Goal: Transaction & Acquisition: Book appointment/travel/reservation

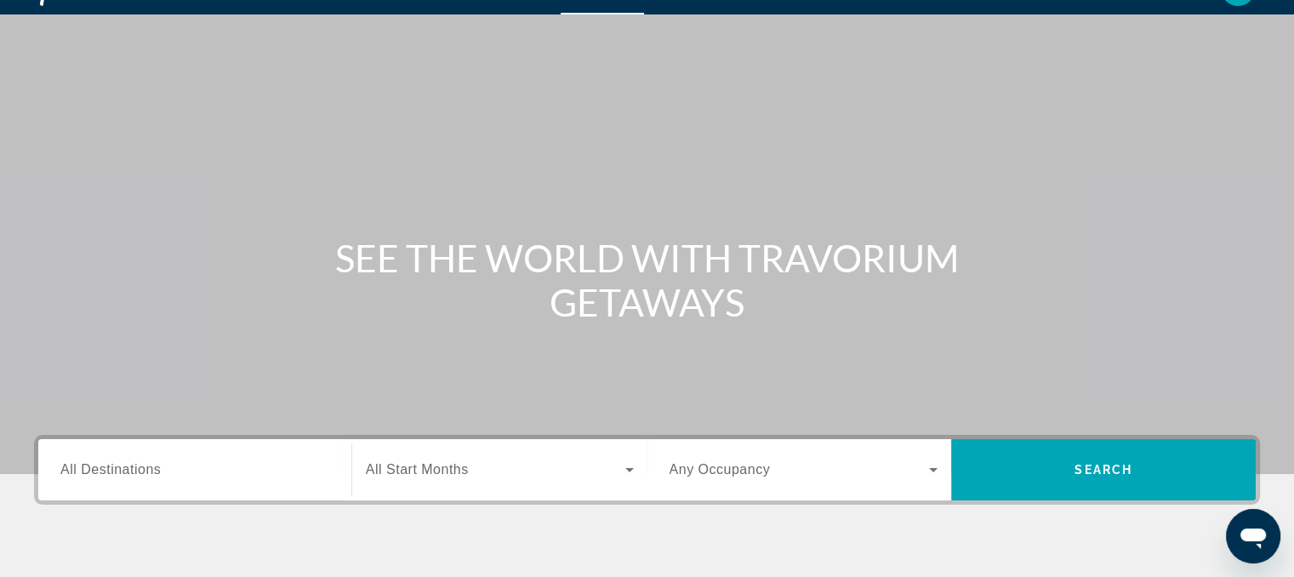
scroll to position [3, 0]
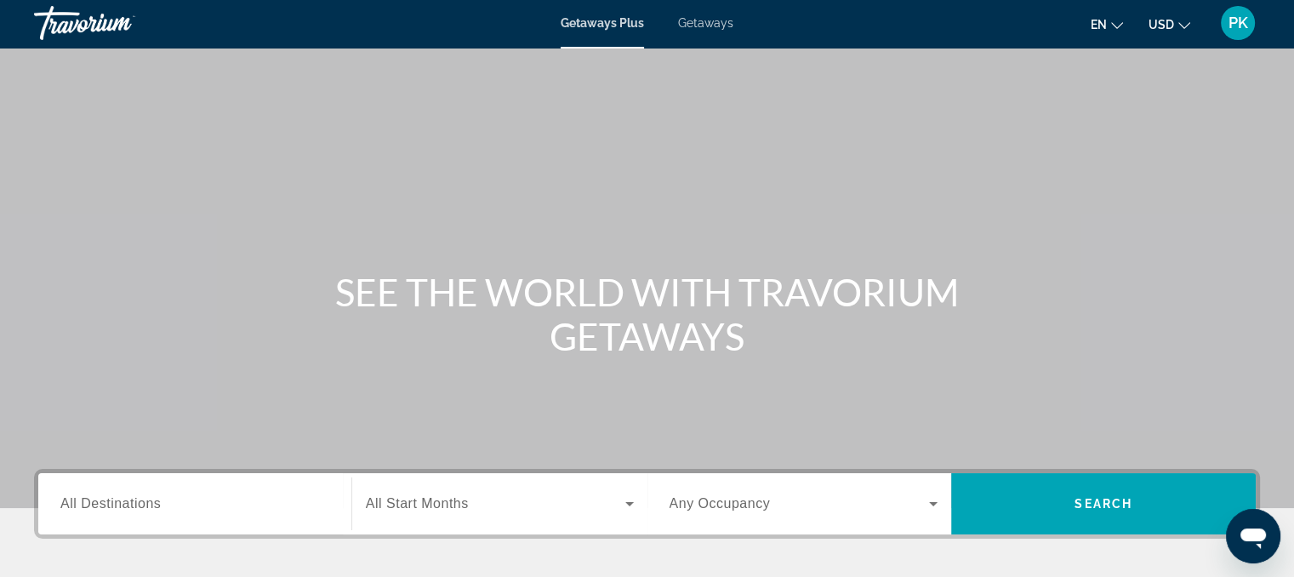
click at [687, 26] on span "Getaways" at bounding box center [705, 23] width 55 height 14
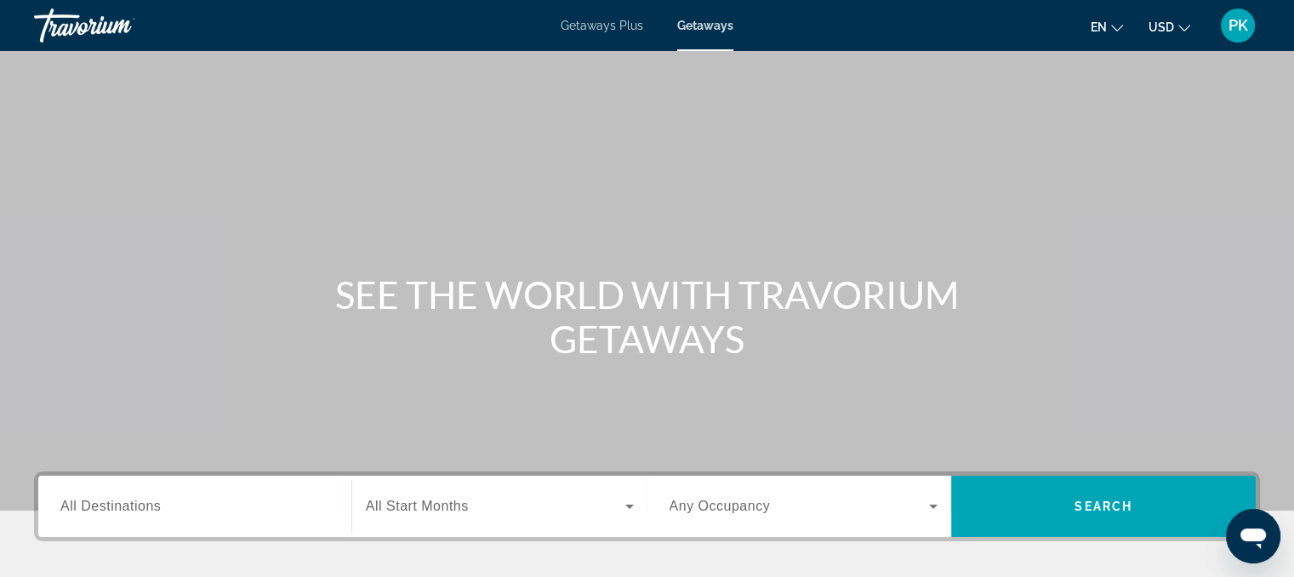
click at [711, 198] on div "Main content" at bounding box center [647, 255] width 1294 height 510
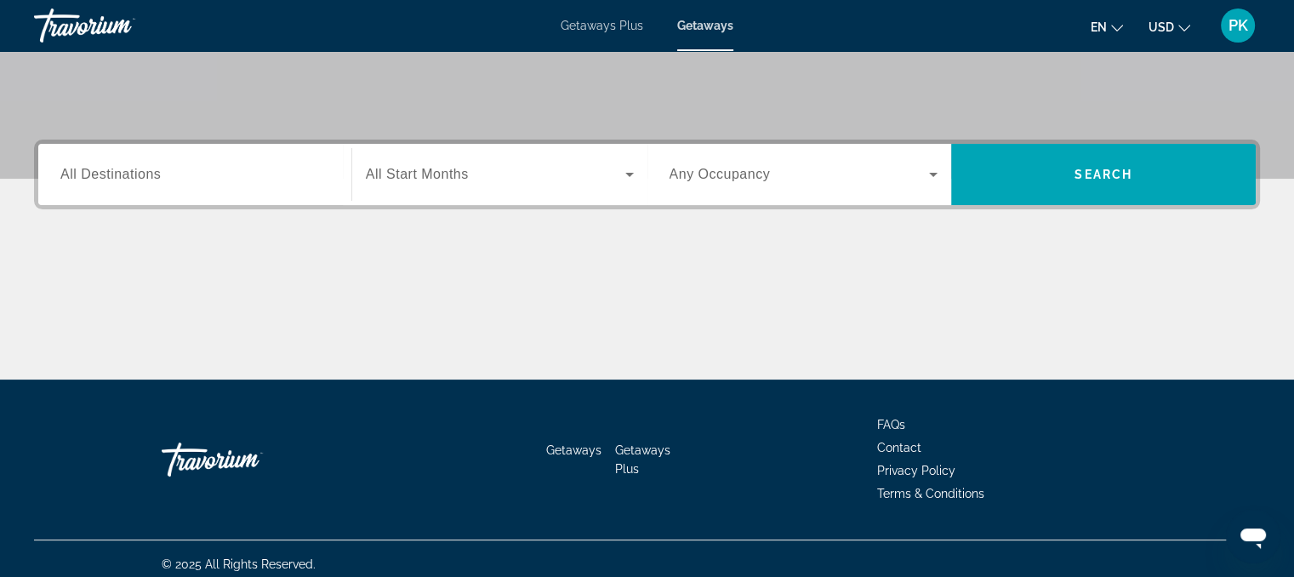
scroll to position [340, 0]
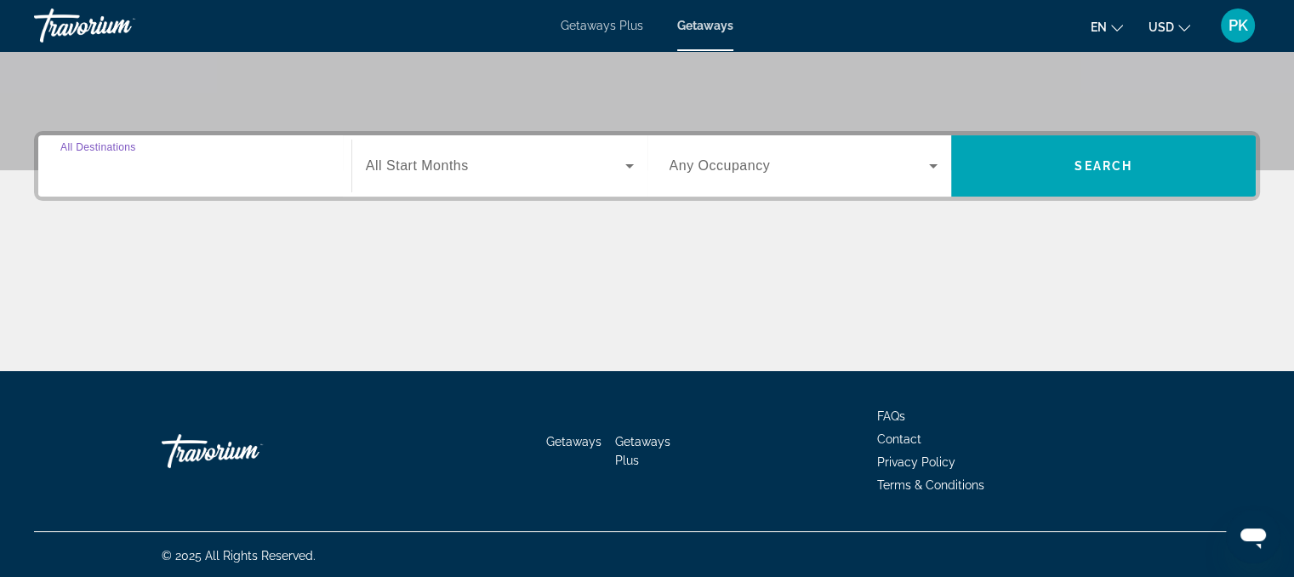
click at [191, 159] on input "Destination All Destinations" at bounding box center [194, 167] width 269 height 20
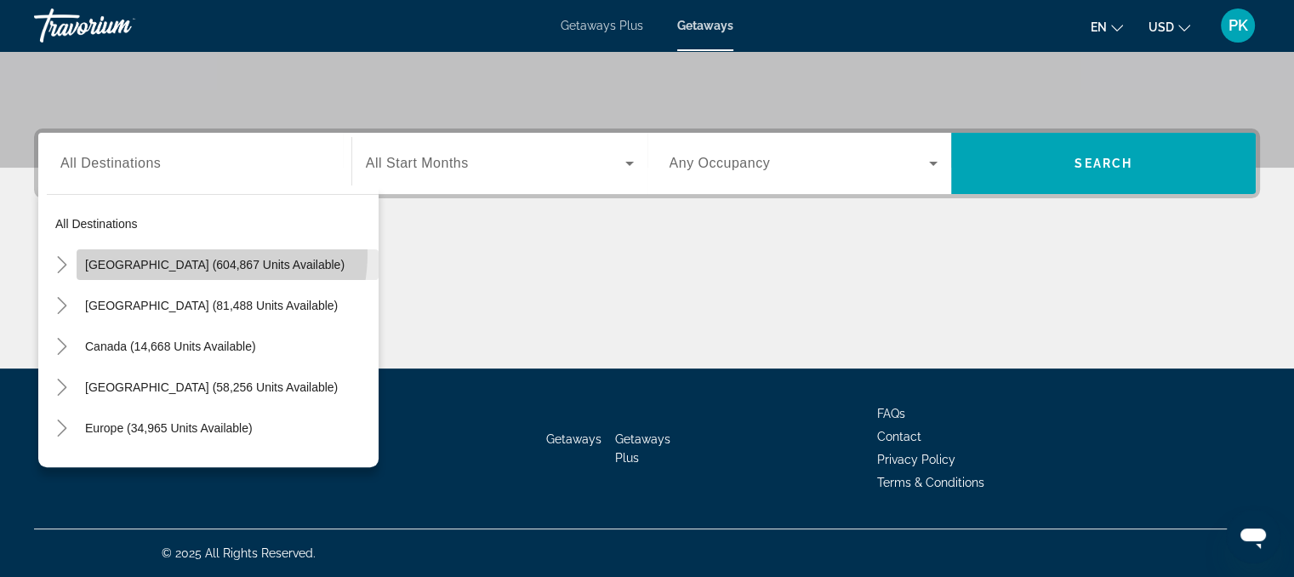
click at [197, 253] on span "Search widget" at bounding box center [228, 264] width 302 height 41
type input "**********"
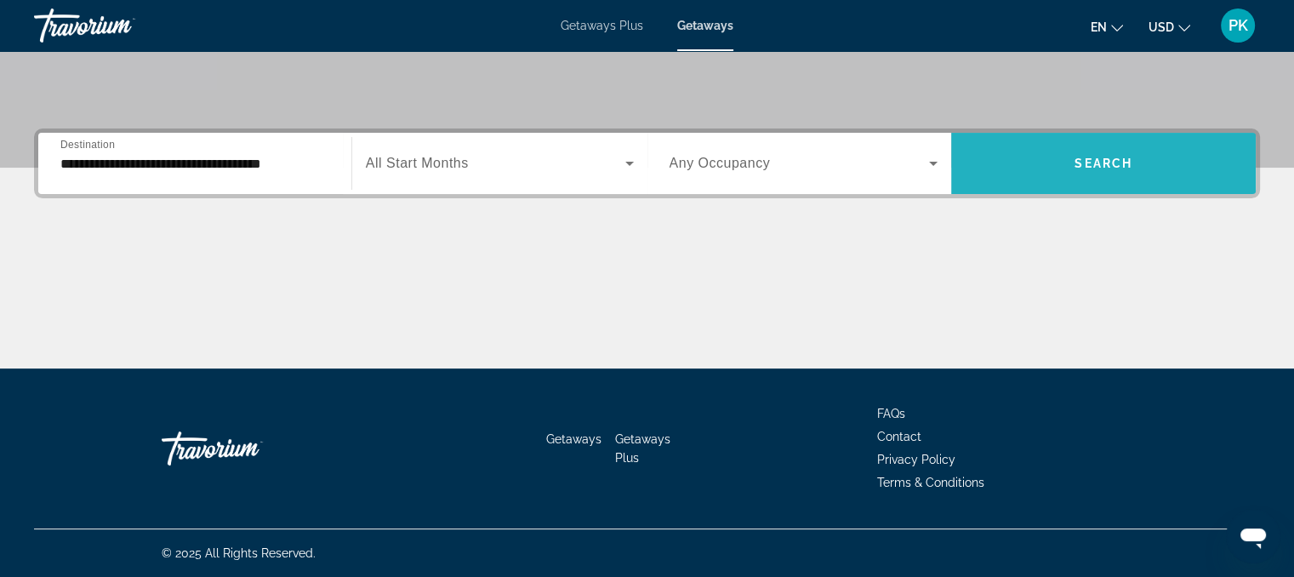
click at [1137, 177] on span "Search widget" at bounding box center [1103, 163] width 305 height 41
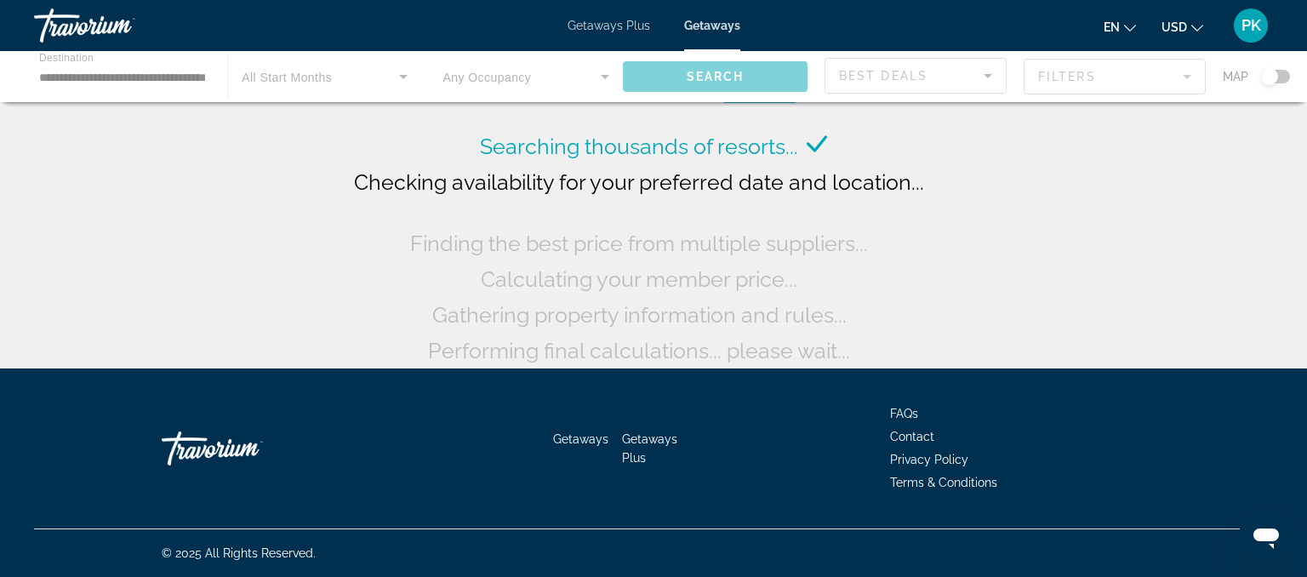
click at [1286, 75] on div "Main content" at bounding box center [653, 76] width 1307 height 51
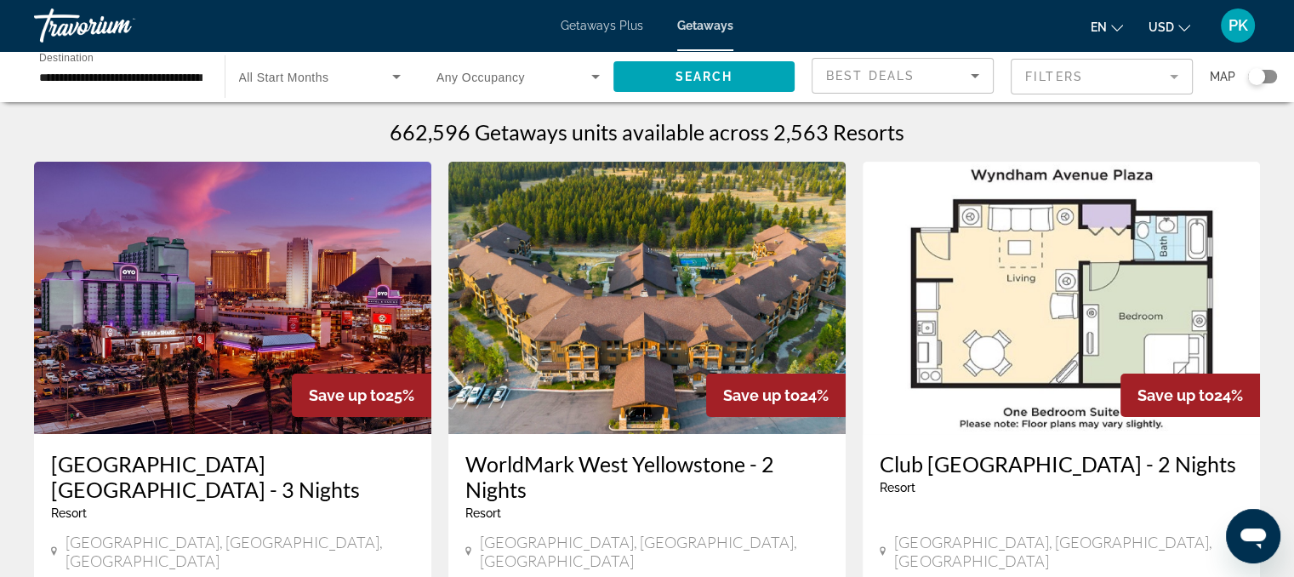
click at [1273, 75] on div "Search widget" at bounding box center [1262, 77] width 29 height 14
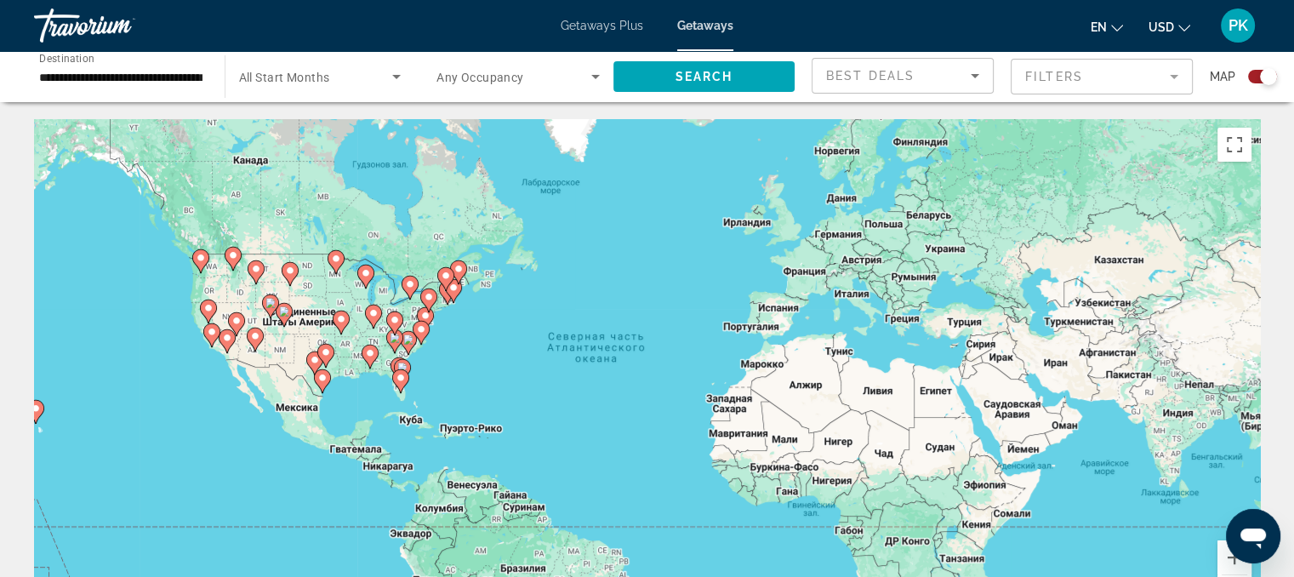
click at [199, 258] on image "Main content" at bounding box center [201, 258] width 10 height 10
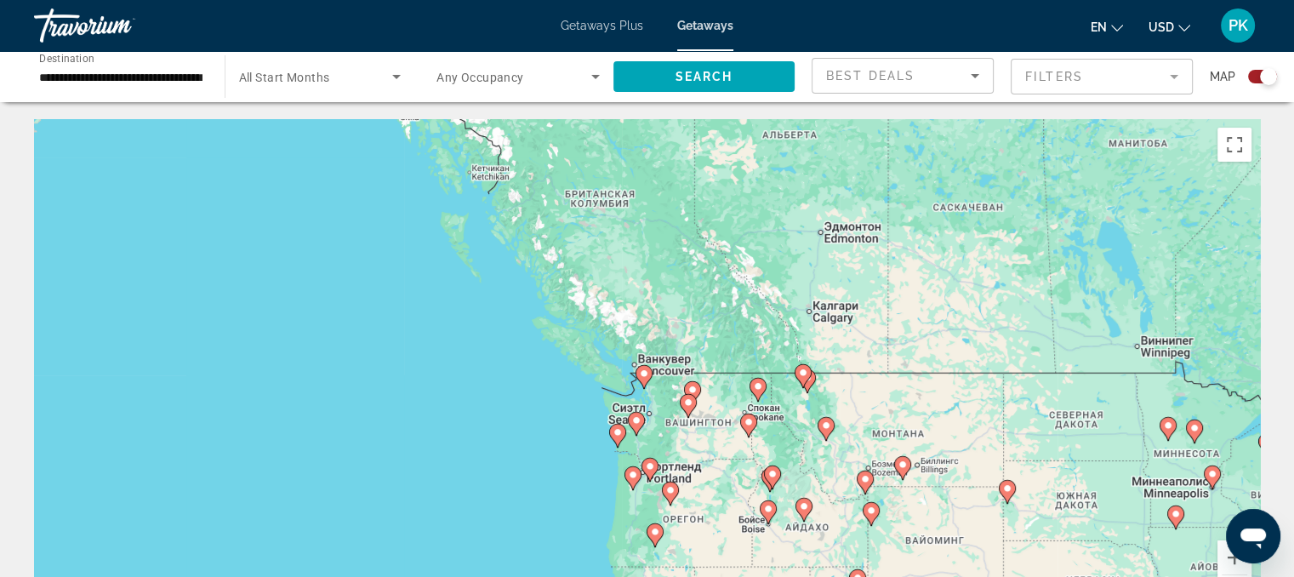
click at [637, 425] on image "Main content" at bounding box center [636, 420] width 10 height 10
type input "**********"
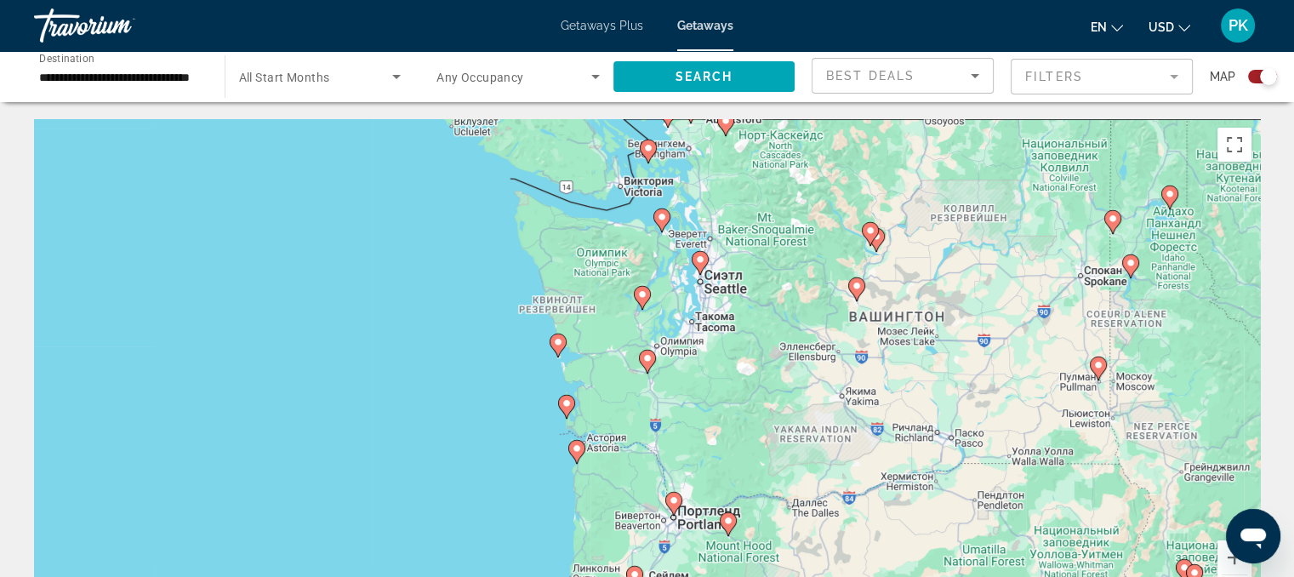
click at [694, 266] on gmp-advanced-marker "Main content" at bounding box center [700, 263] width 17 height 26
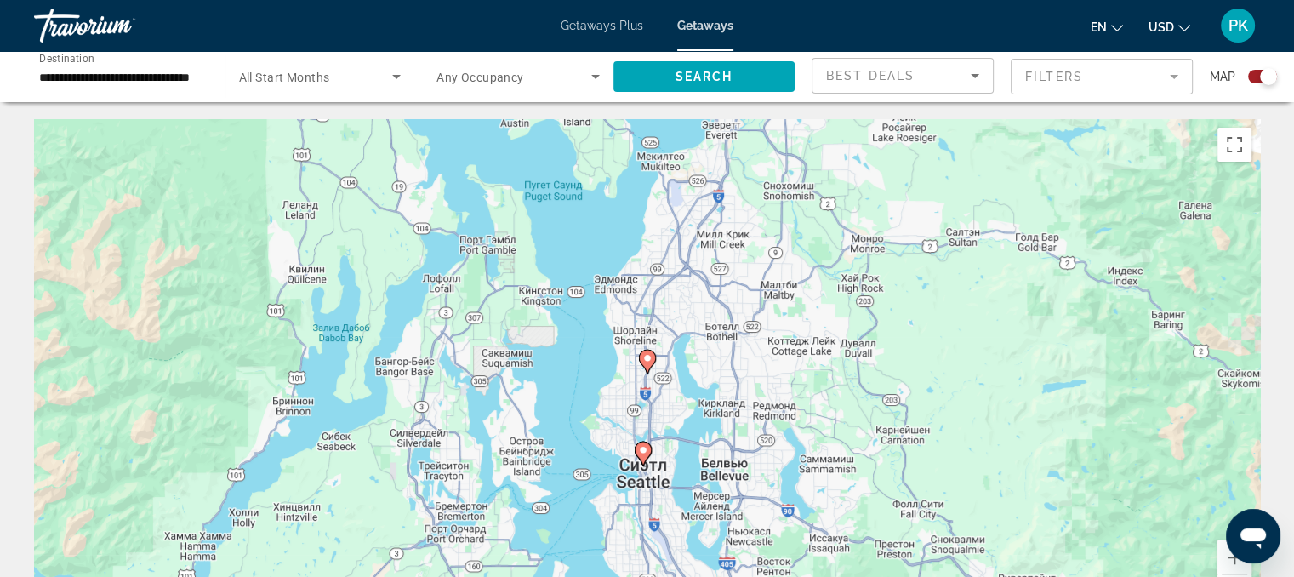
click at [647, 356] on image "Main content" at bounding box center [647, 358] width 10 height 10
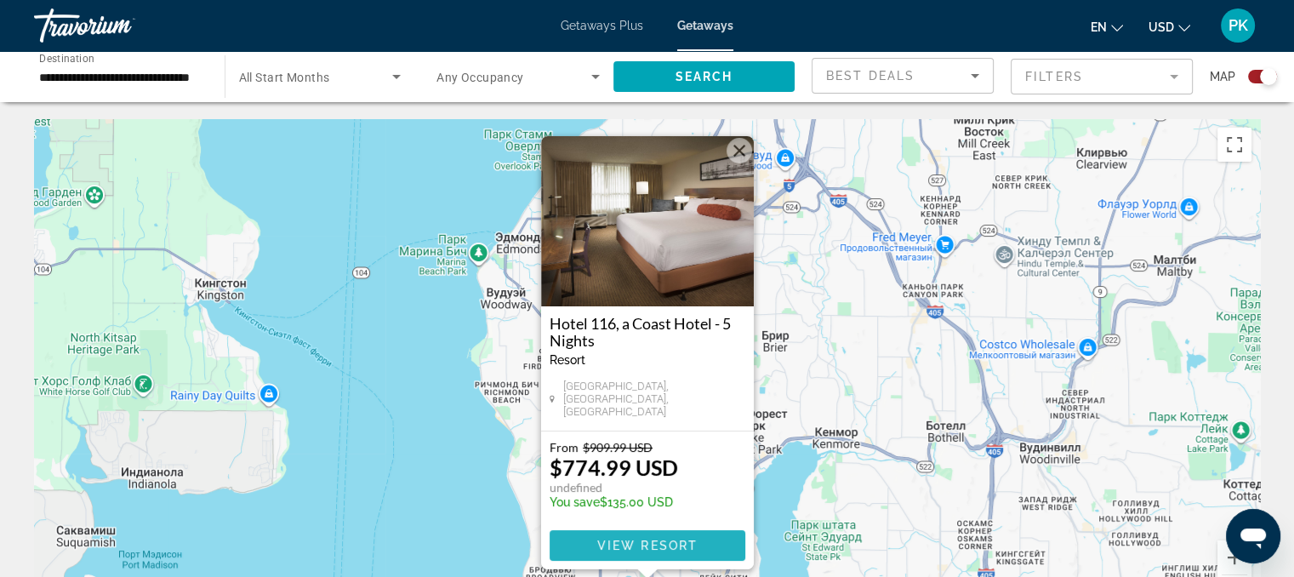
click at [648, 542] on span "View Resort" at bounding box center [646, 546] width 100 height 14
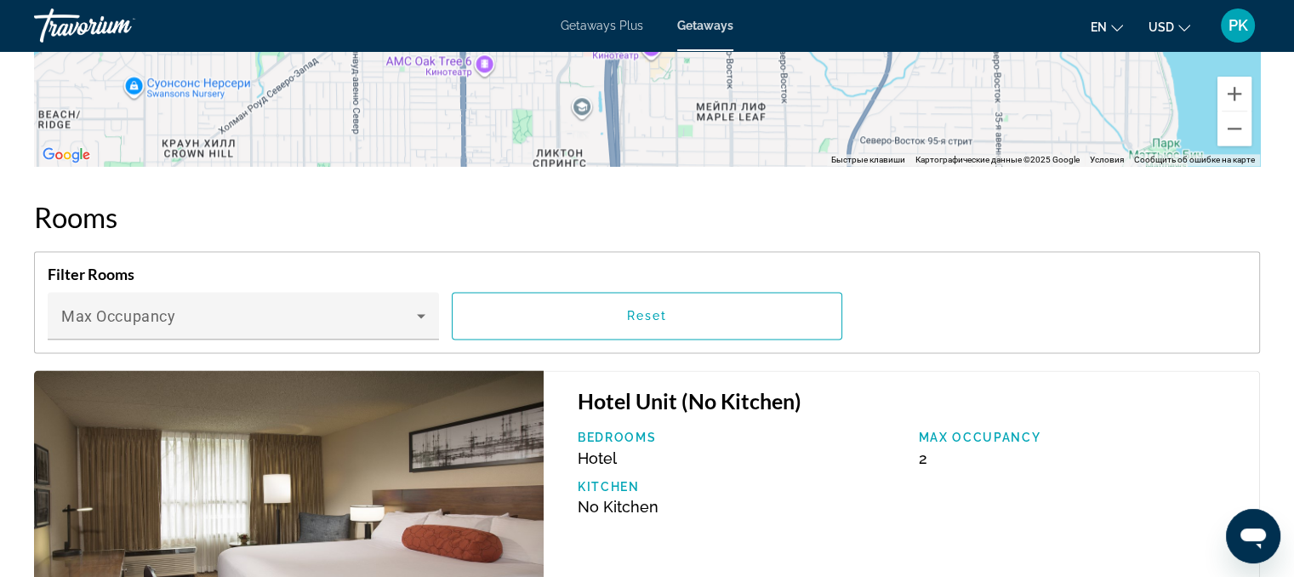
scroll to position [2254, 0]
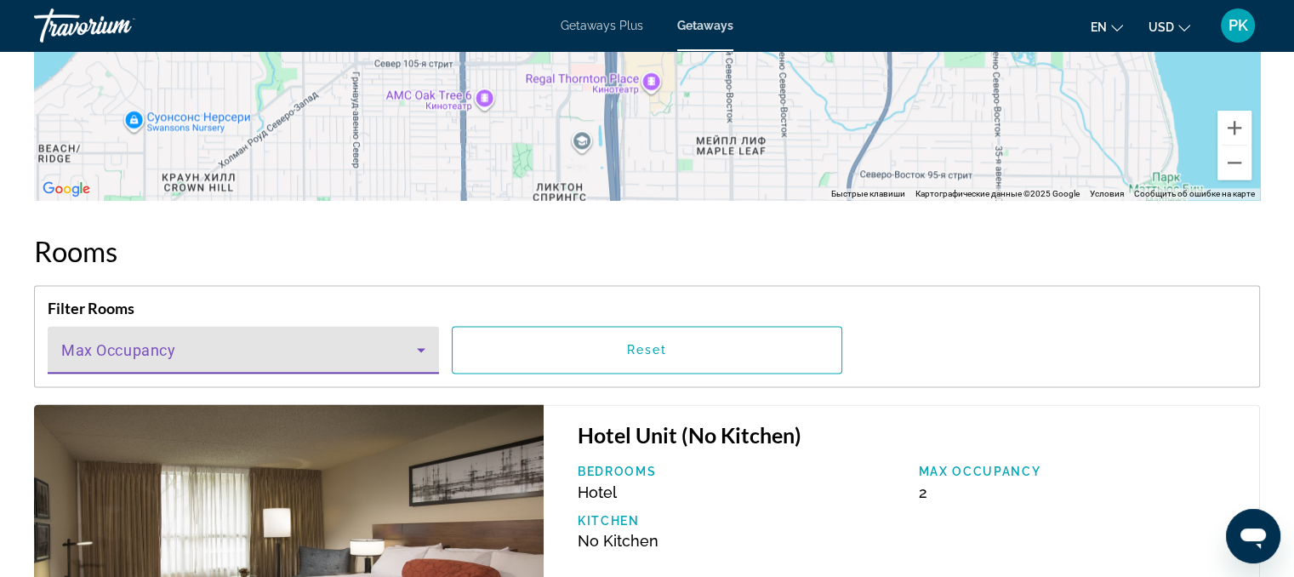
click at [420, 341] on icon "Main content" at bounding box center [421, 349] width 20 height 20
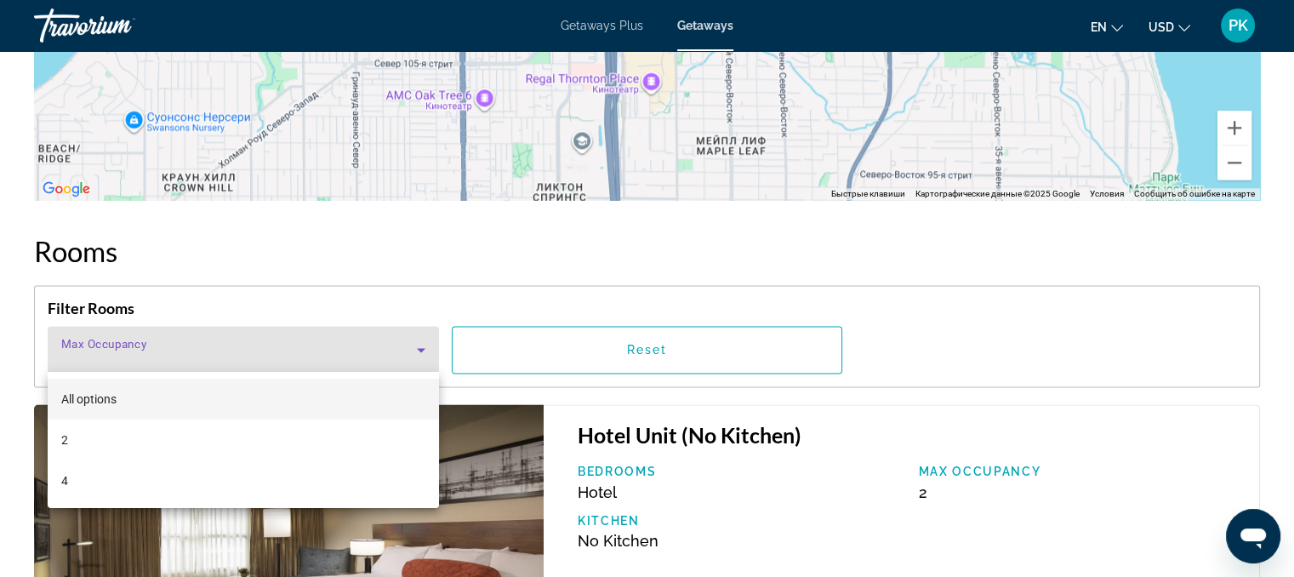
click at [420, 341] on div at bounding box center [647, 288] width 1294 height 577
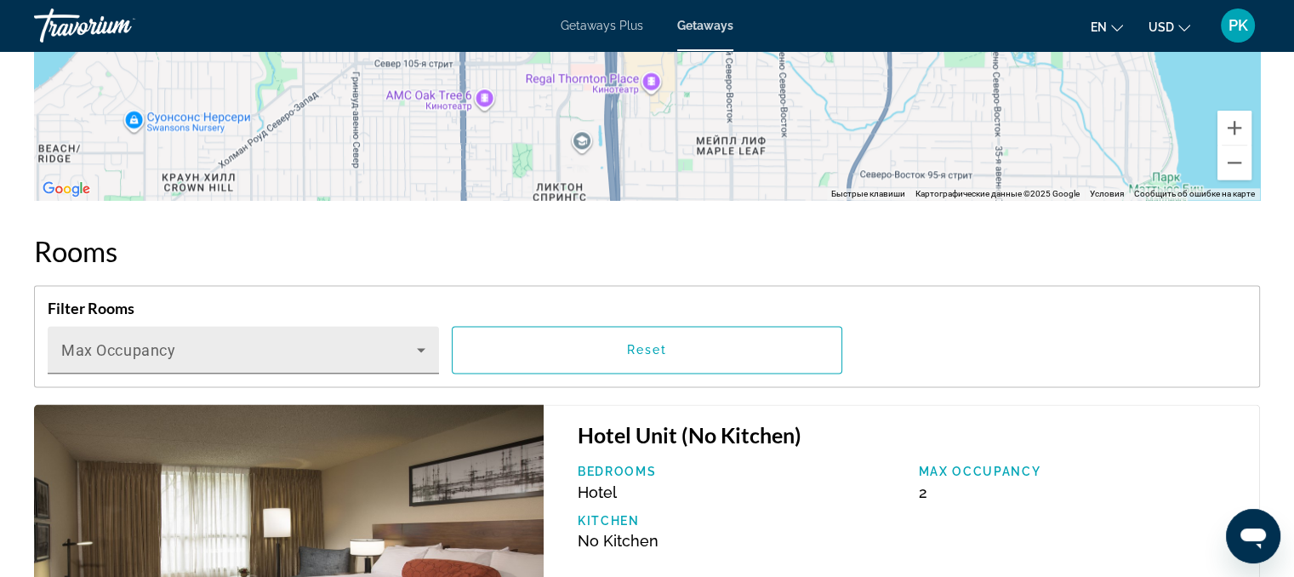
click at [420, 341] on icon "Main content" at bounding box center [421, 349] width 20 height 20
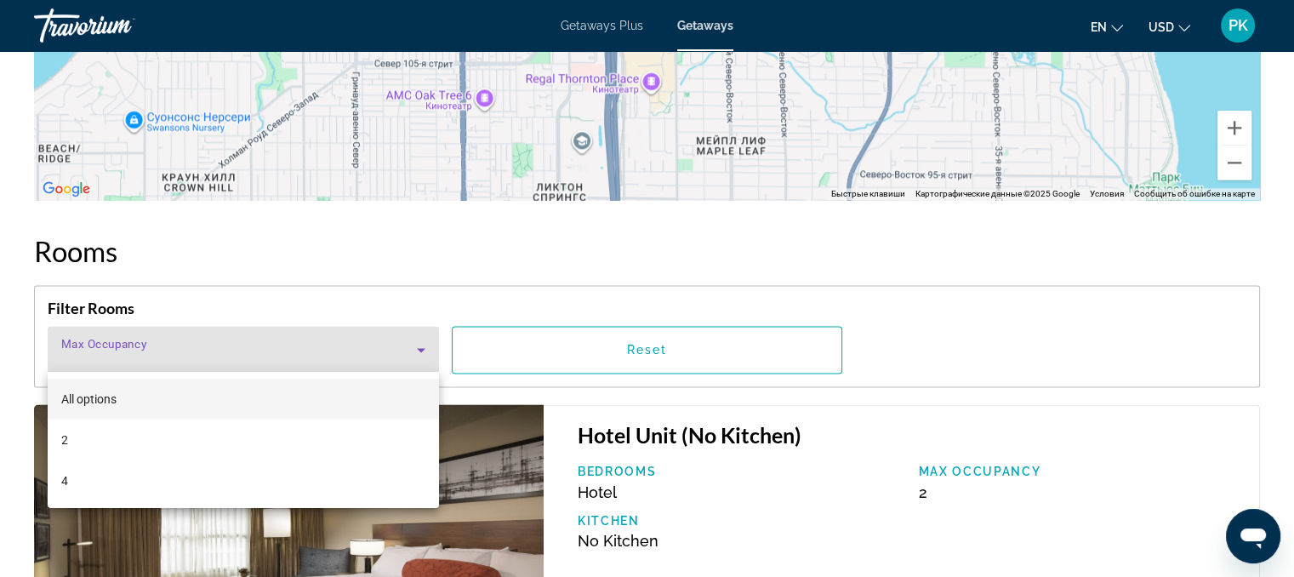
click at [329, 501] on div "All options 2 4" at bounding box center [243, 440] width 391 height 136
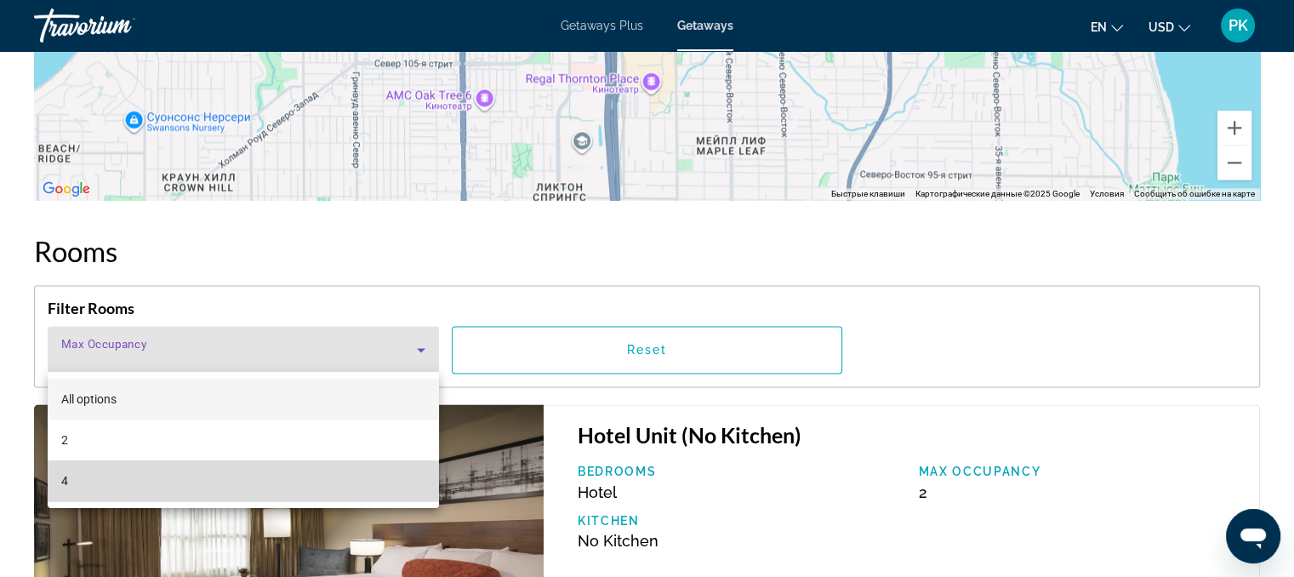
click at [329, 494] on mat-option "4" at bounding box center [243, 480] width 391 height 41
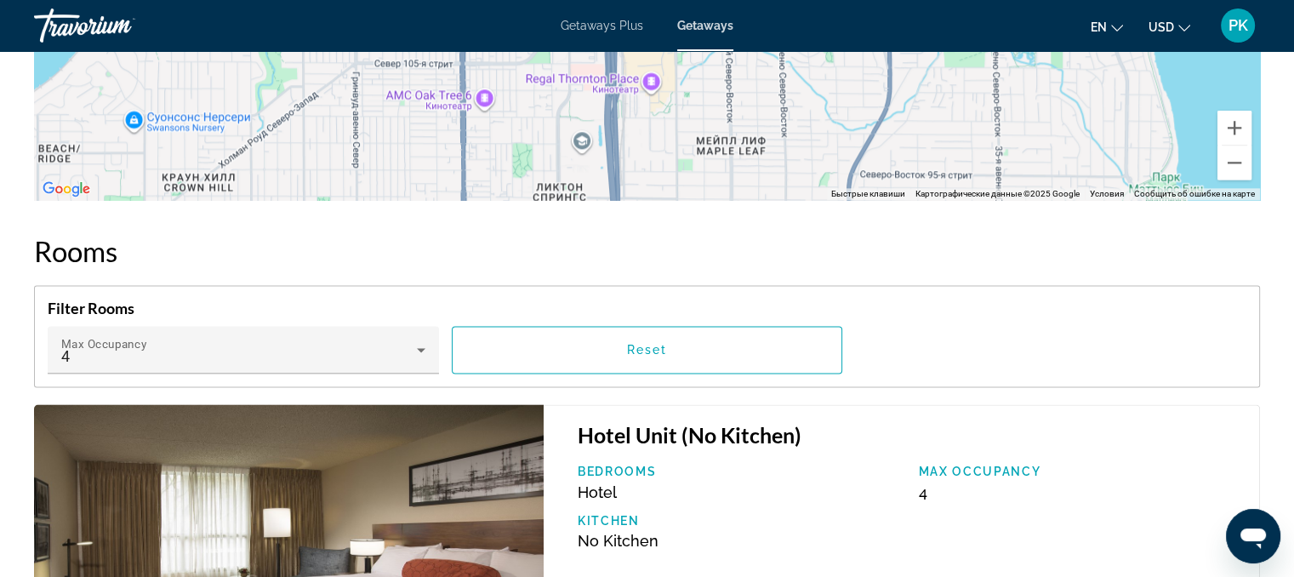
click at [814, 484] on div "Bedrooms Hotel" at bounding box center [739, 483] width 341 height 37
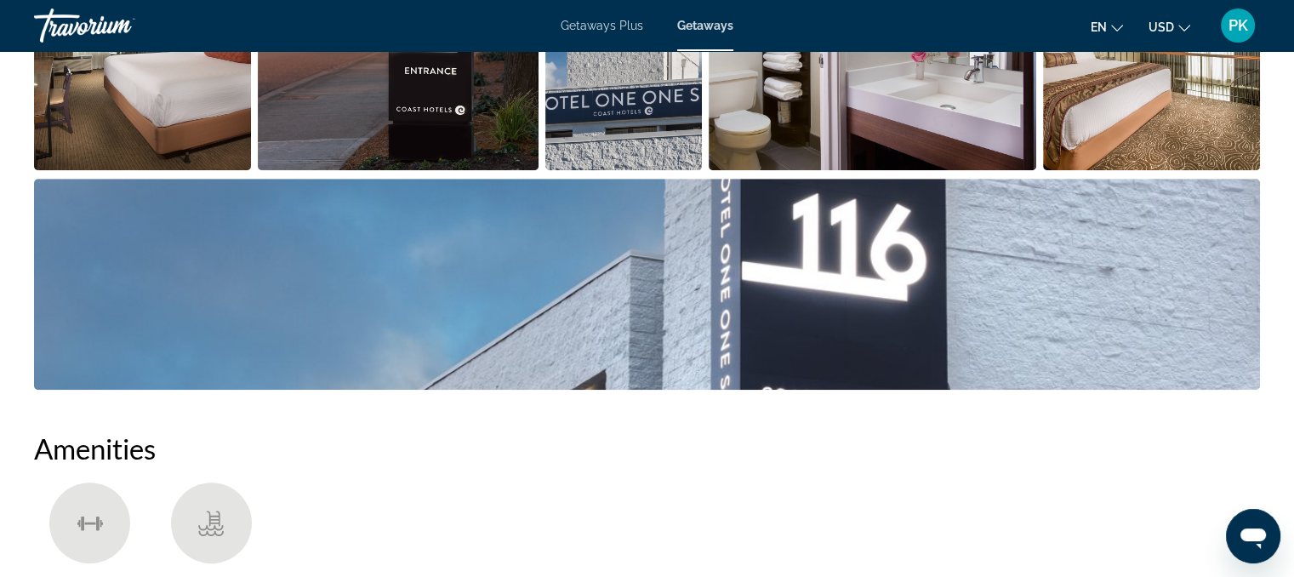
scroll to position [926, 0]
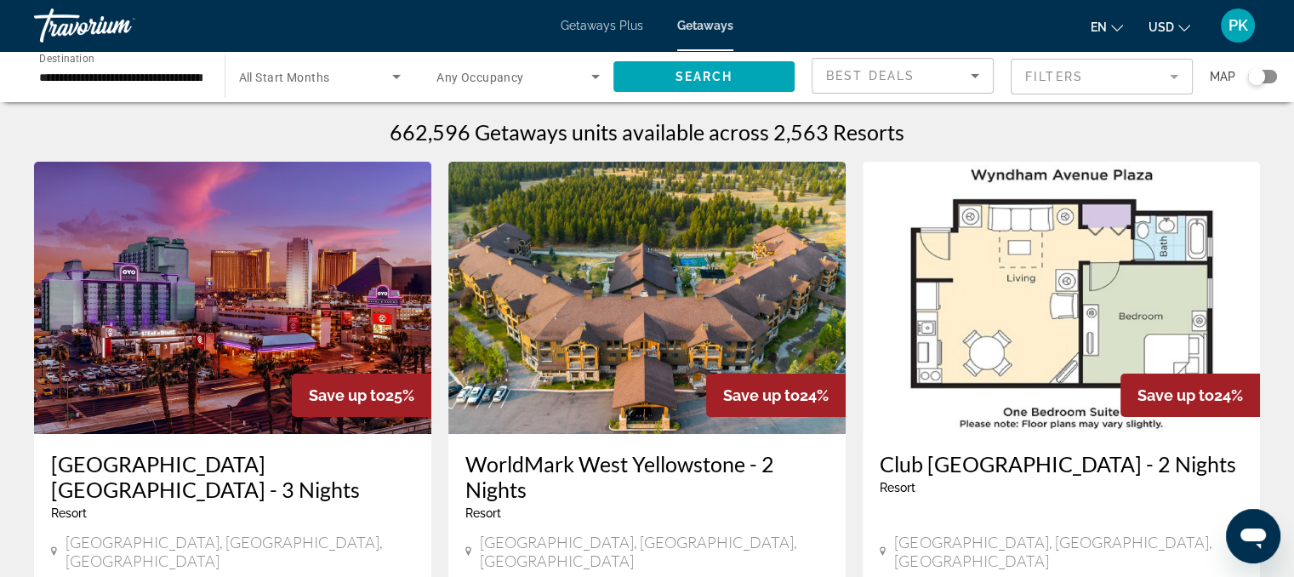
click at [1267, 74] on div "Search widget" at bounding box center [1262, 77] width 29 height 14
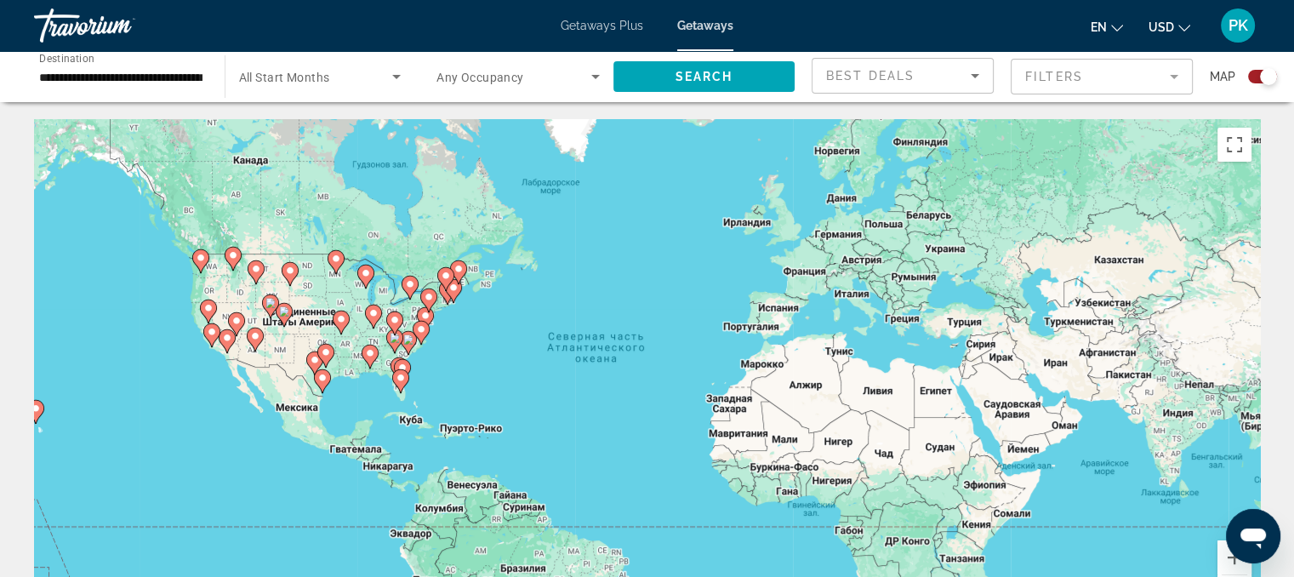
click at [199, 259] on image "Main content" at bounding box center [201, 258] width 10 height 10
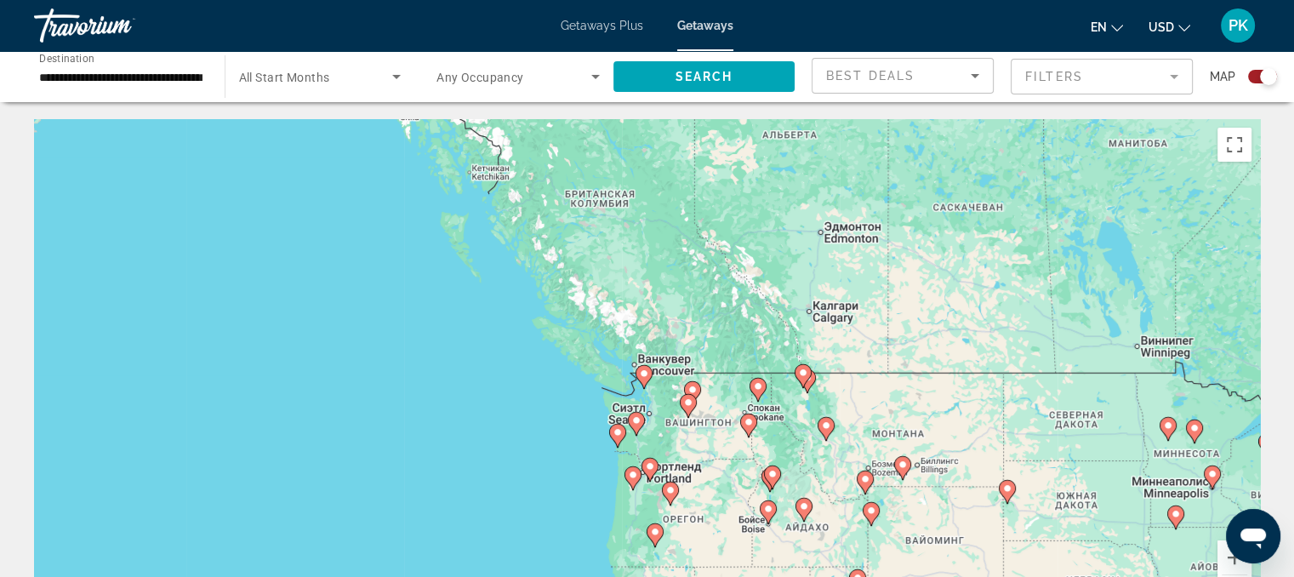
click at [633, 421] on image "Main content" at bounding box center [636, 420] width 10 height 10
type input "**********"
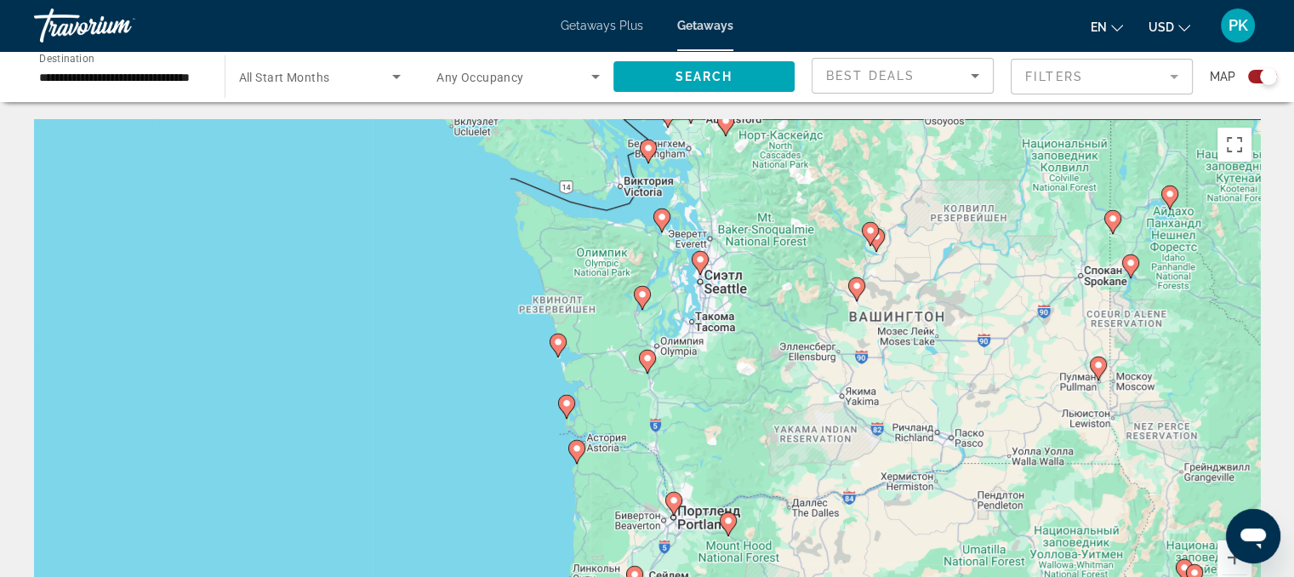
click at [641, 299] on image "Main content" at bounding box center [642, 294] width 10 height 10
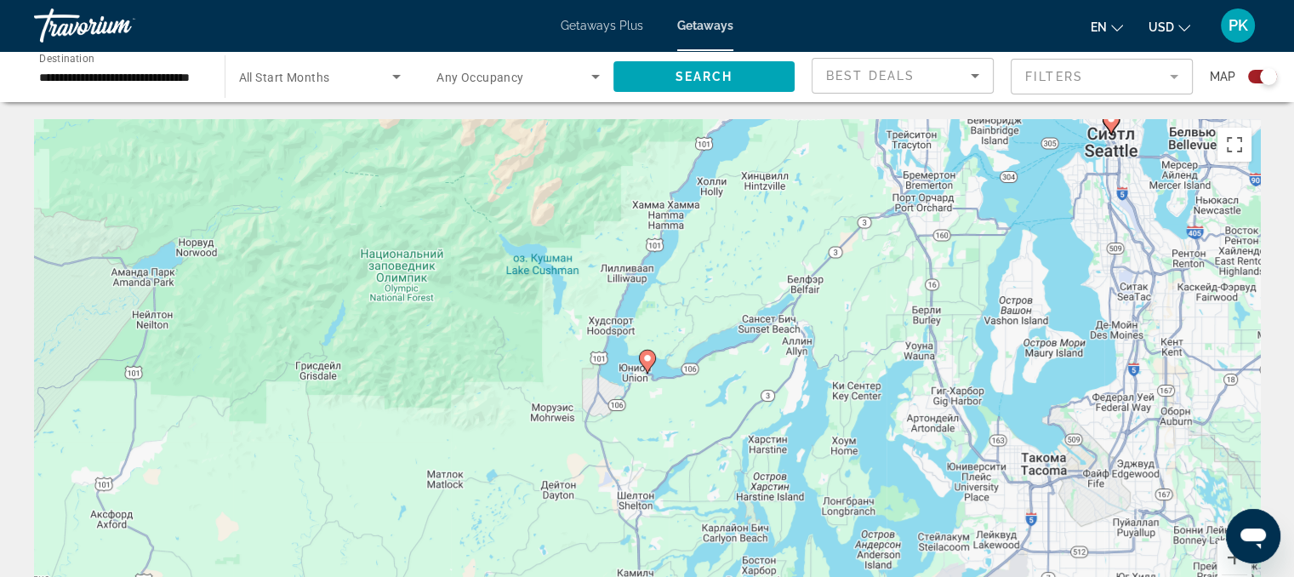
click at [646, 360] on image "Main content" at bounding box center [647, 358] width 10 height 10
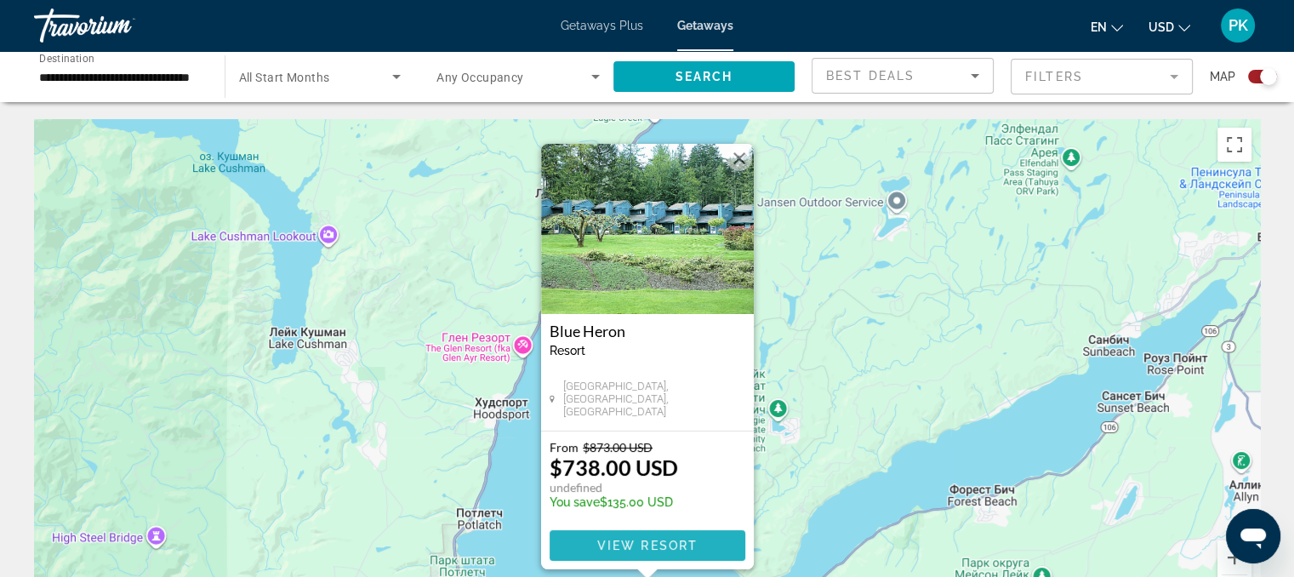
click at [640, 543] on span "View Resort" at bounding box center [646, 546] width 100 height 14
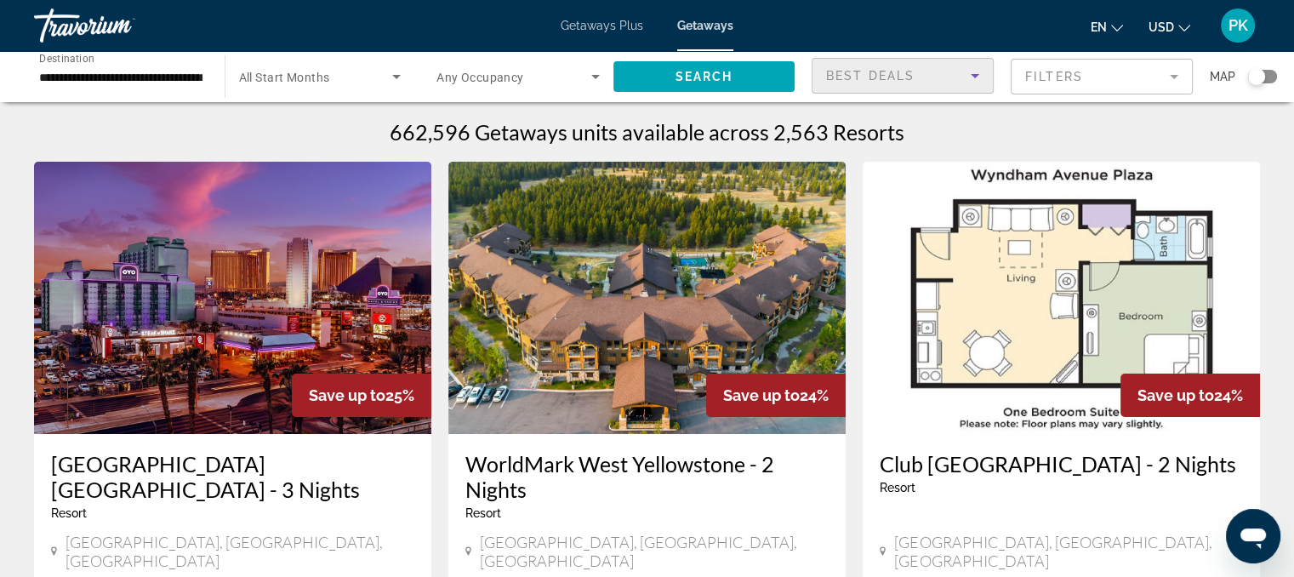
click at [966, 71] on icon "Sort by" at bounding box center [975, 76] width 20 height 20
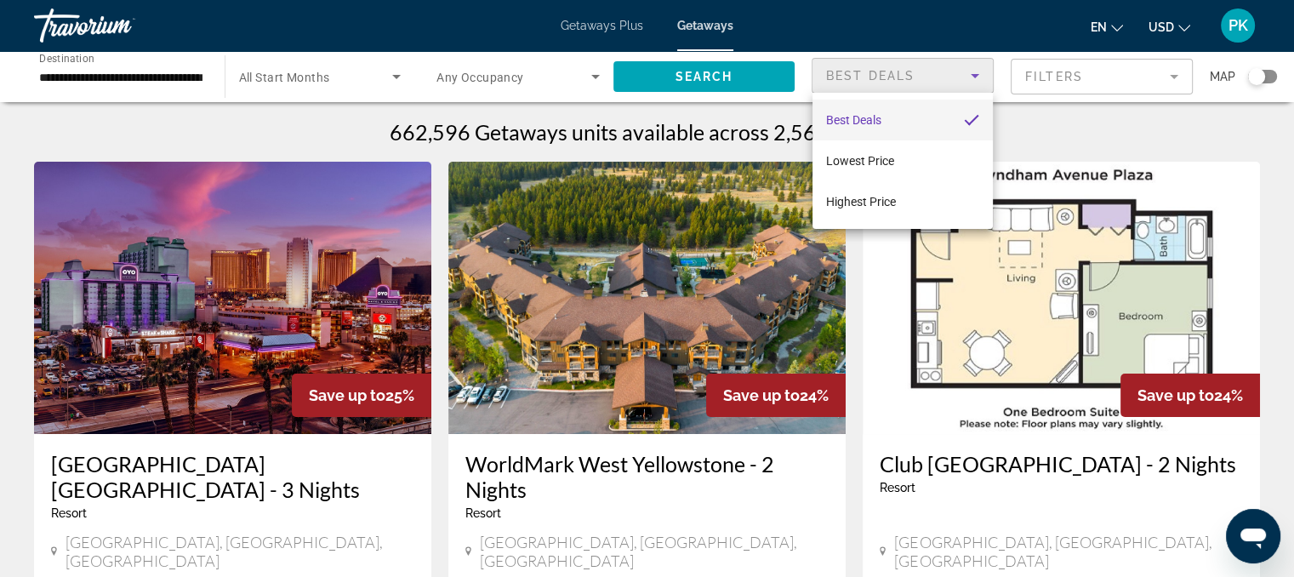
click at [1125, 68] on div at bounding box center [647, 288] width 1294 height 577
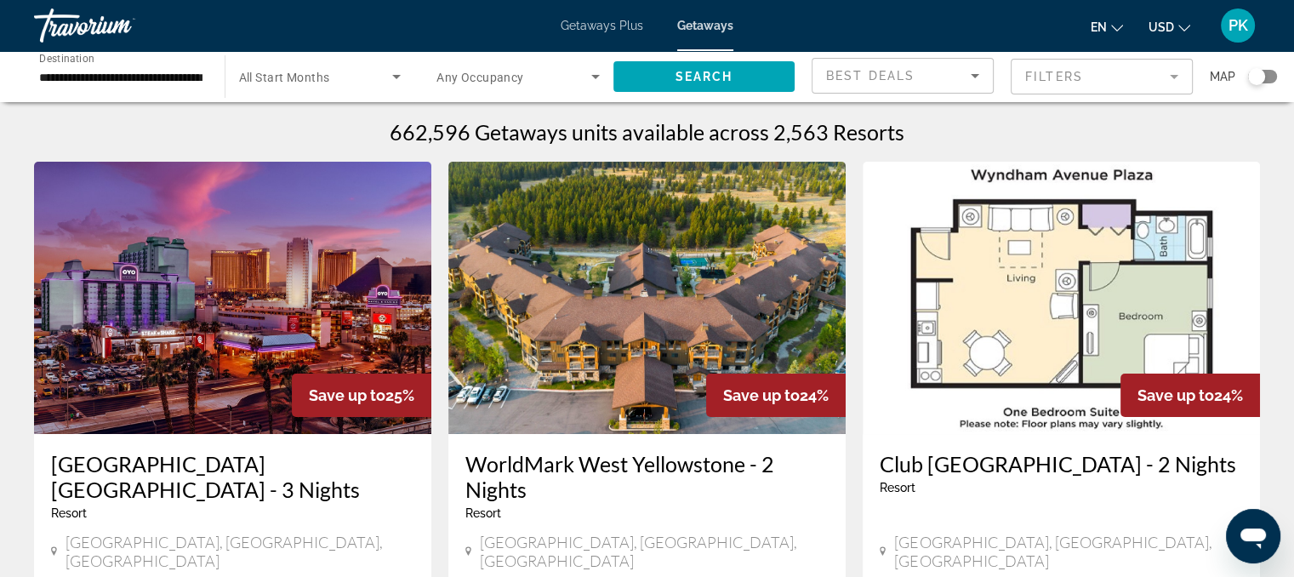
click at [1171, 79] on mat-form-field "Filters" at bounding box center [1102, 77] width 182 height 36
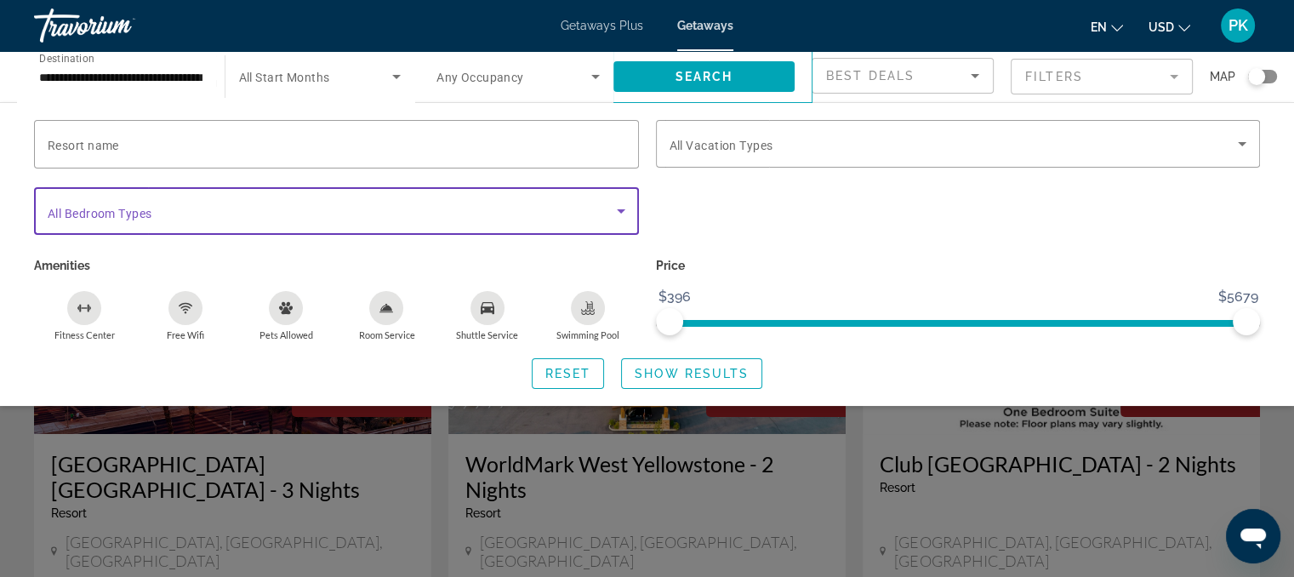
click at [625, 219] on icon "Search widget" at bounding box center [621, 211] width 20 height 20
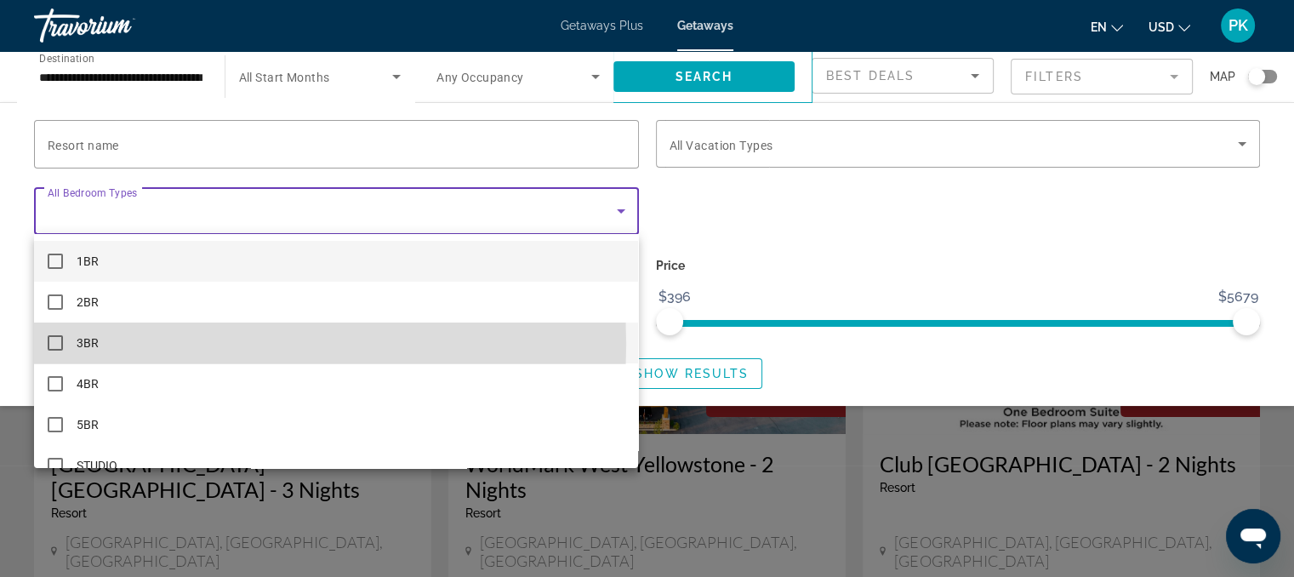
click at [54, 345] on mat-pseudo-checkbox at bounding box center [55, 342] width 15 height 15
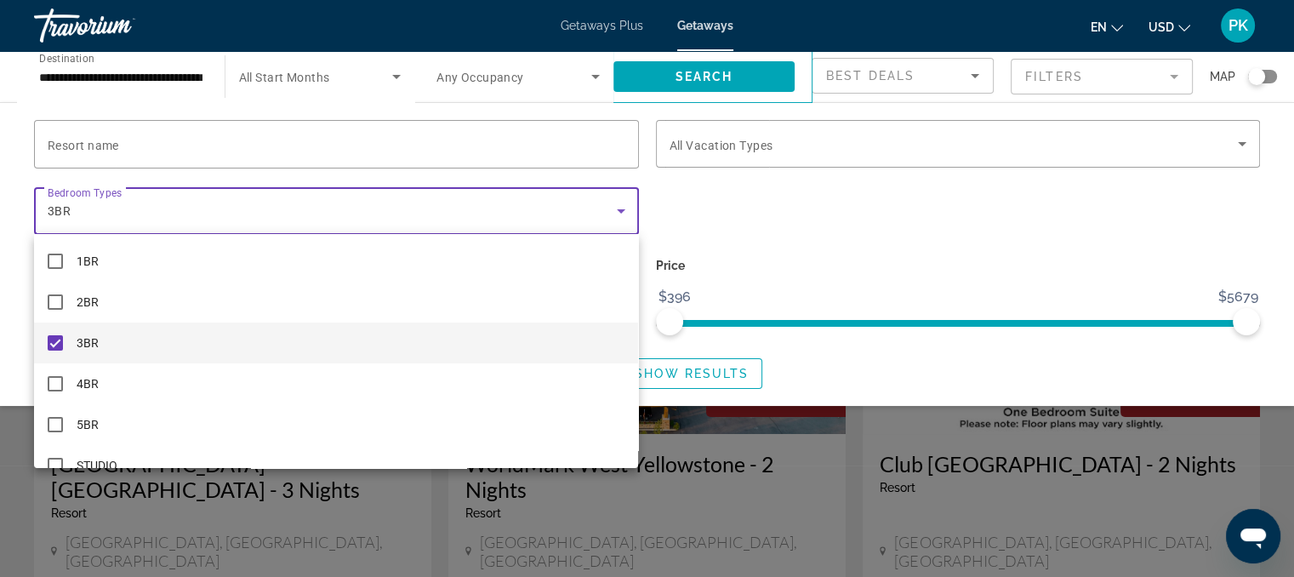
click at [732, 208] on div at bounding box center [647, 288] width 1294 height 577
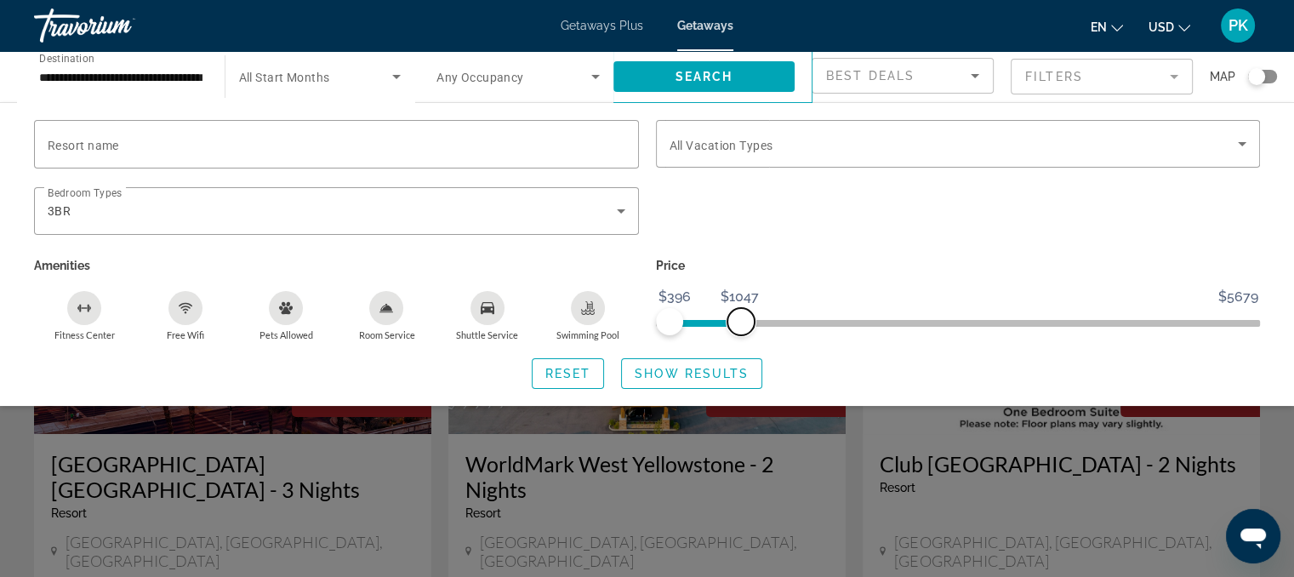
drag, startPoint x: 1246, startPoint y: 315, endPoint x: 740, endPoint y: 335, distance: 506.6
click at [740, 335] on div "Price $396 $5679 $396 $1047" at bounding box center [958, 298] width 622 height 88
click at [977, 225] on div "Search widget" at bounding box center [958, 220] width 622 height 66
click at [562, 77] on span "Search widget" at bounding box center [513, 76] width 155 height 20
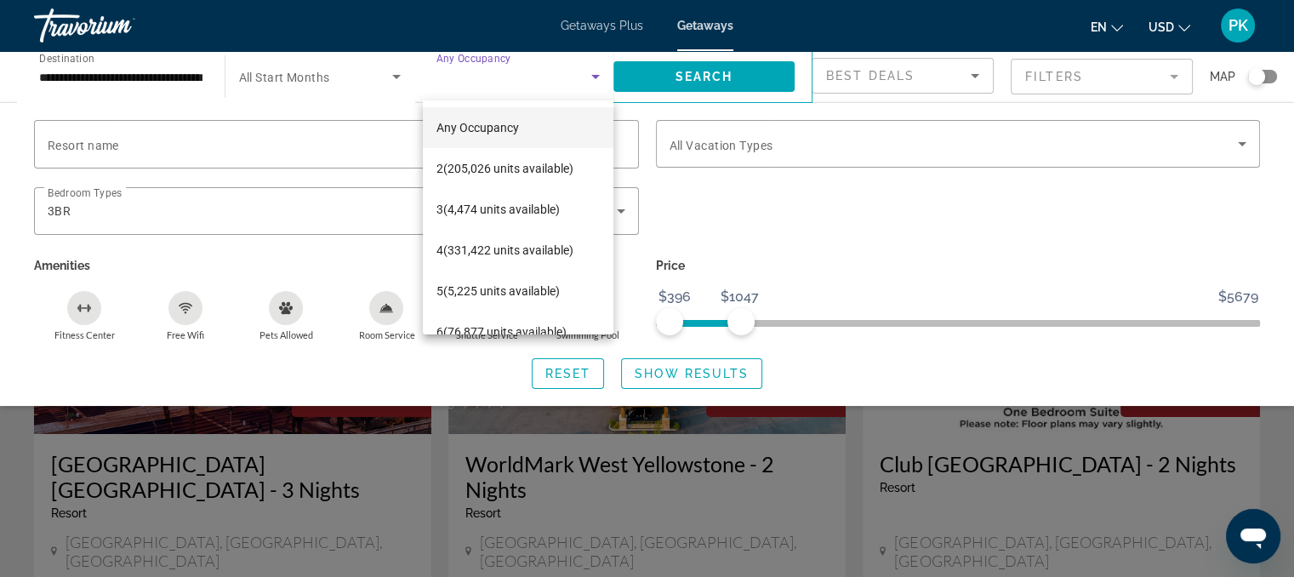
click at [389, 77] on div at bounding box center [647, 288] width 1294 height 577
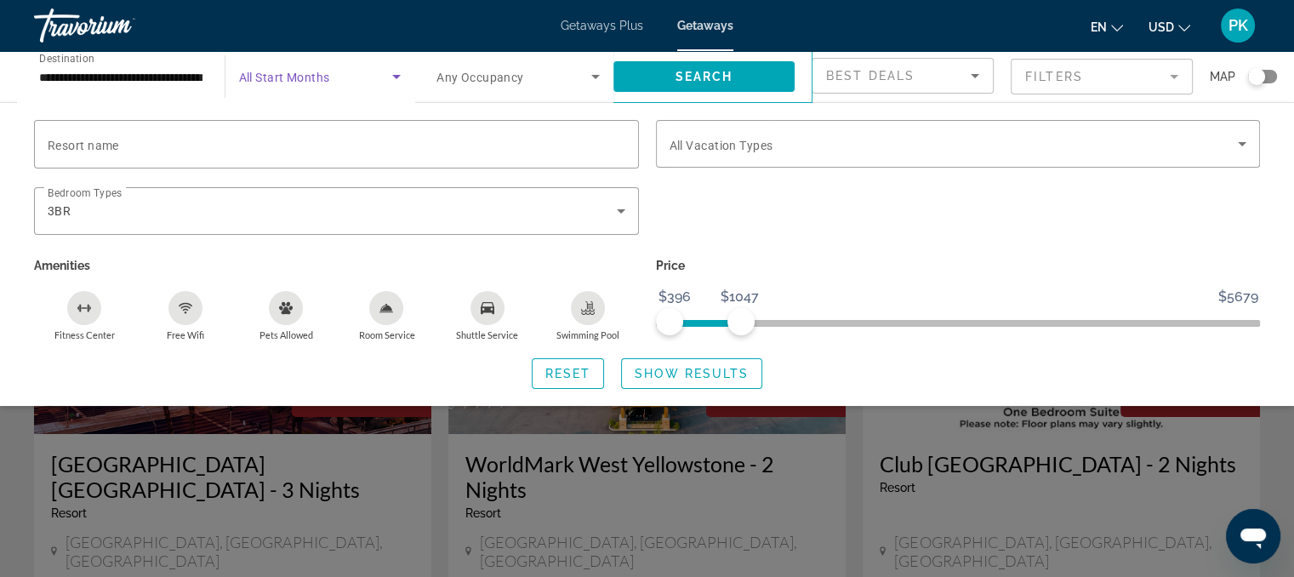
click at [389, 77] on icon "Search widget" at bounding box center [396, 76] width 20 height 20
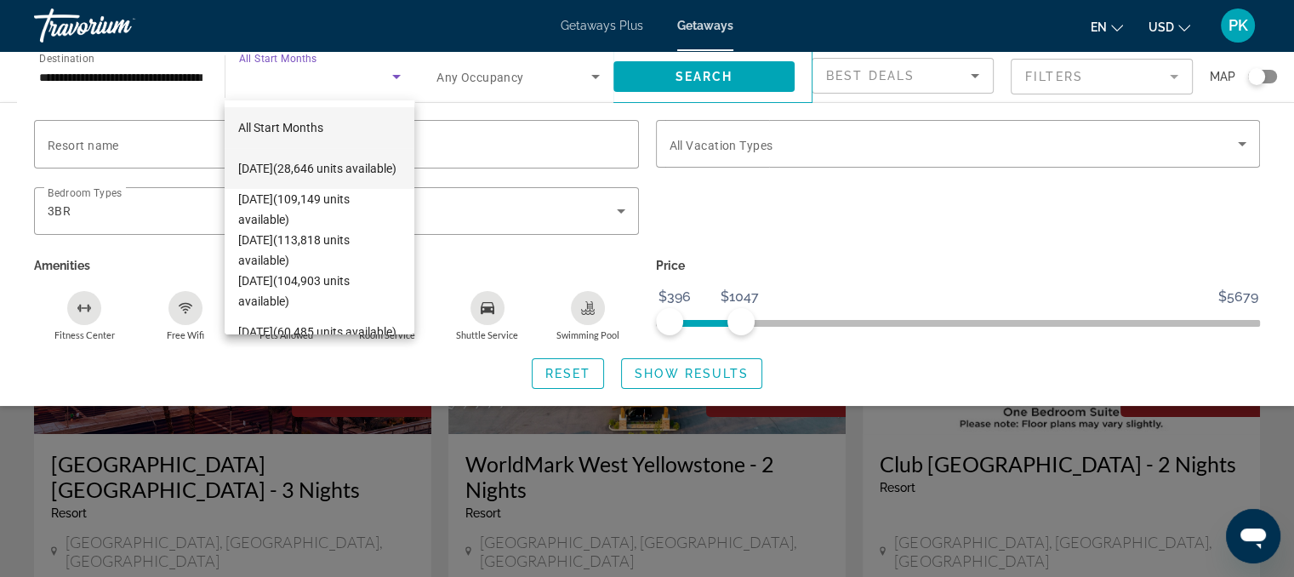
click at [351, 165] on span "[DATE] (28,646 units available)" at bounding box center [317, 168] width 158 height 20
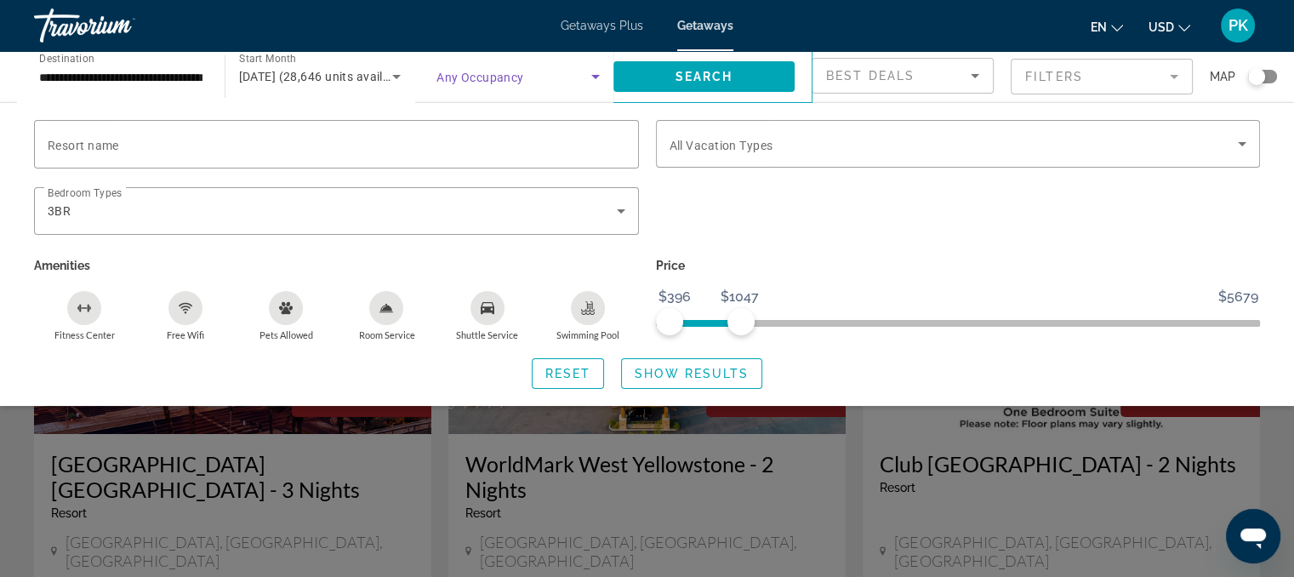
click at [576, 72] on span "Search widget" at bounding box center [513, 76] width 155 height 20
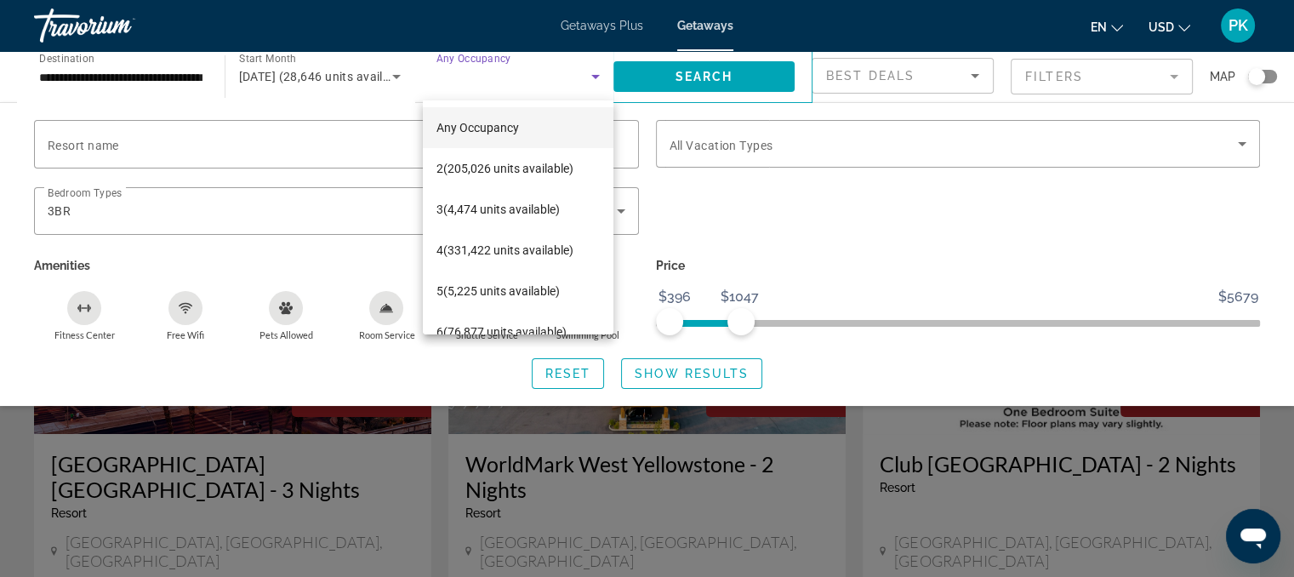
click at [1256, 69] on div at bounding box center [647, 288] width 1294 height 577
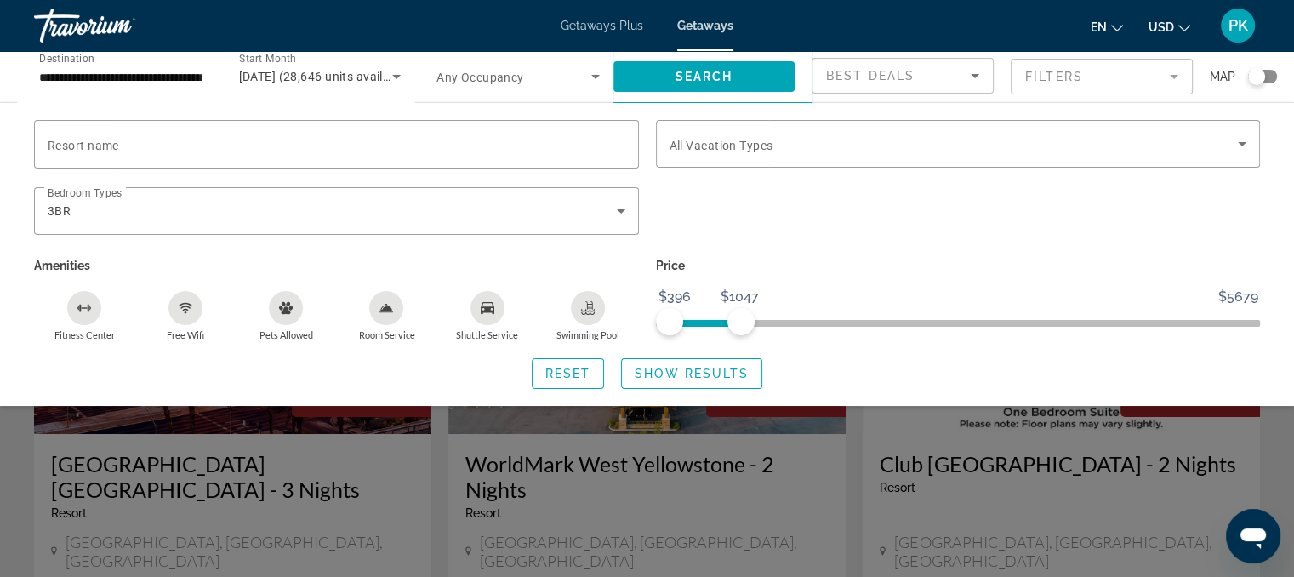
click at [1273, 76] on div "Search widget" at bounding box center [1262, 77] width 29 height 14
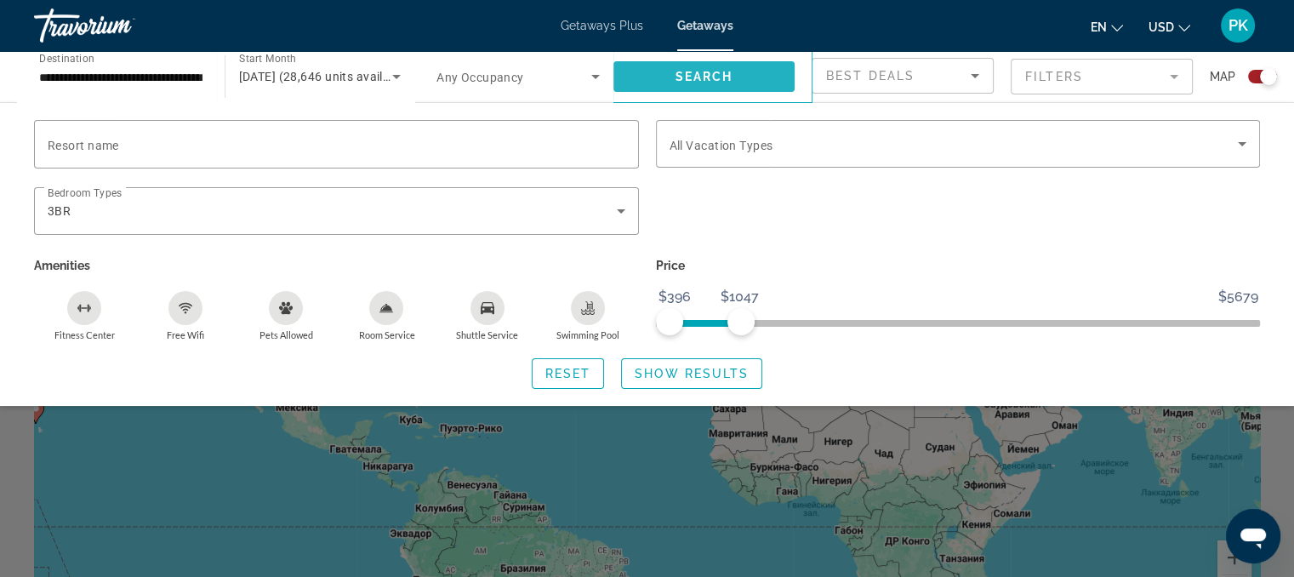
click at [725, 82] on span "Search" at bounding box center [704, 77] width 58 height 14
click at [605, 504] on div "Search widget" at bounding box center [647, 416] width 1294 height 322
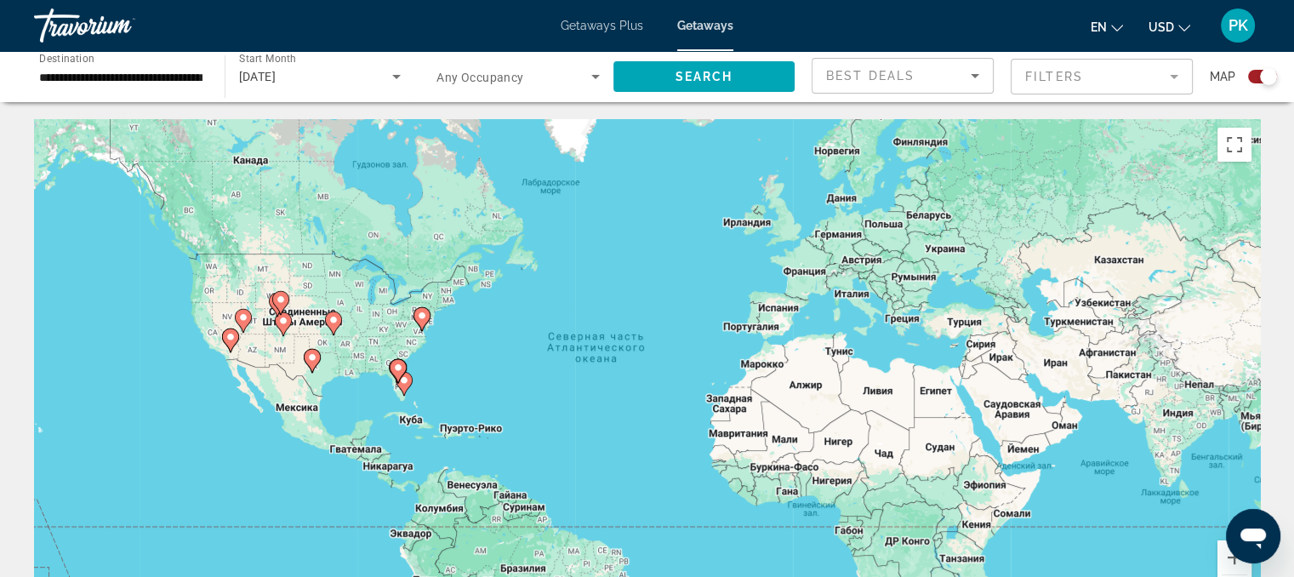
click at [606, 35] on div "Getaways Plus Getaways en English Español Français Italiano Português русский U…" at bounding box center [647, 25] width 1294 height 44
click at [610, 20] on span "Getaways Plus" at bounding box center [602, 26] width 83 height 14
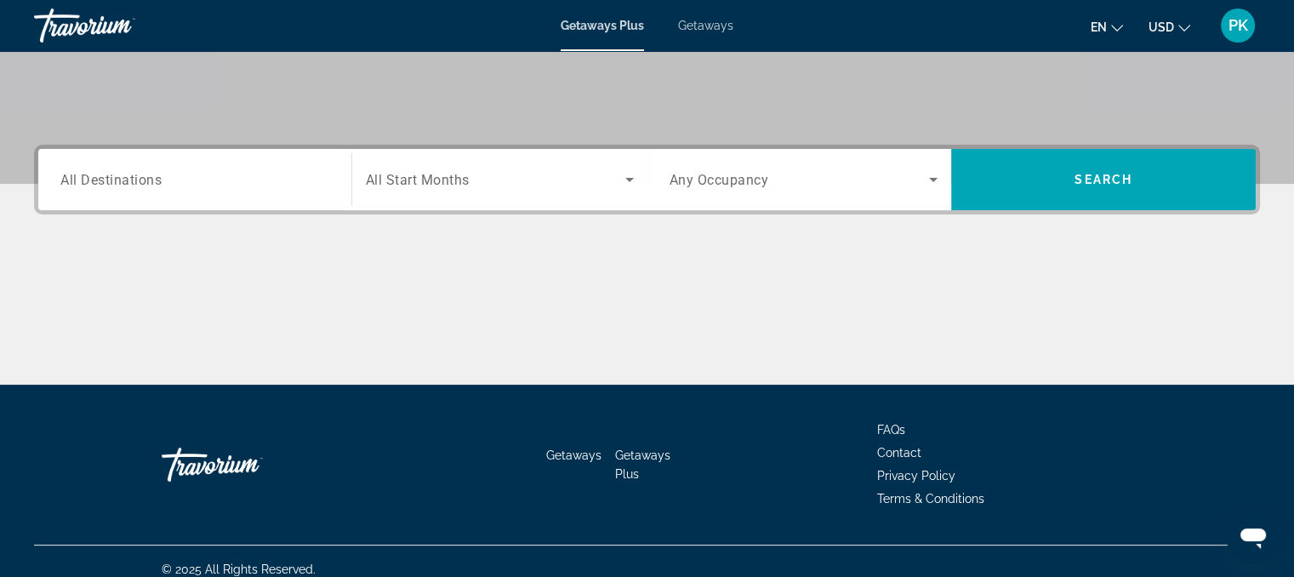
scroll to position [343, 0]
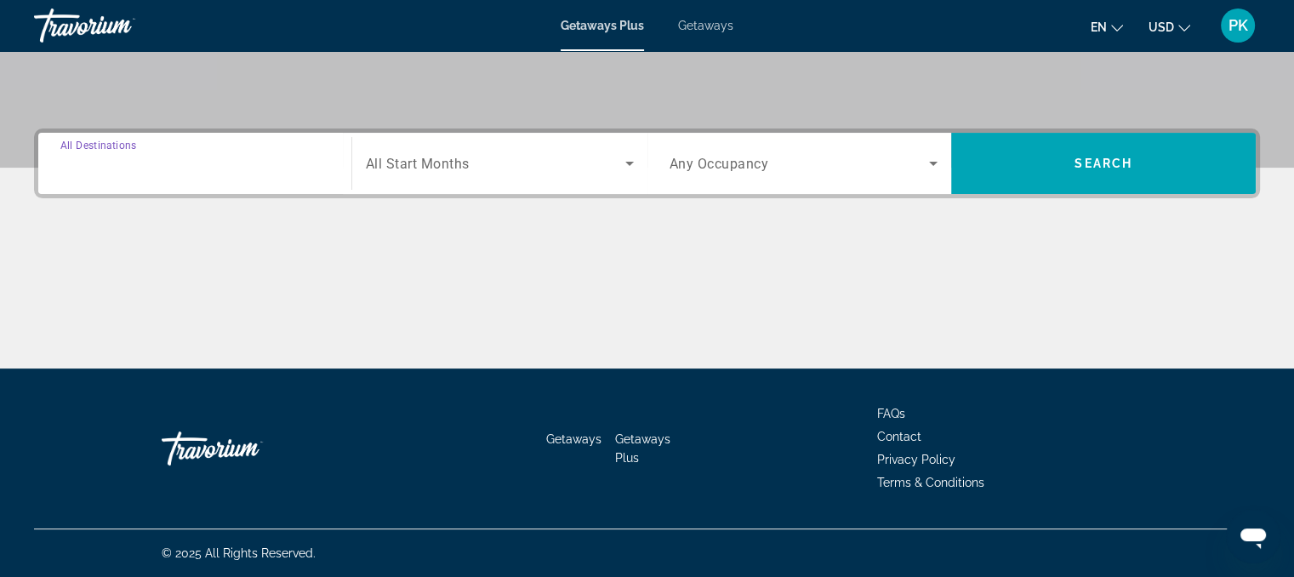
click at [258, 162] on input "Destination All Destinations" at bounding box center [194, 164] width 269 height 20
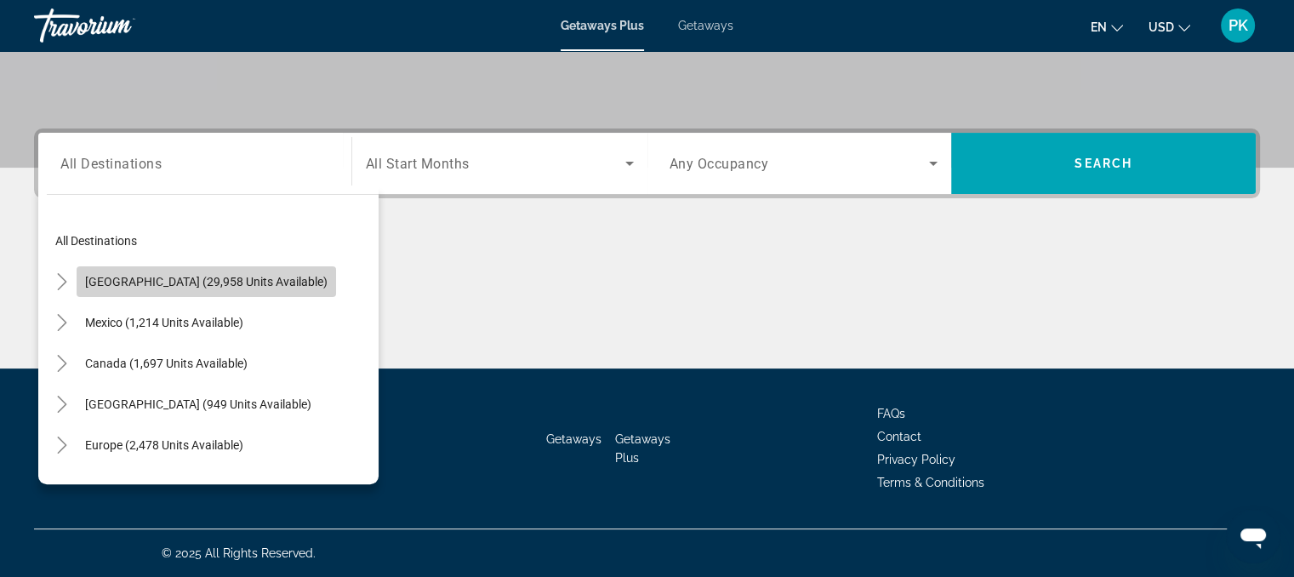
click at [248, 280] on span "[GEOGRAPHIC_DATA] (29,958 units available)" at bounding box center [206, 282] width 242 height 14
type input "**********"
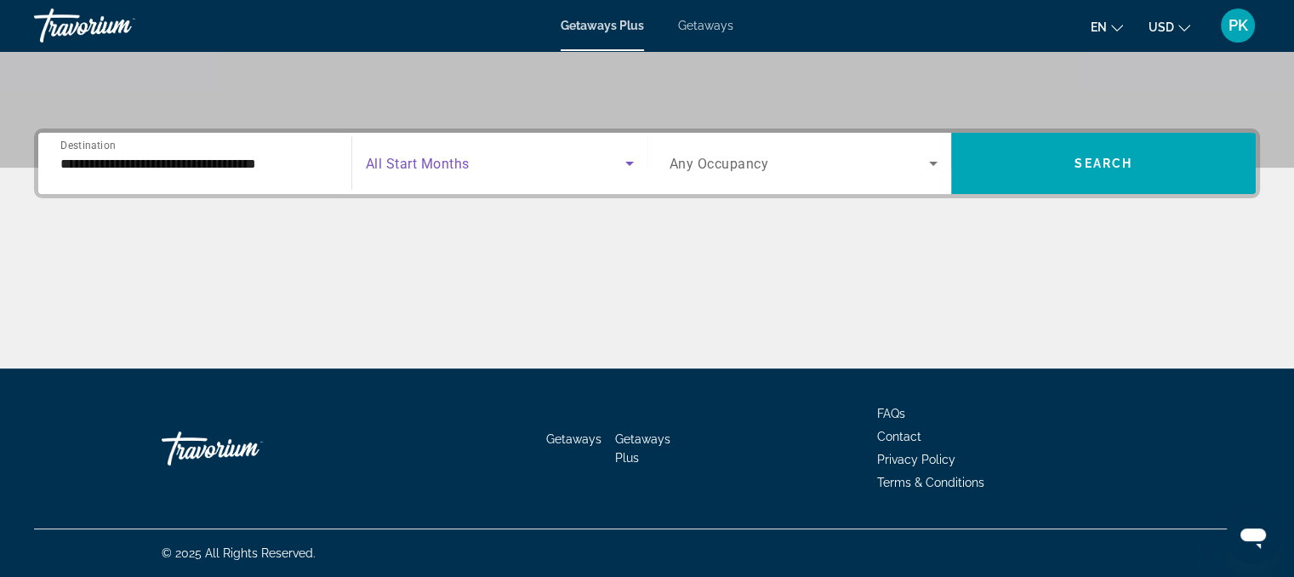
click at [632, 159] on icon "Search widget" at bounding box center [629, 163] width 20 height 20
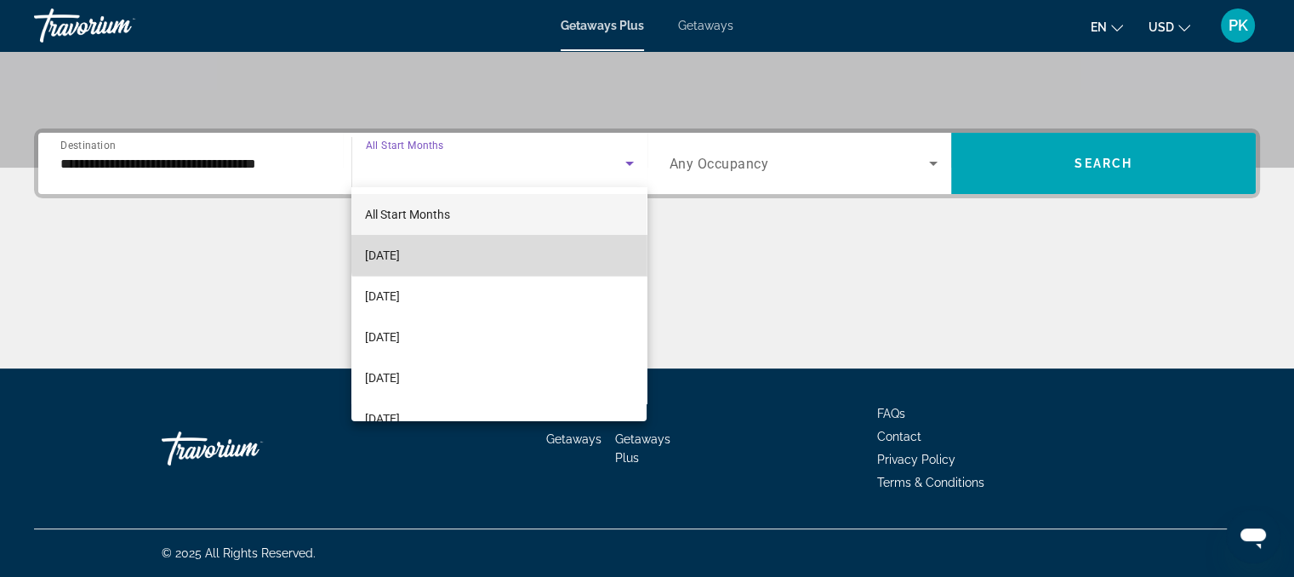
click at [551, 253] on mat-option "[DATE]" at bounding box center [498, 255] width 295 height 41
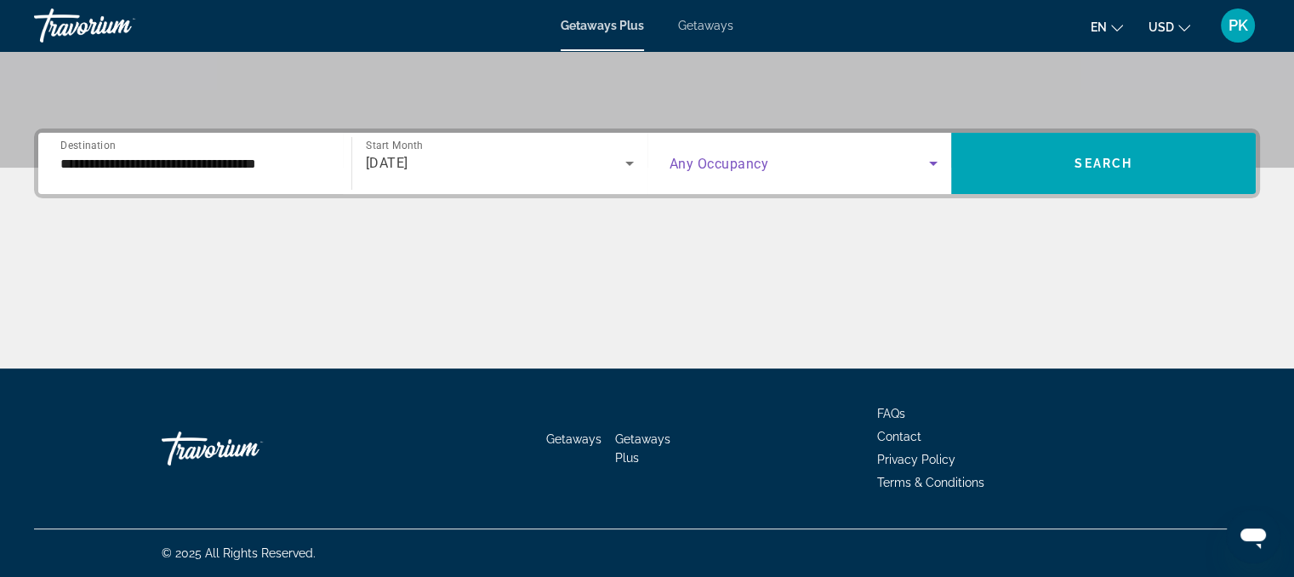
click at [932, 165] on icon "Search widget" at bounding box center [933, 163] width 20 height 20
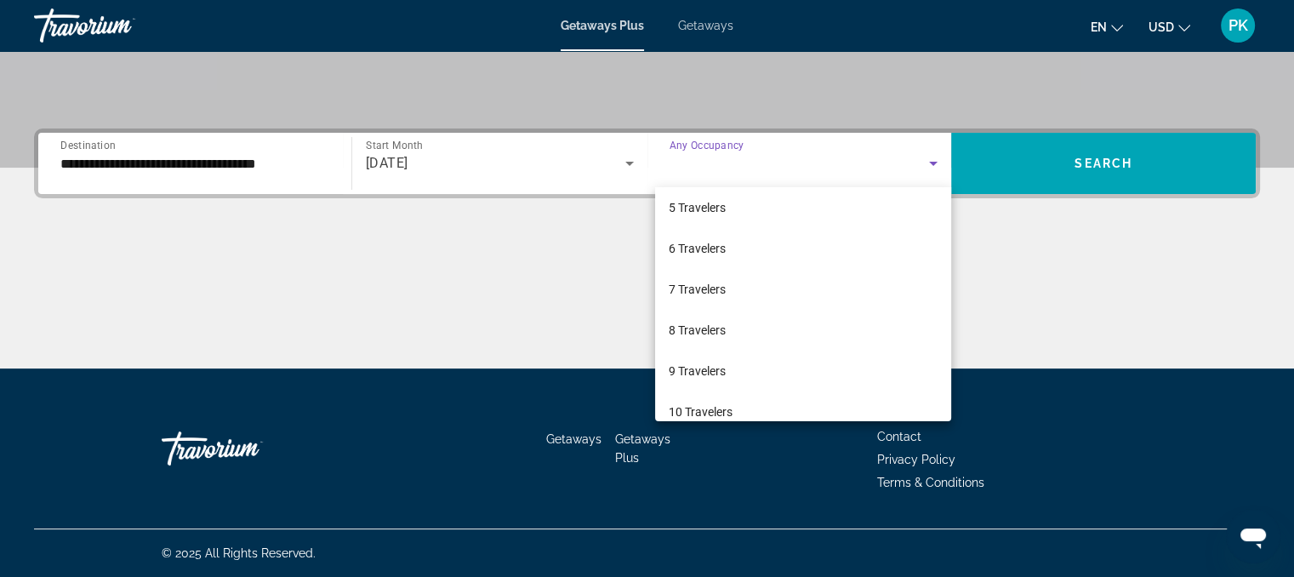
scroll to position [187, 0]
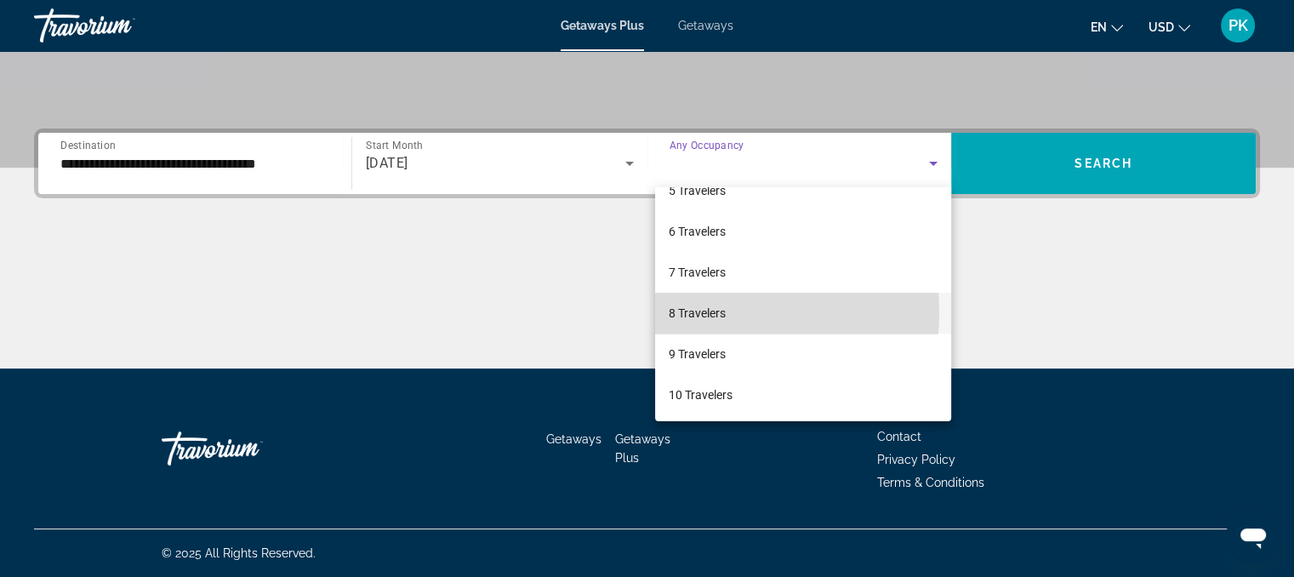
click at [687, 311] on span "8 Travelers" at bounding box center [697, 313] width 57 height 20
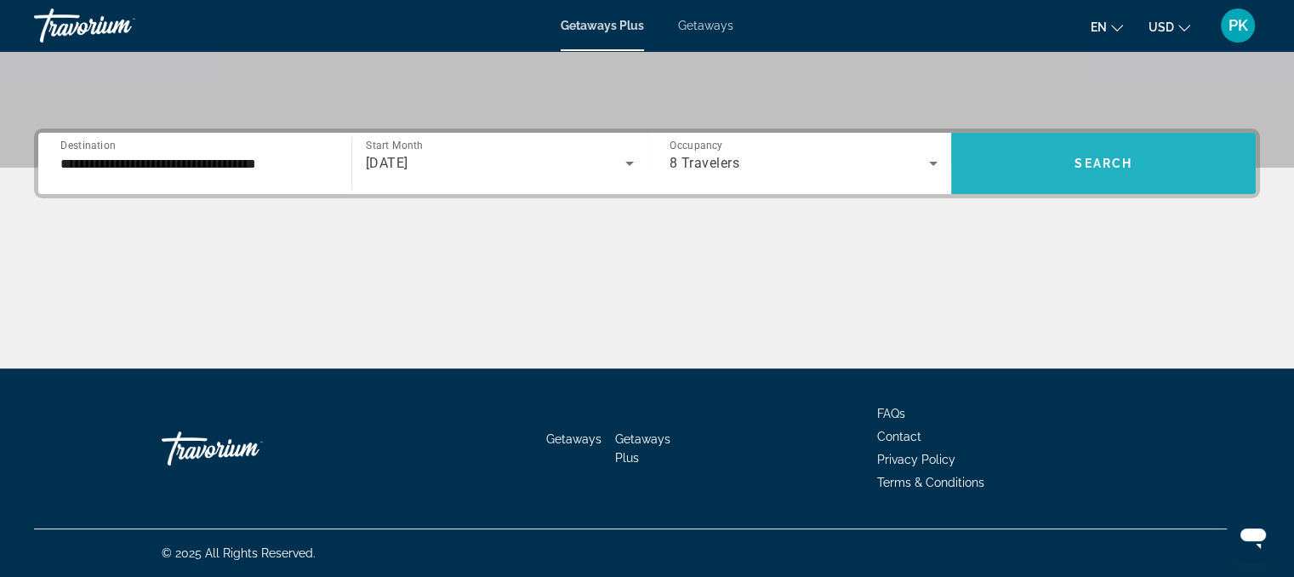
click at [1135, 163] on span "Search widget" at bounding box center [1103, 163] width 305 height 41
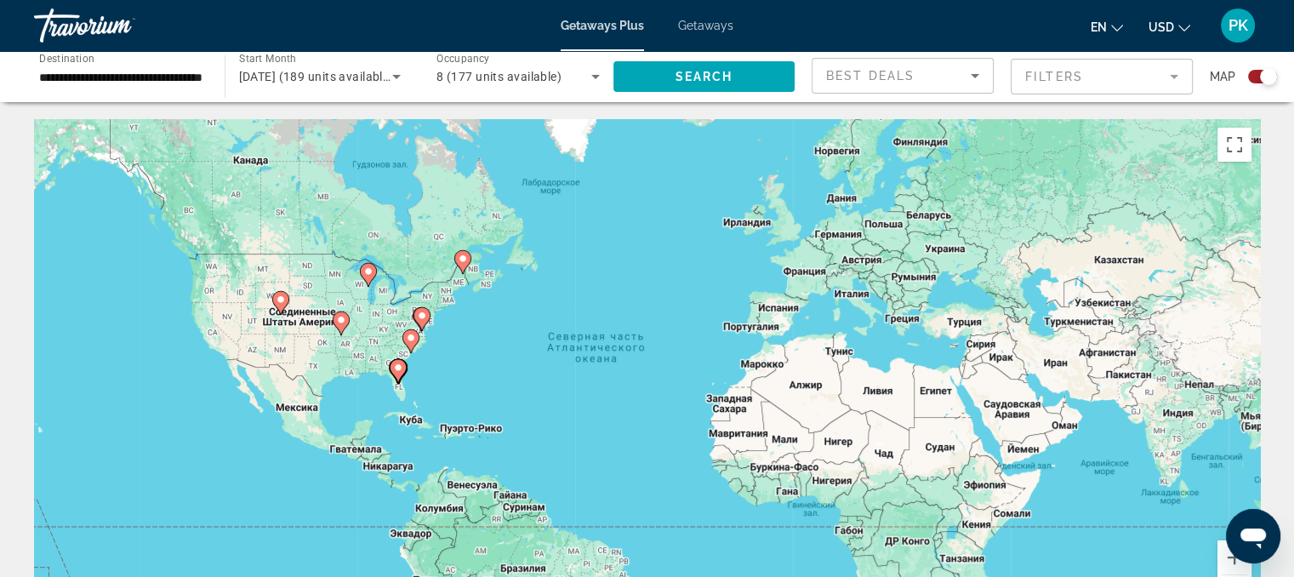
click at [398, 379] on icon "Main content" at bounding box center [397, 371] width 15 height 22
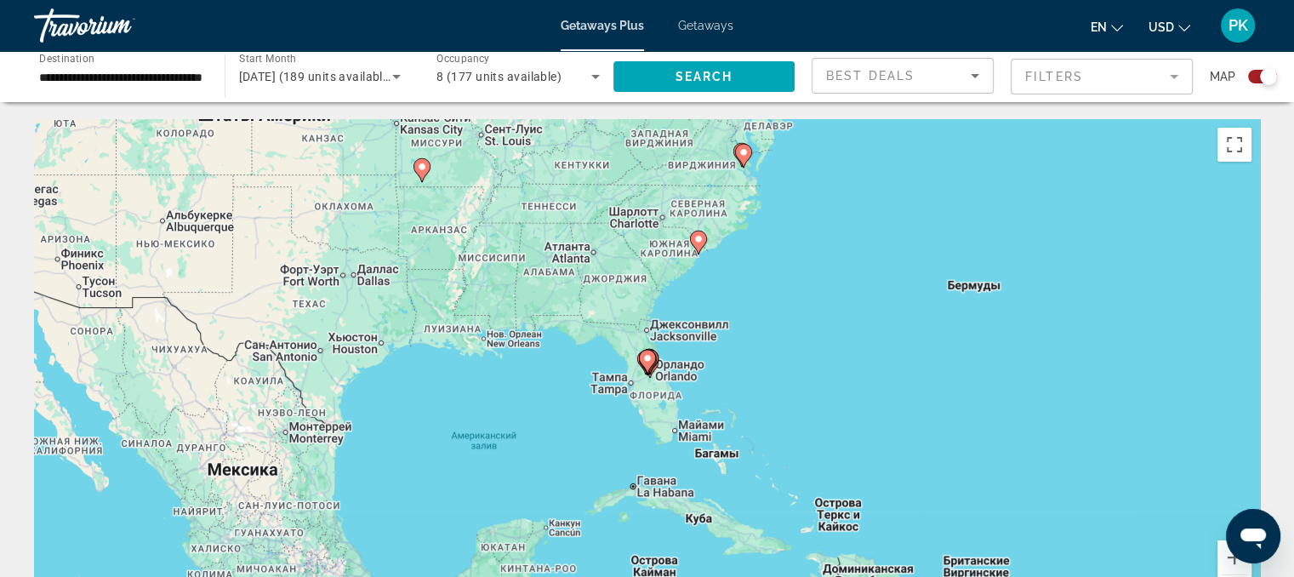
click at [648, 362] on image "Main content" at bounding box center [647, 358] width 10 height 10
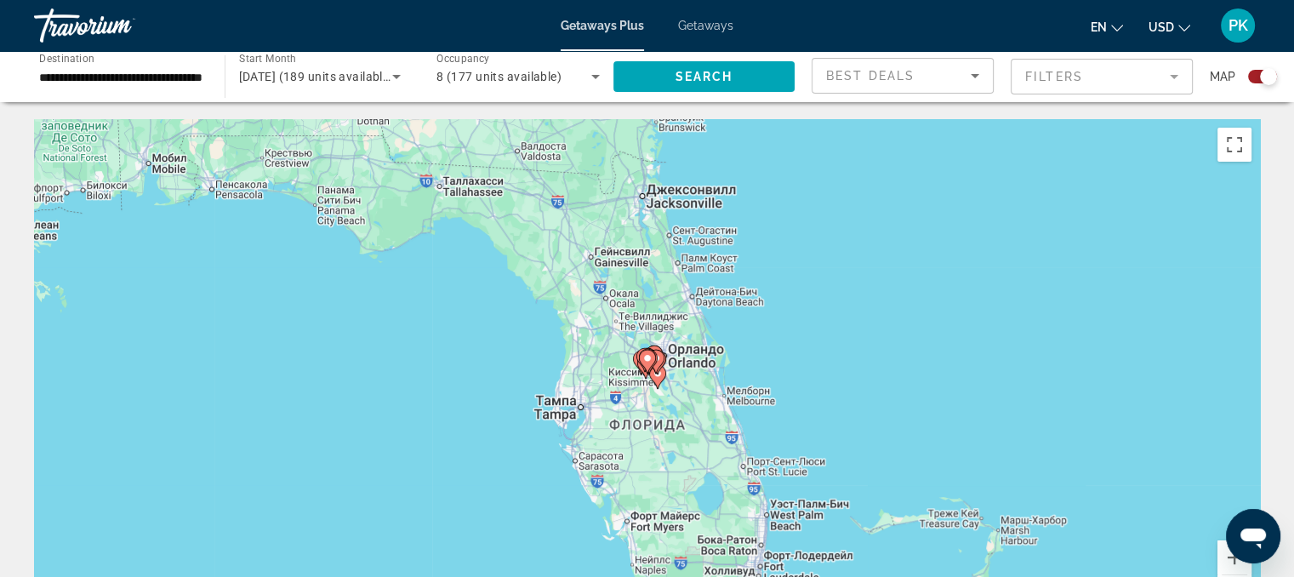
click at [653, 369] on gmp-advanced-marker "Main content" at bounding box center [647, 362] width 17 height 26
type input "**********"
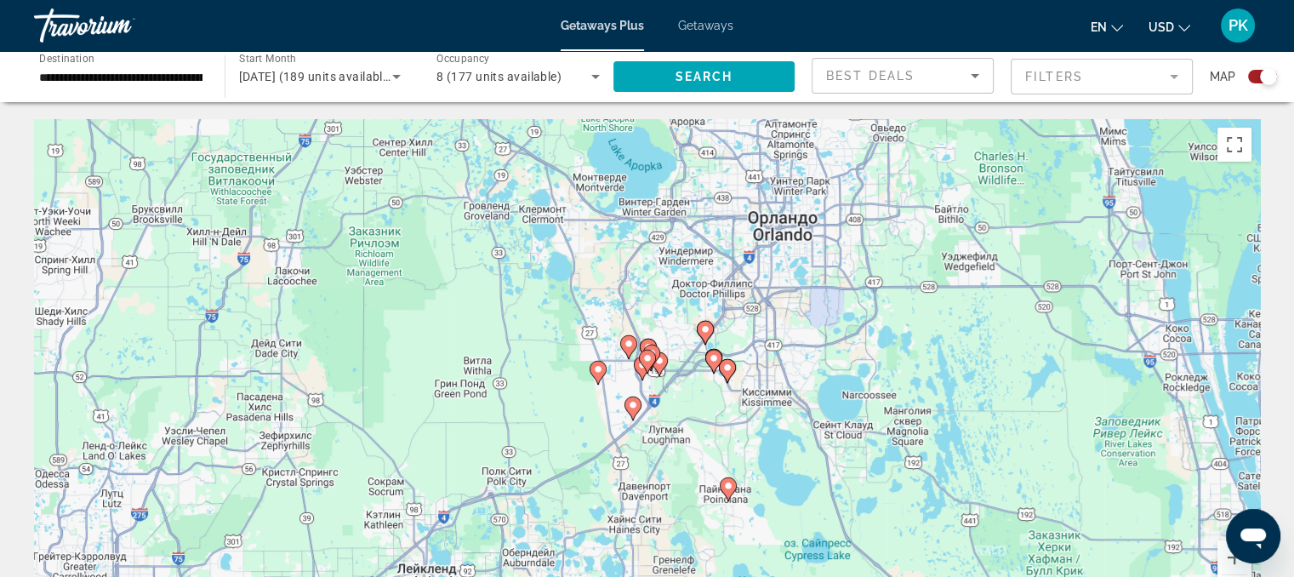
click at [725, 487] on image "Main content" at bounding box center [728, 486] width 10 height 10
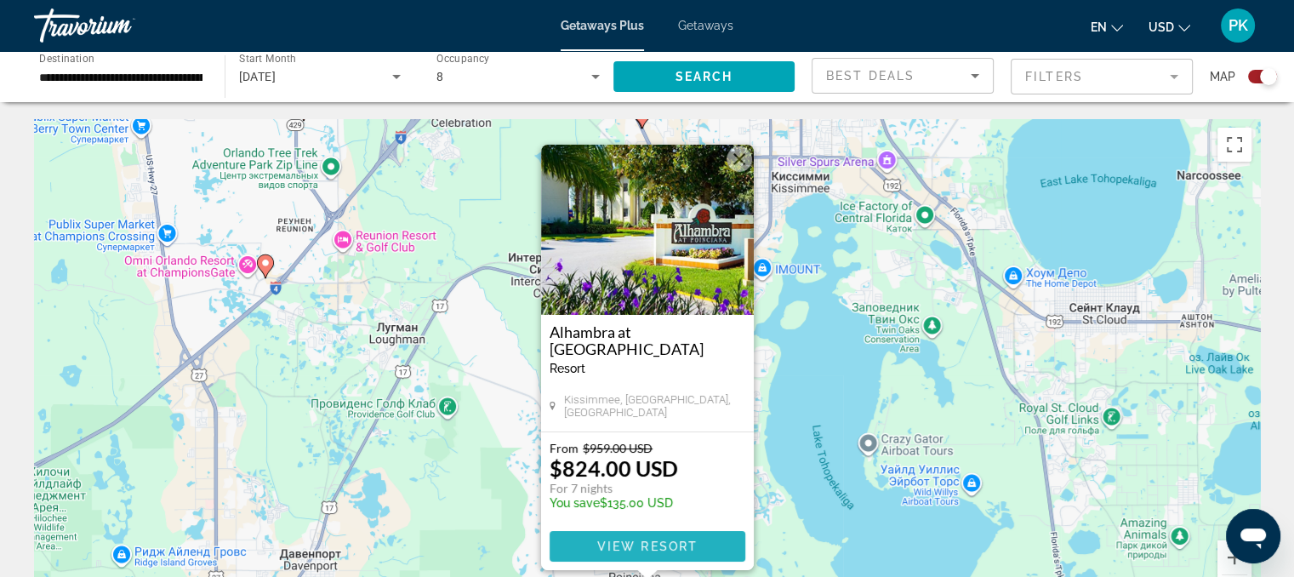
click at [647, 551] on span "View Resort" at bounding box center [646, 546] width 100 height 14
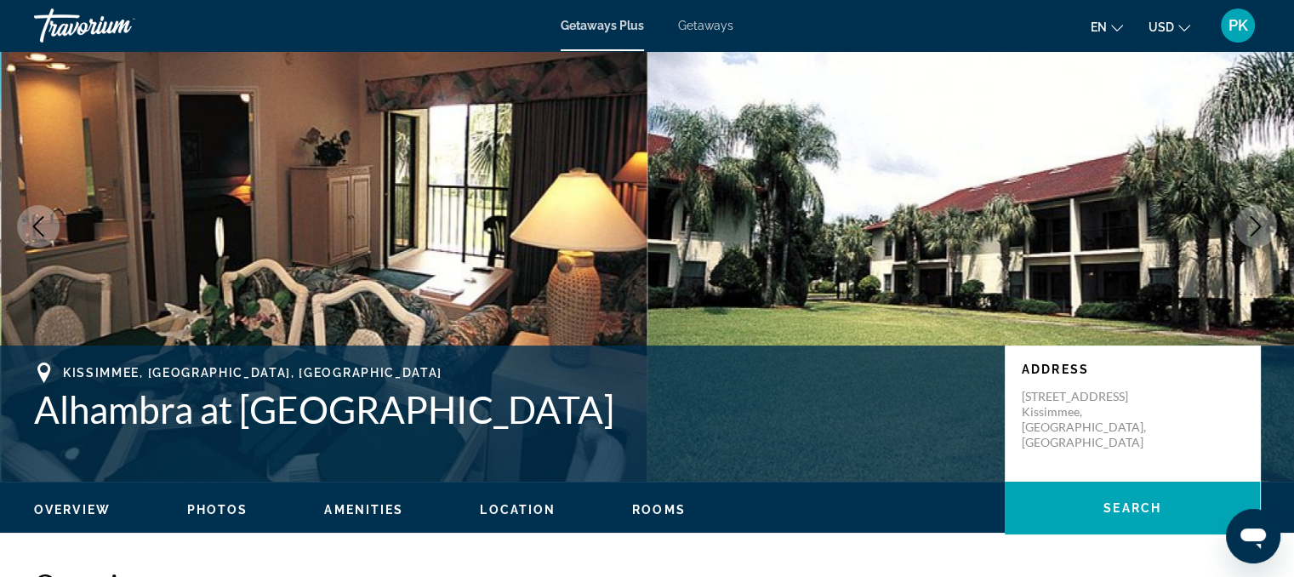
scroll to position [34, 0]
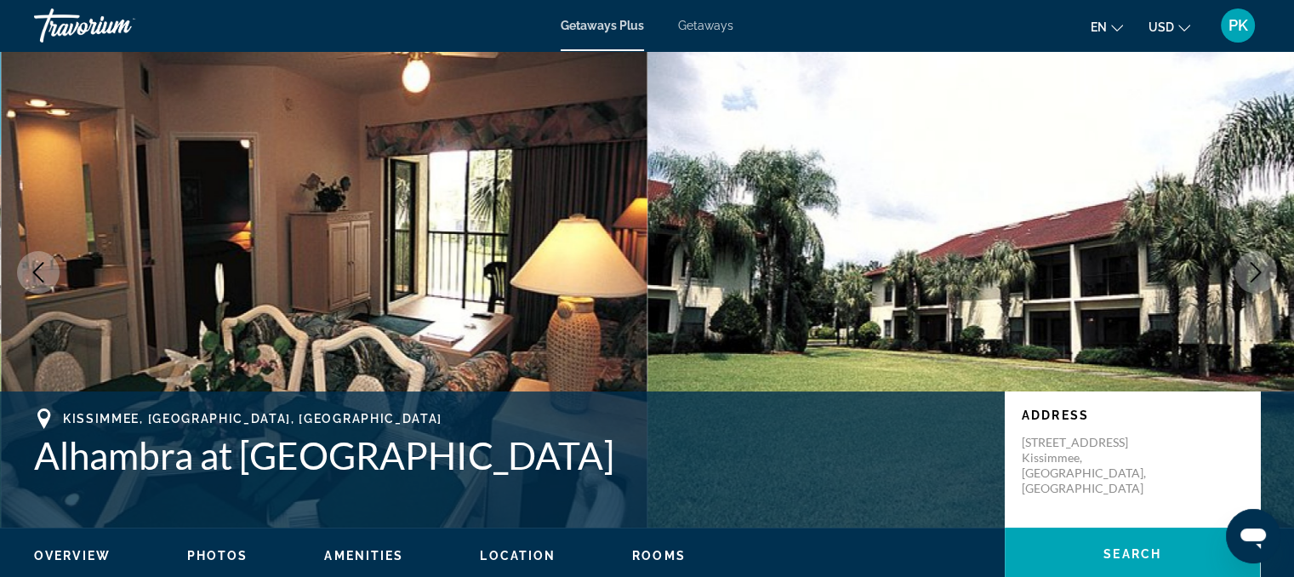
click at [1254, 270] on icon "Next image" at bounding box center [1256, 272] width 20 height 20
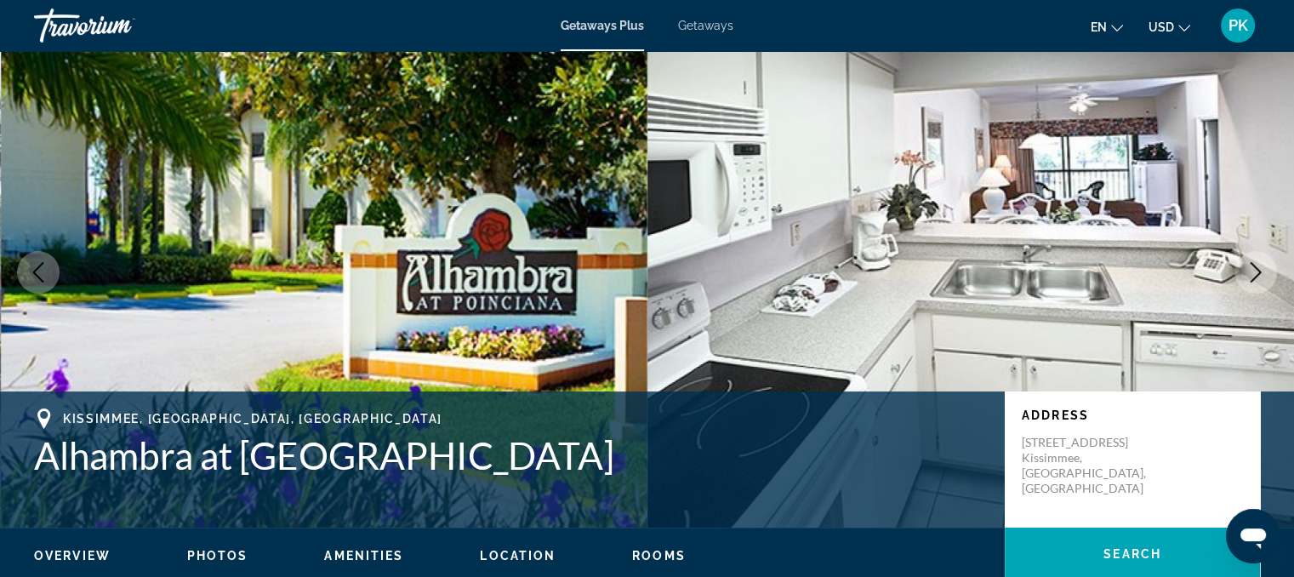
click at [1254, 270] on icon "Next image" at bounding box center [1256, 272] width 20 height 20
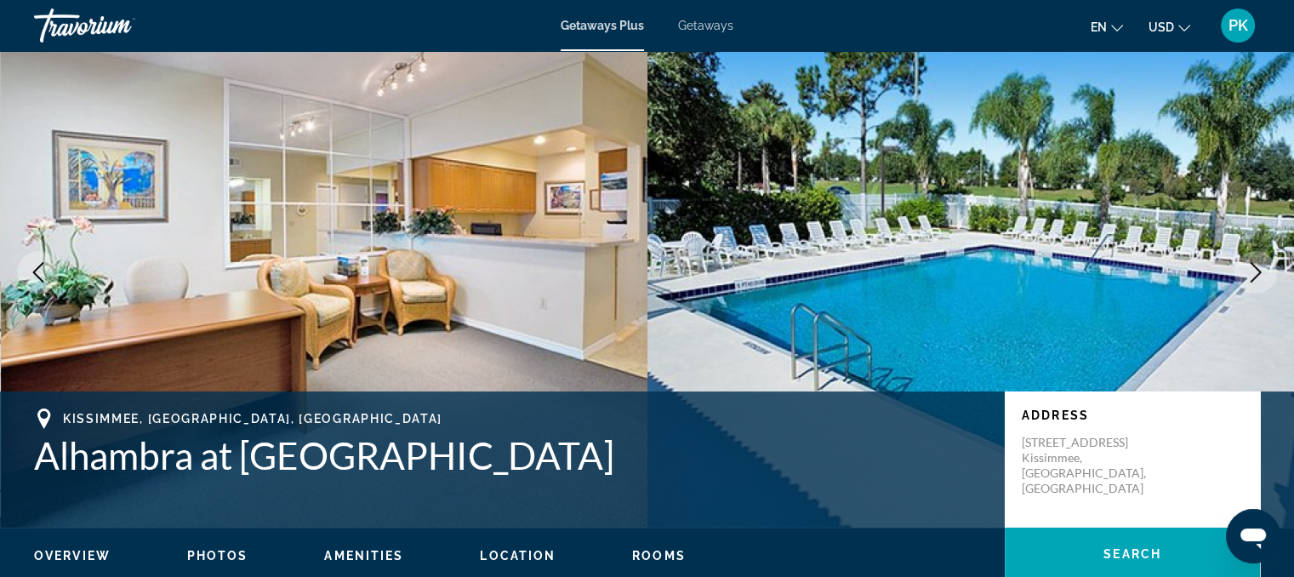
click at [1254, 270] on icon "Next image" at bounding box center [1256, 272] width 20 height 20
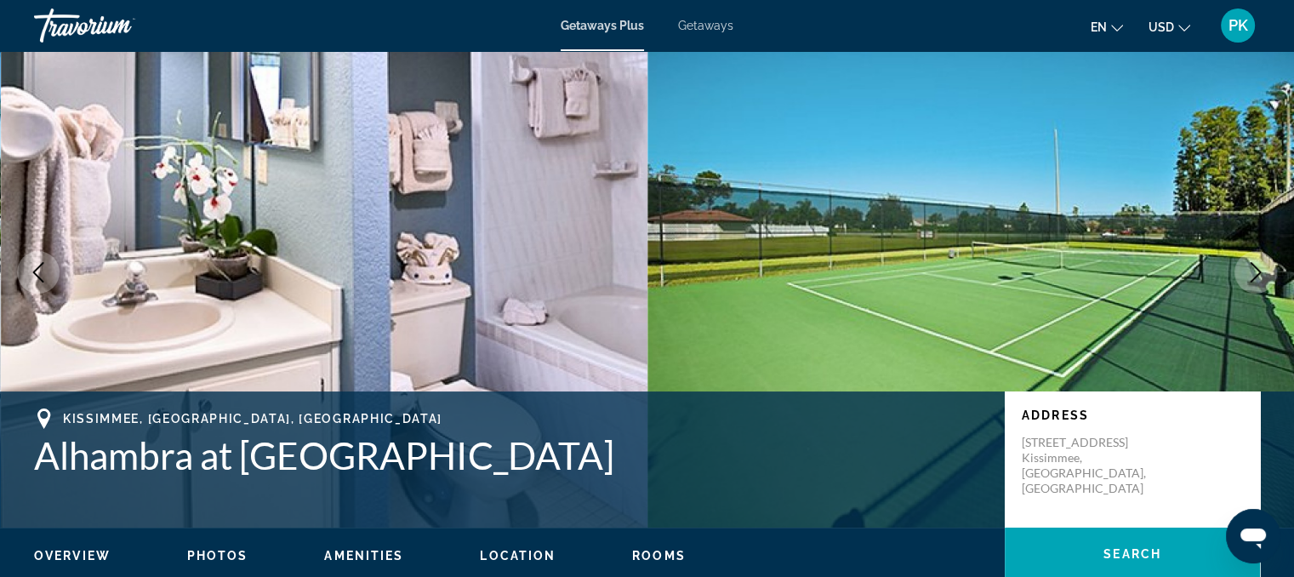
click at [1254, 270] on icon "Next image" at bounding box center [1256, 272] width 20 height 20
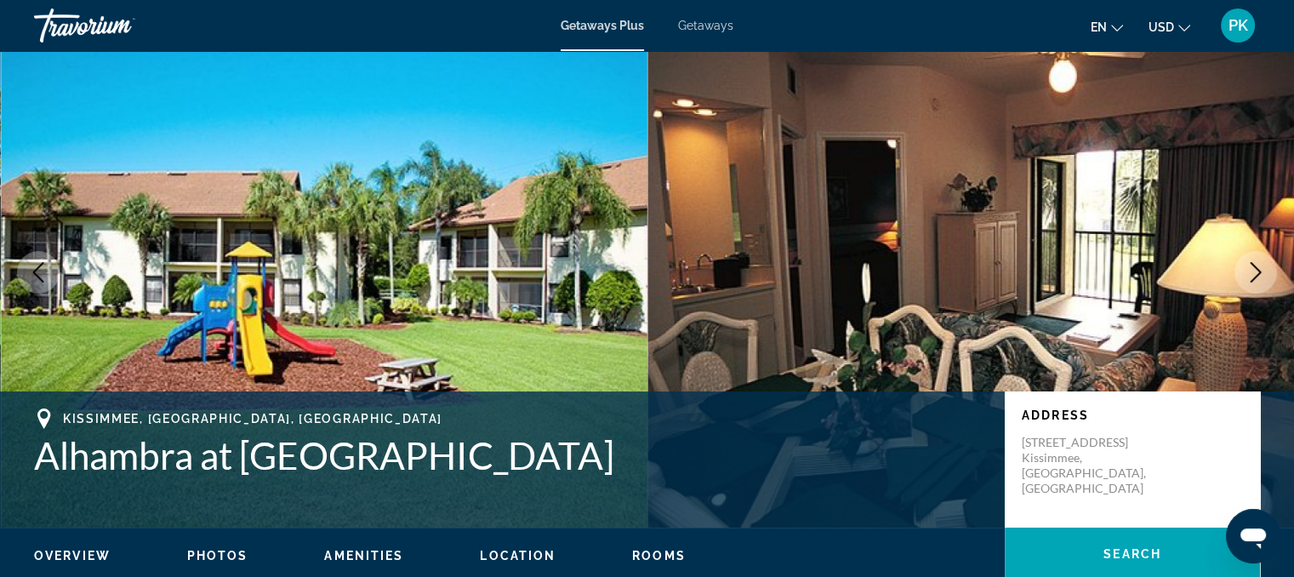
click at [1254, 270] on icon "Next image" at bounding box center [1256, 272] width 20 height 20
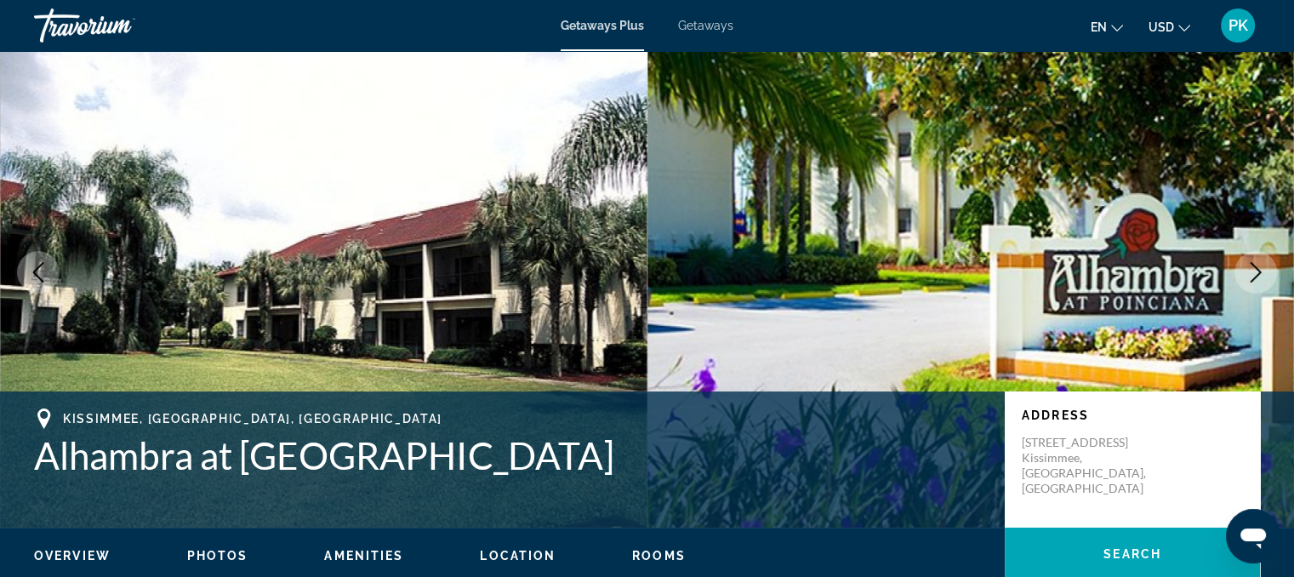
click at [1254, 270] on icon "Next image" at bounding box center [1256, 272] width 20 height 20
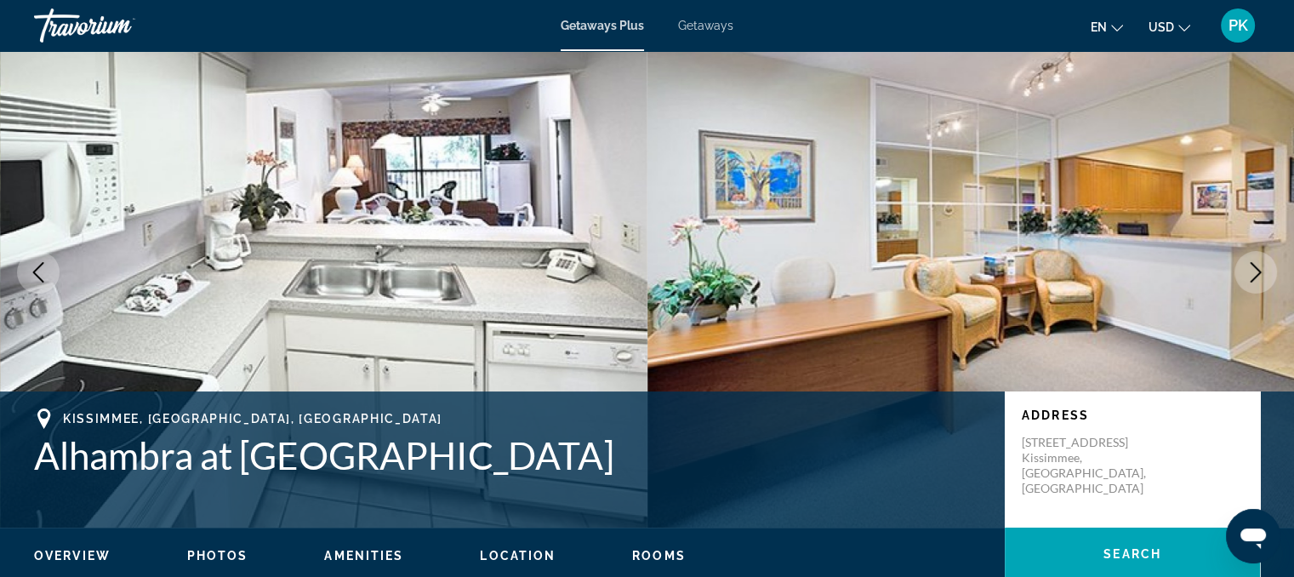
click at [1254, 270] on icon "Next image" at bounding box center [1256, 272] width 20 height 20
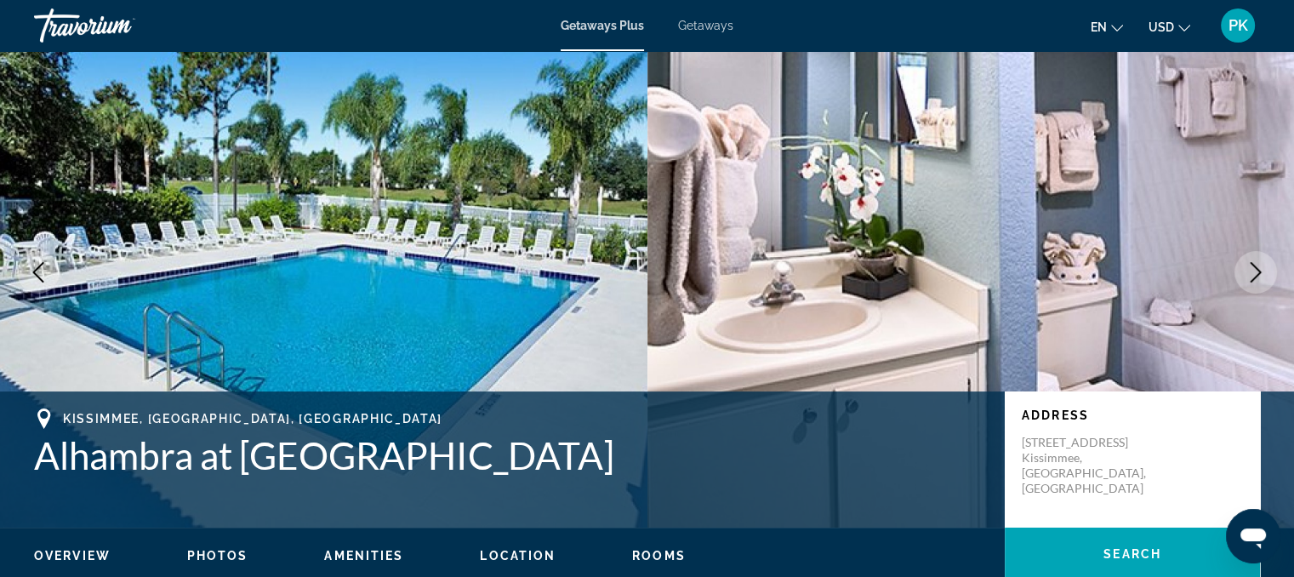
click at [1254, 270] on icon "Next image" at bounding box center [1256, 272] width 20 height 20
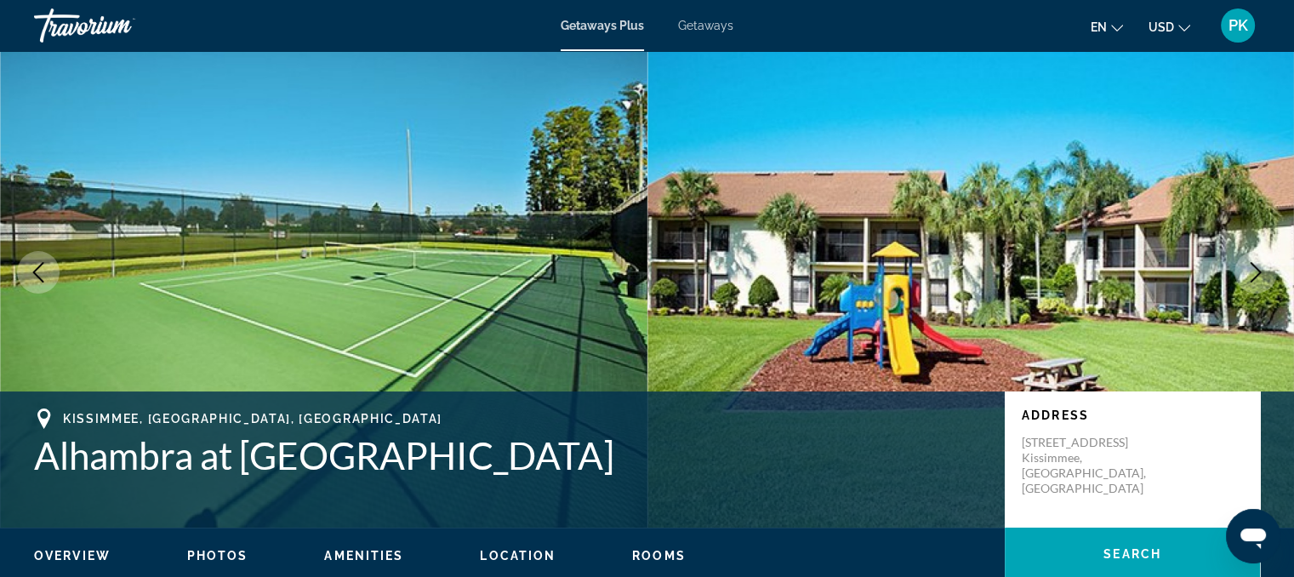
click at [1254, 270] on icon "Next image" at bounding box center [1256, 272] width 20 height 20
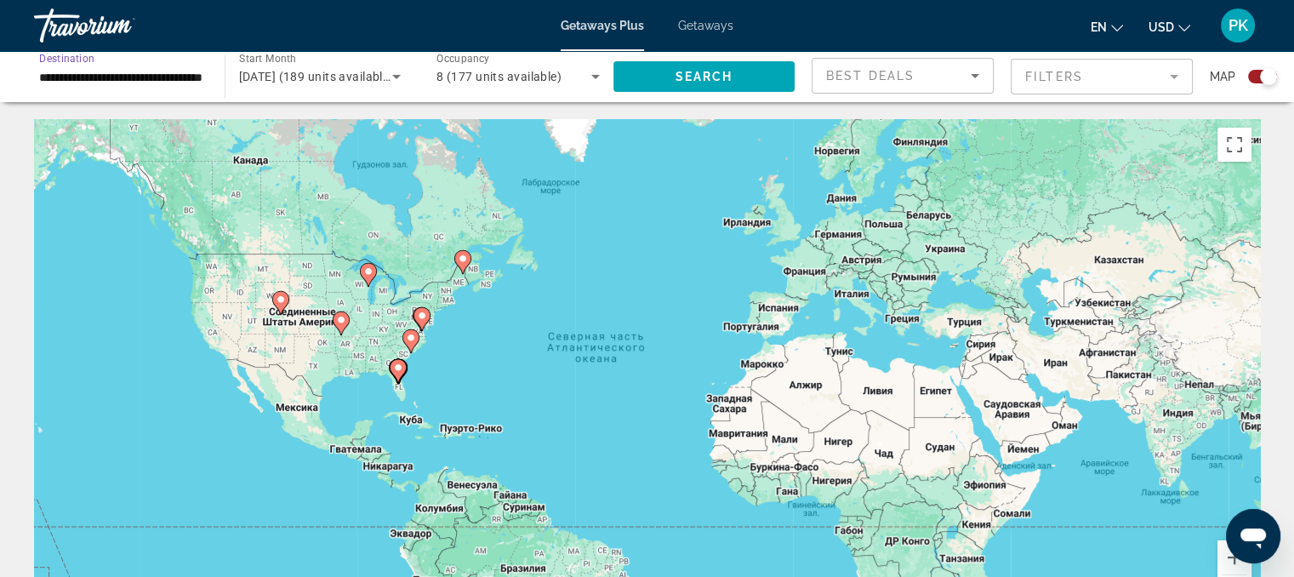
click at [153, 85] on input "**********" at bounding box center [120, 77] width 163 height 20
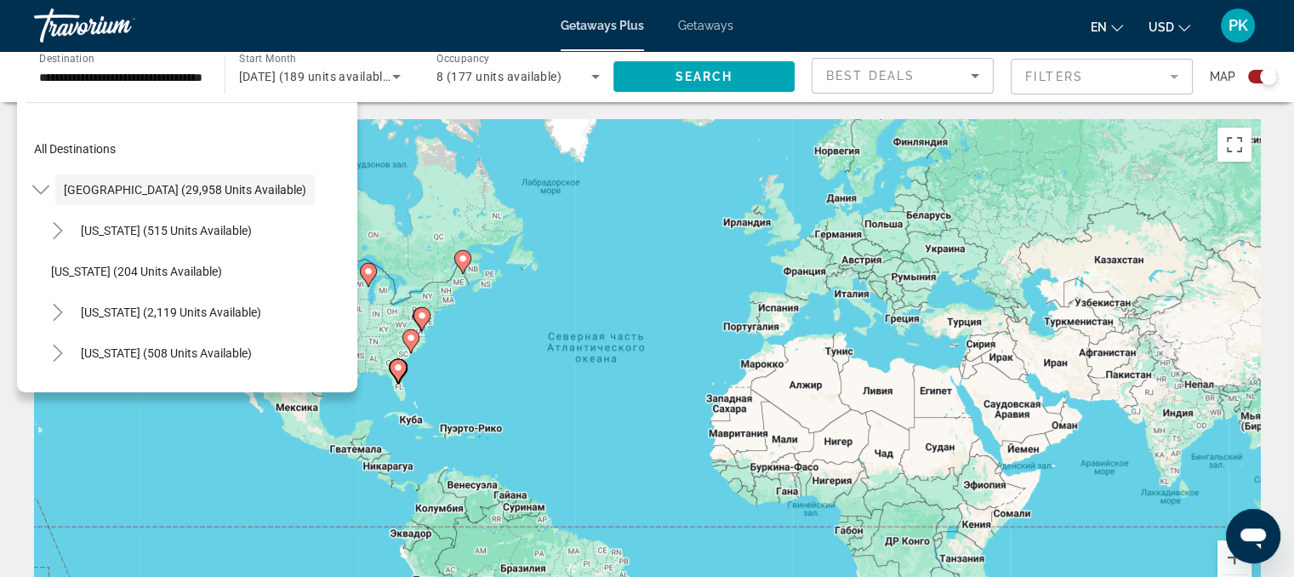
click at [347, 154] on div "All destinations [GEOGRAPHIC_DATA] (29,958 units available) [US_STATE] (515 uni…" at bounding box center [192, 252] width 332 height 264
click at [39, 190] on icon "Toggle United States (29,958 units available)" at bounding box center [40, 189] width 17 height 17
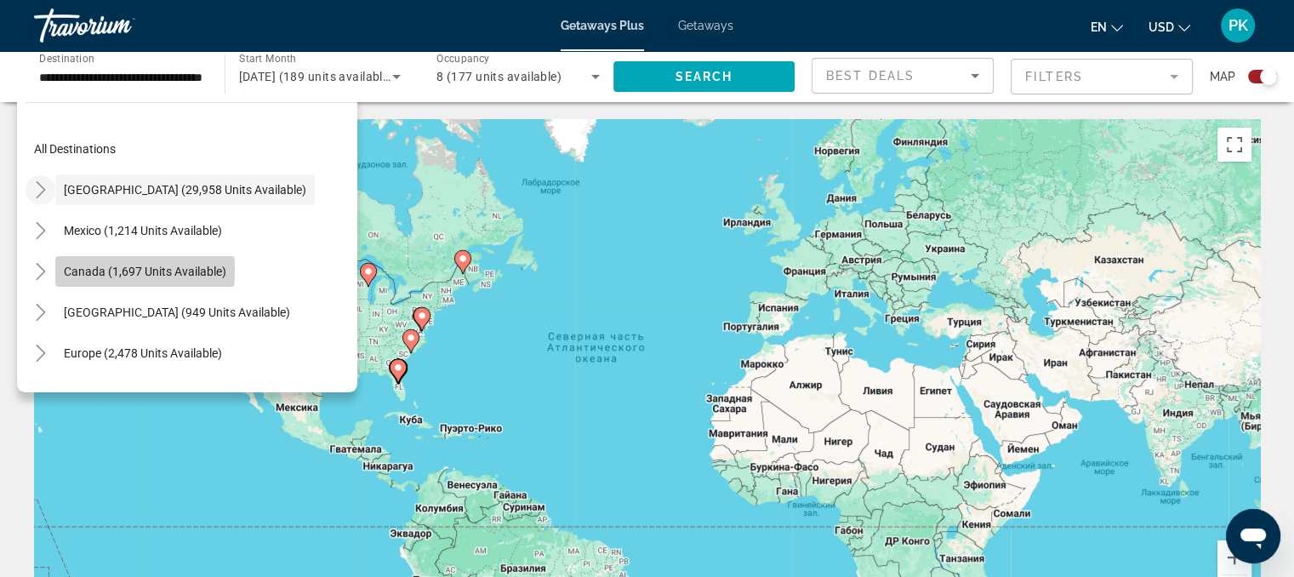
click at [82, 269] on span "Canada (1,697 units available)" at bounding box center [145, 272] width 162 height 14
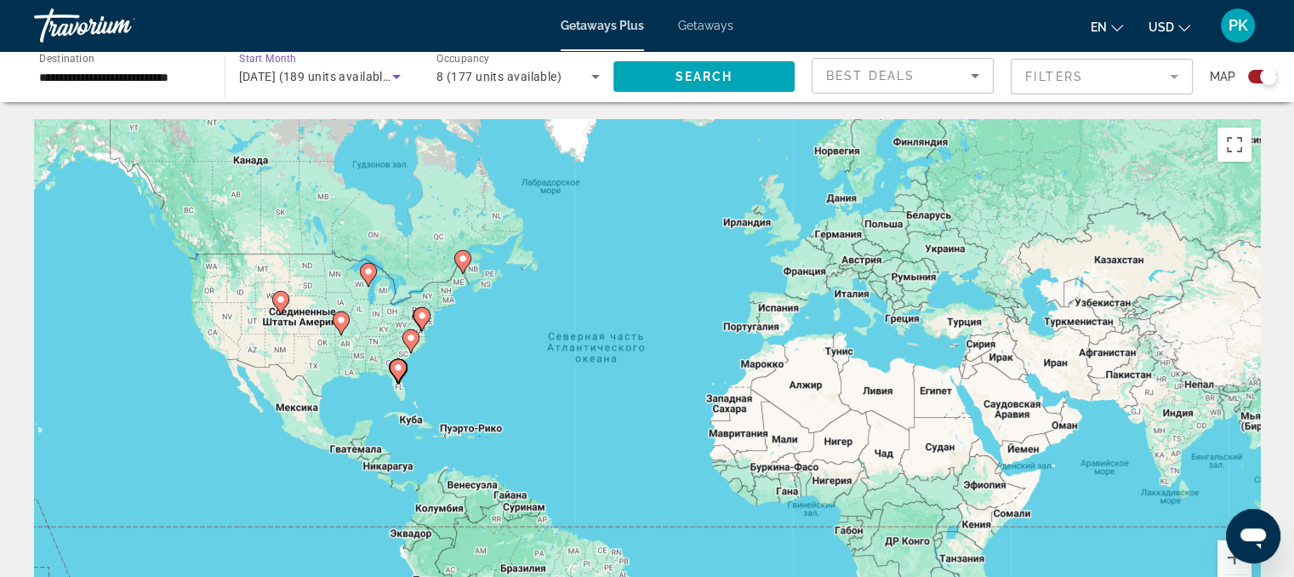
click at [391, 77] on icon "Search widget" at bounding box center [396, 76] width 20 height 20
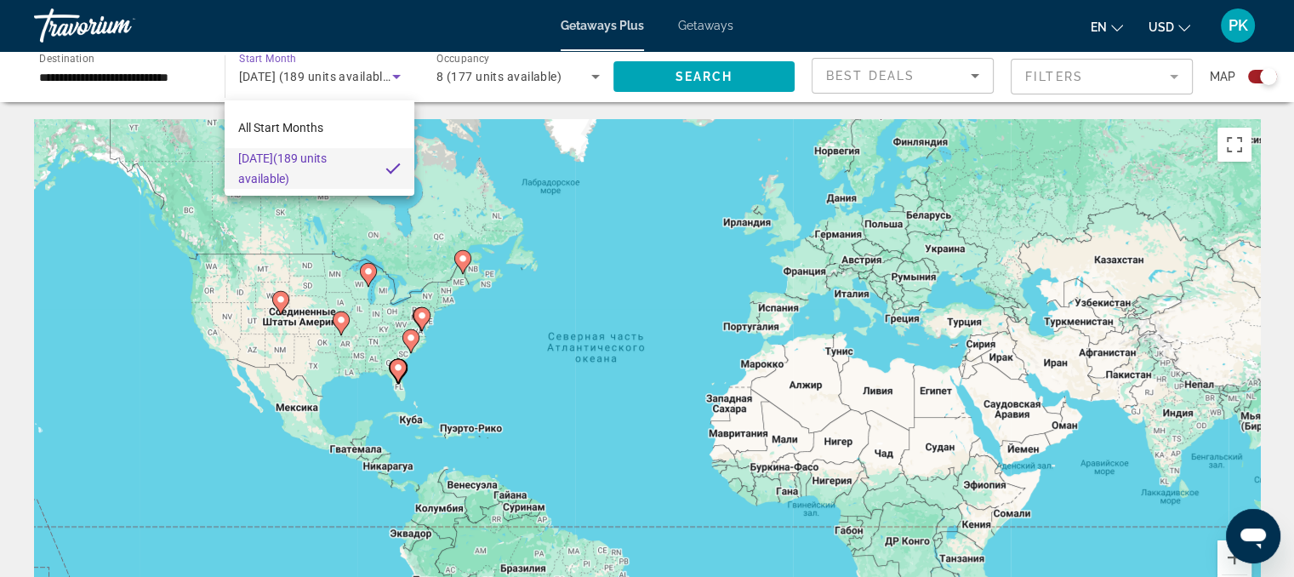
click at [391, 77] on div at bounding box center [647, 288] width 1294 height 577
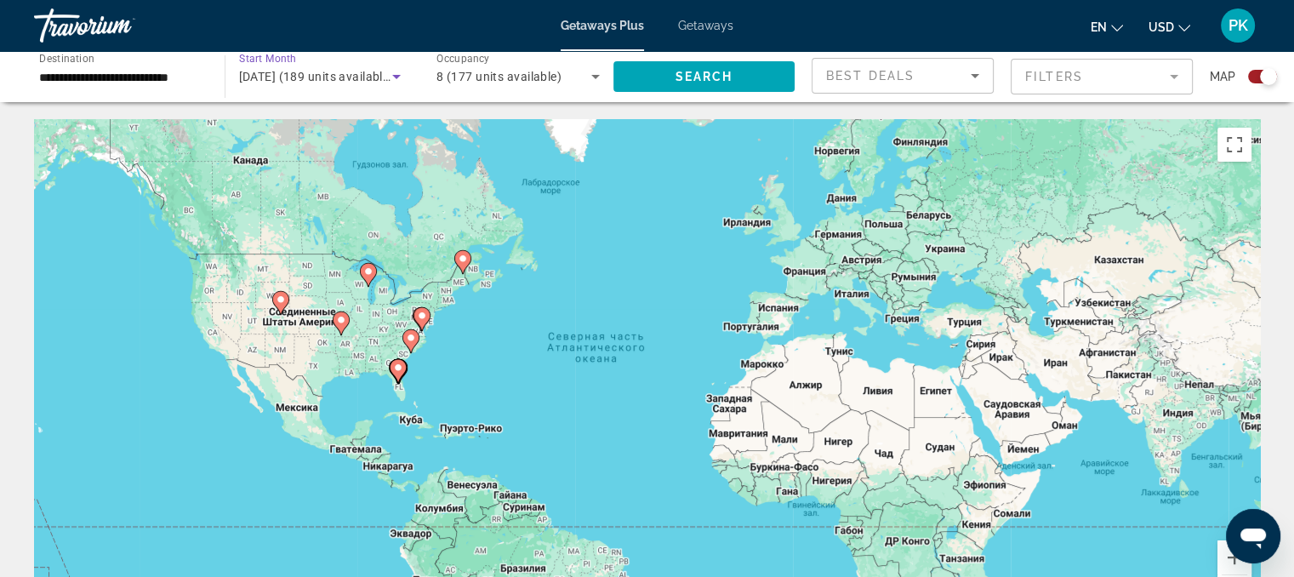
click at [391, 77] on icon "Search widget" at bounding box center [396, 76] width 20 height 20
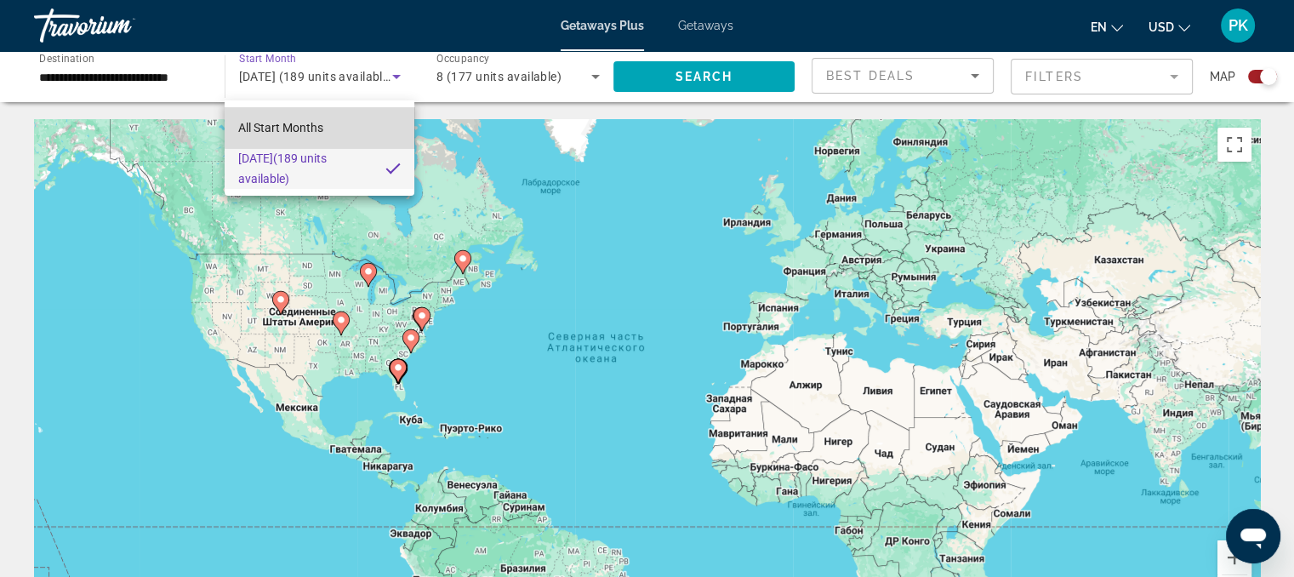
click at [323, 125] on span "All Start Months" at bounding box center [280, 128] width 85 height 14
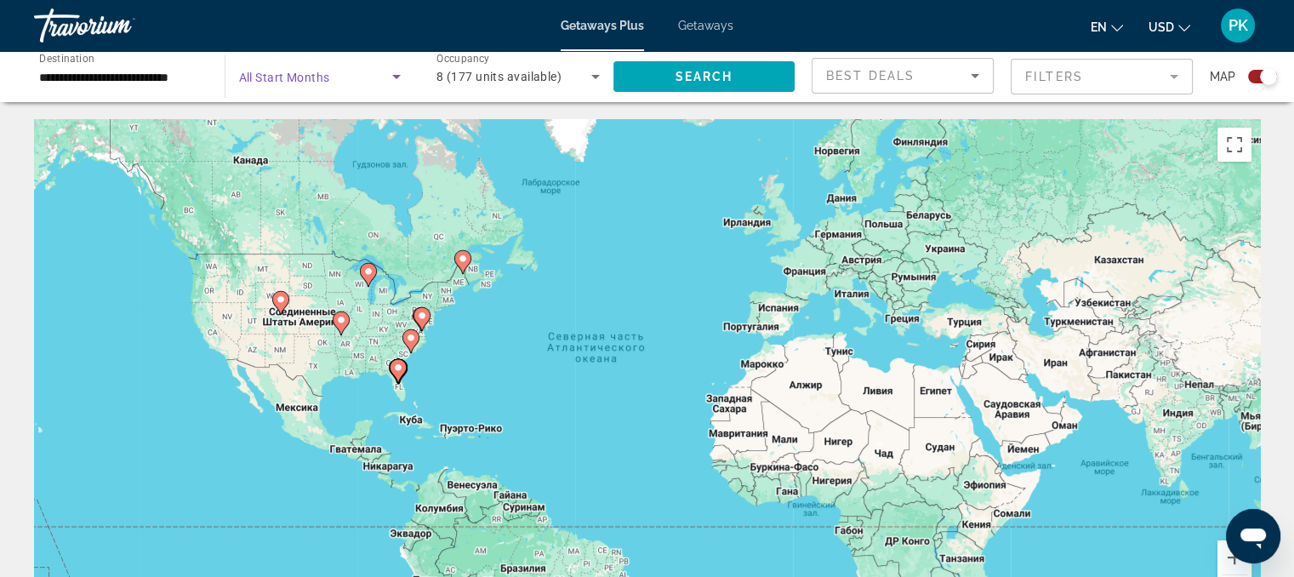
click at [394, 77] on icon "Search widget" at bounding box center [396, 76] width 20 height 20
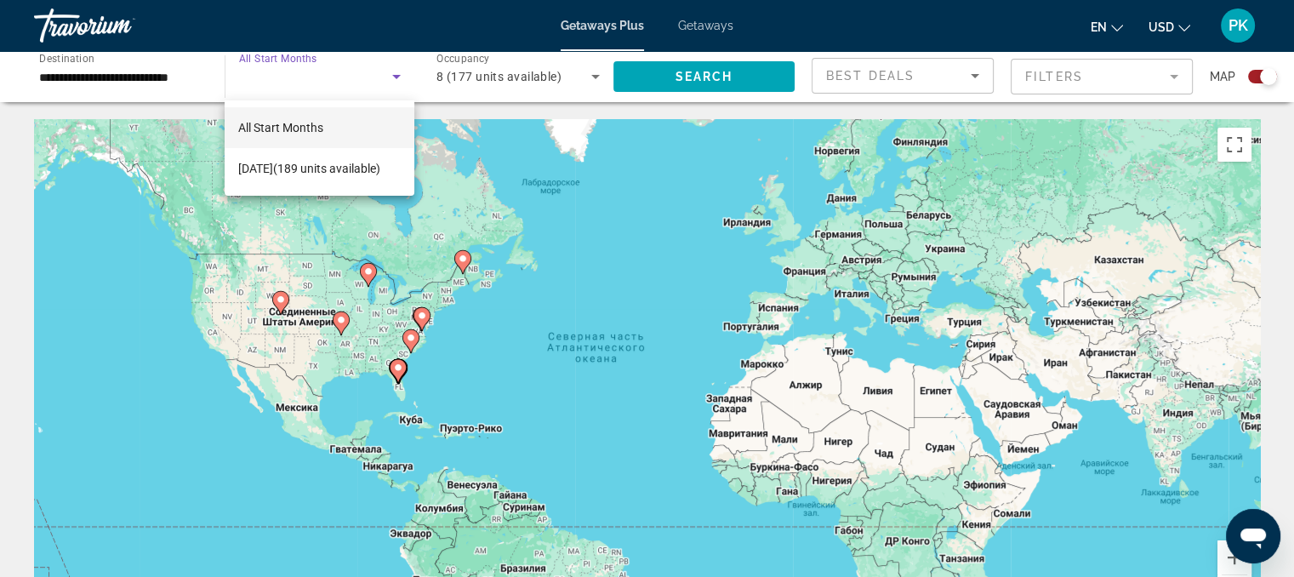
click at [394, 77] on div at bounding box center [647, 288] width 1294 height 577
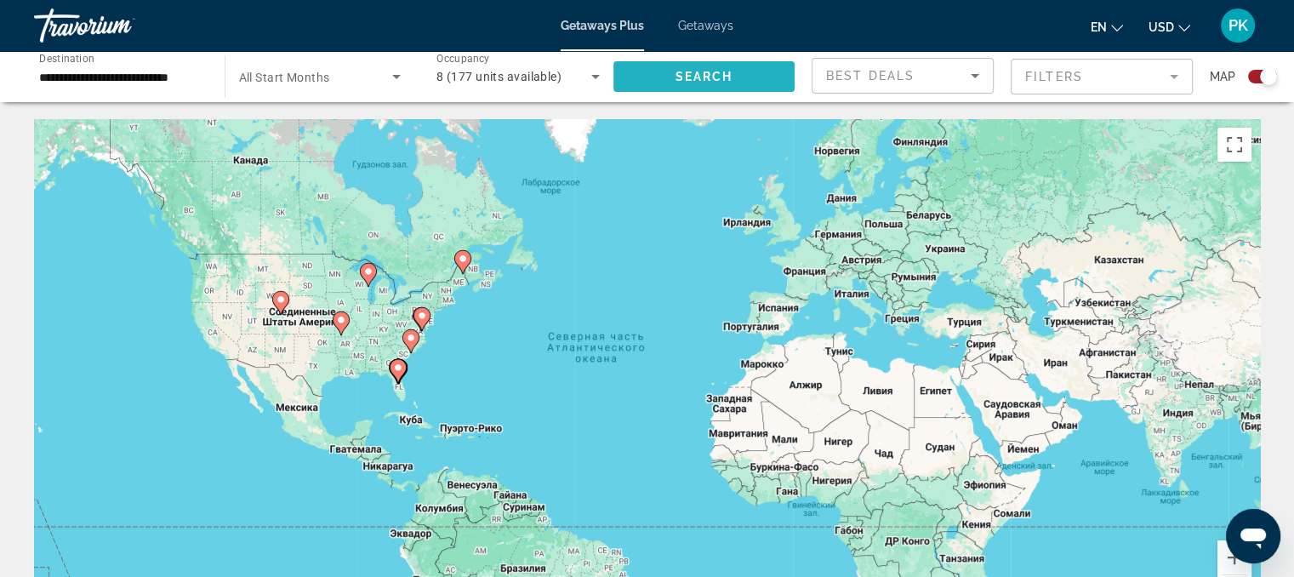
click at [716, 71] on span "Search" at bounding box center [704, 77] width 58 height 14
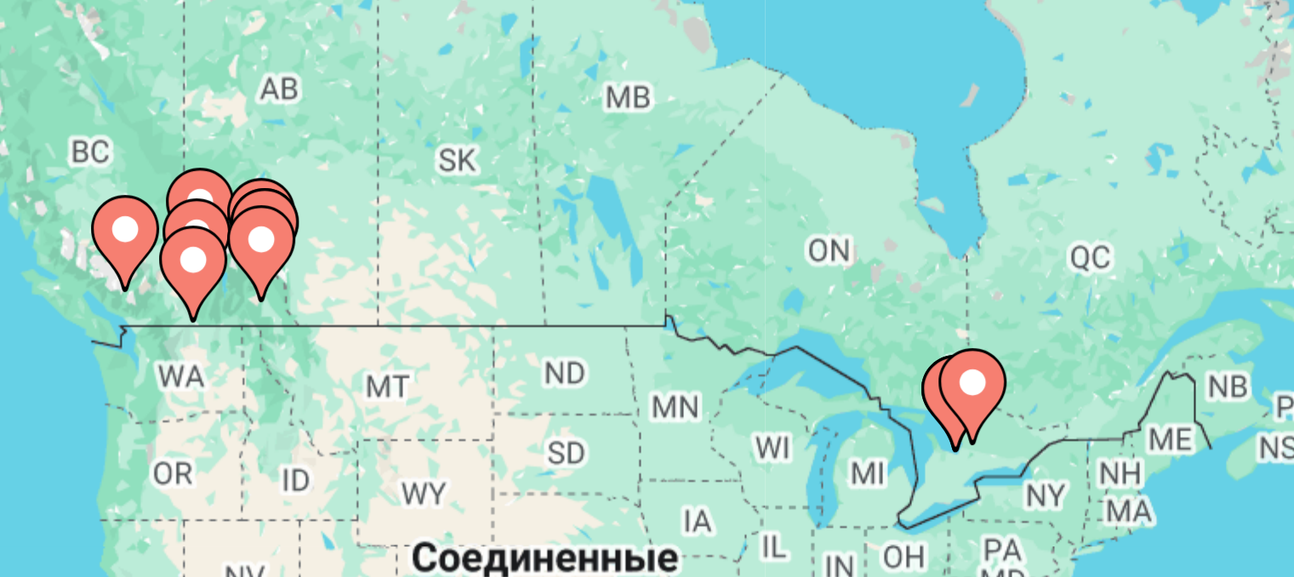
click at [214, 237] on image "Main content" at bounding box center [214, 237] width 10 height 10
type input "**********"
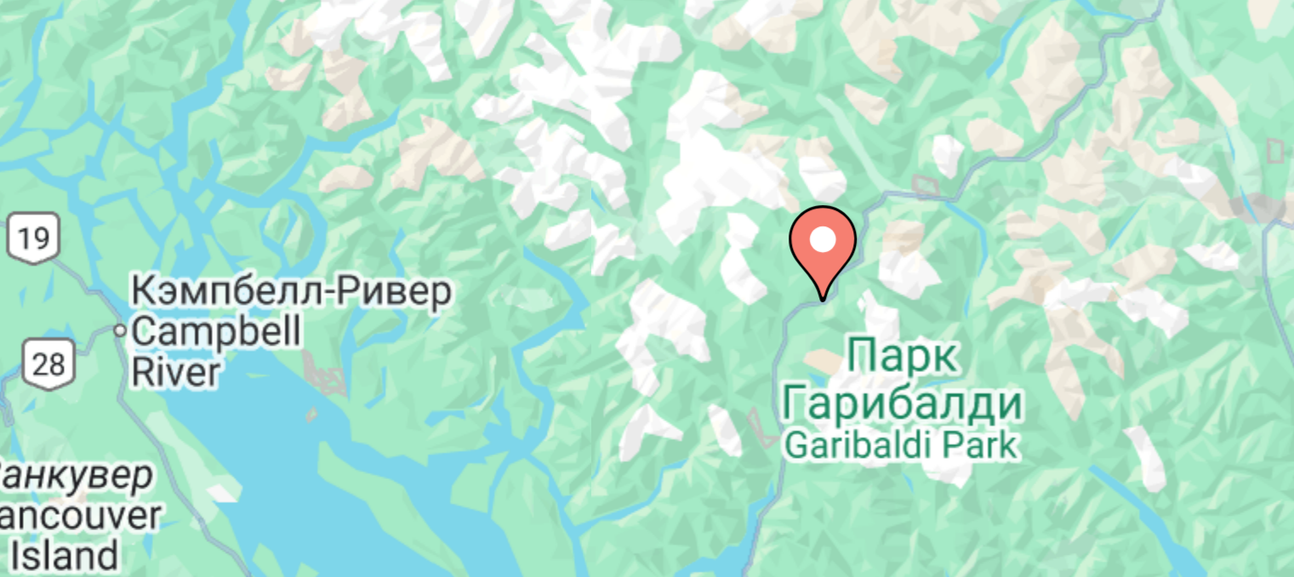
click at [369, 234] on image "Main content" at bounding box center [372, 232] width 10 height 10
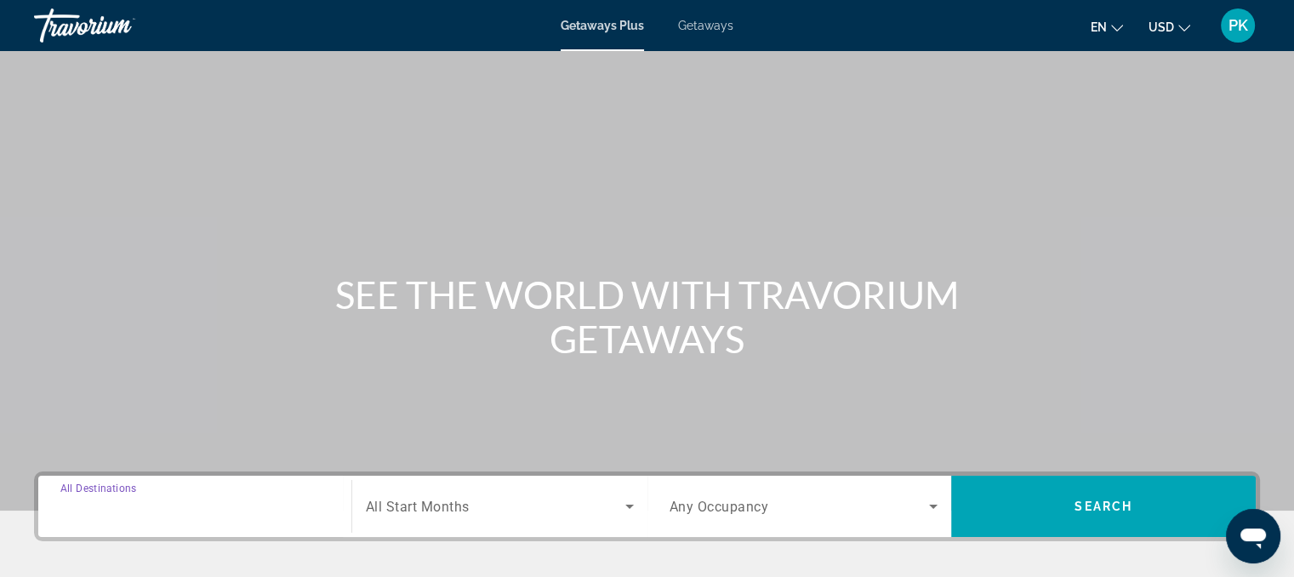
click at [265, 513] on input "Destination All Destinations" at bounding box center [194, 507] width 269 height 20
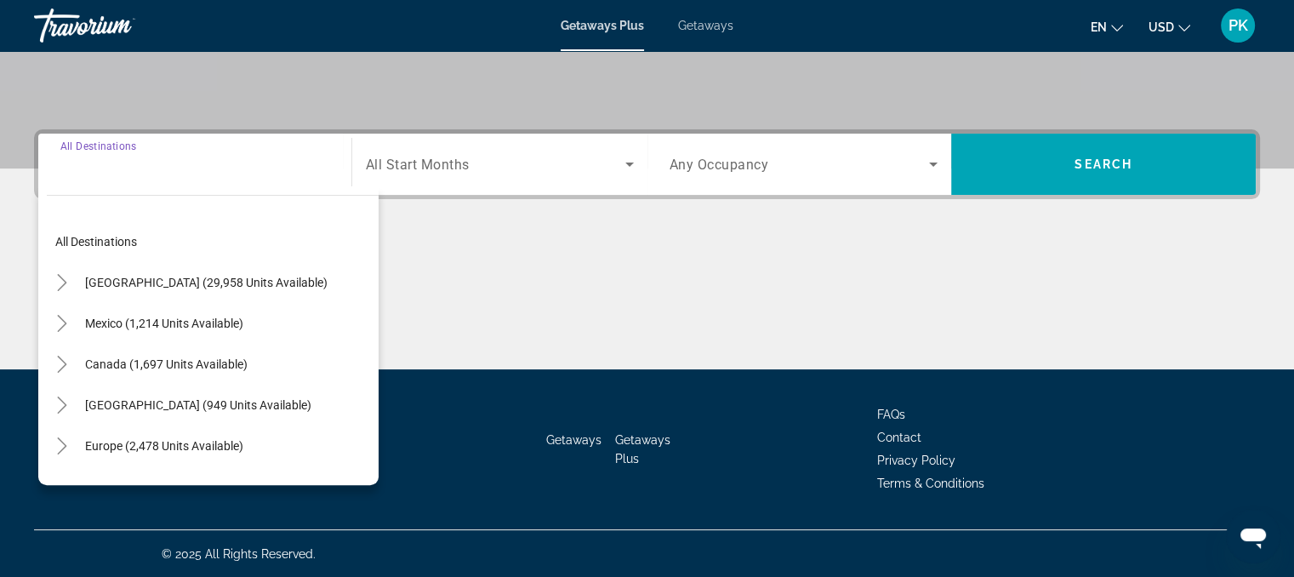
scroll to position [343, 0]
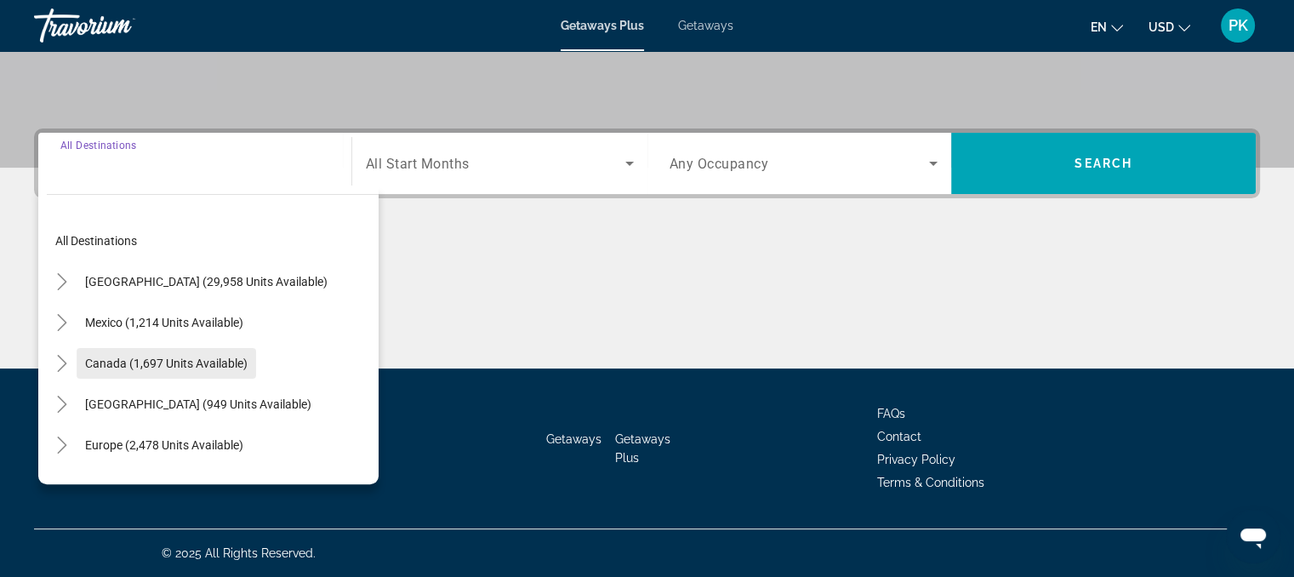
click at [219, 356] on span "Canada (1,697 units available)" at bounding box center [166, 363] width 162 height 14
type input "**********"
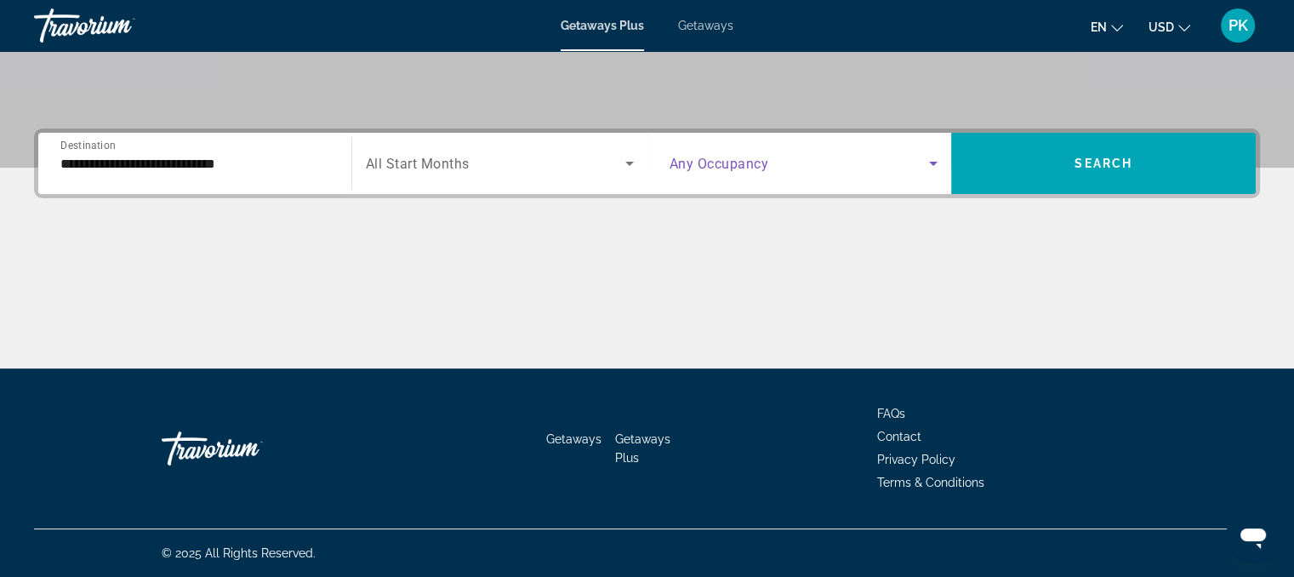
click at [926, 159] on icon "Search widget" at bounding box center [933, 163] width 20 height 20
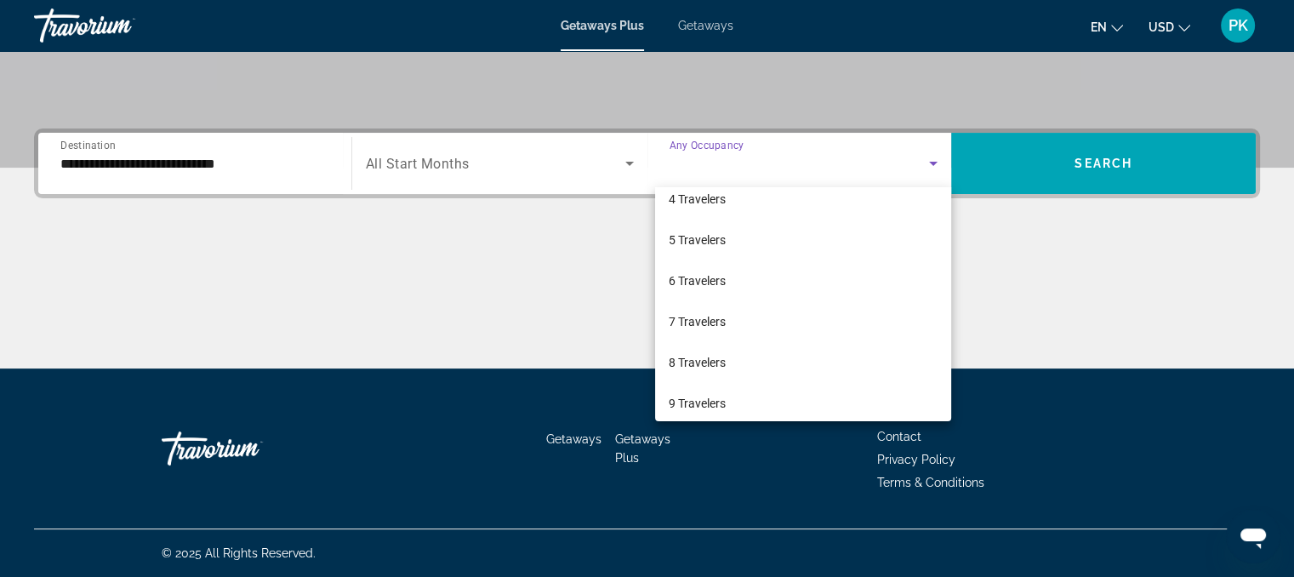
scroll to position [140, 0]
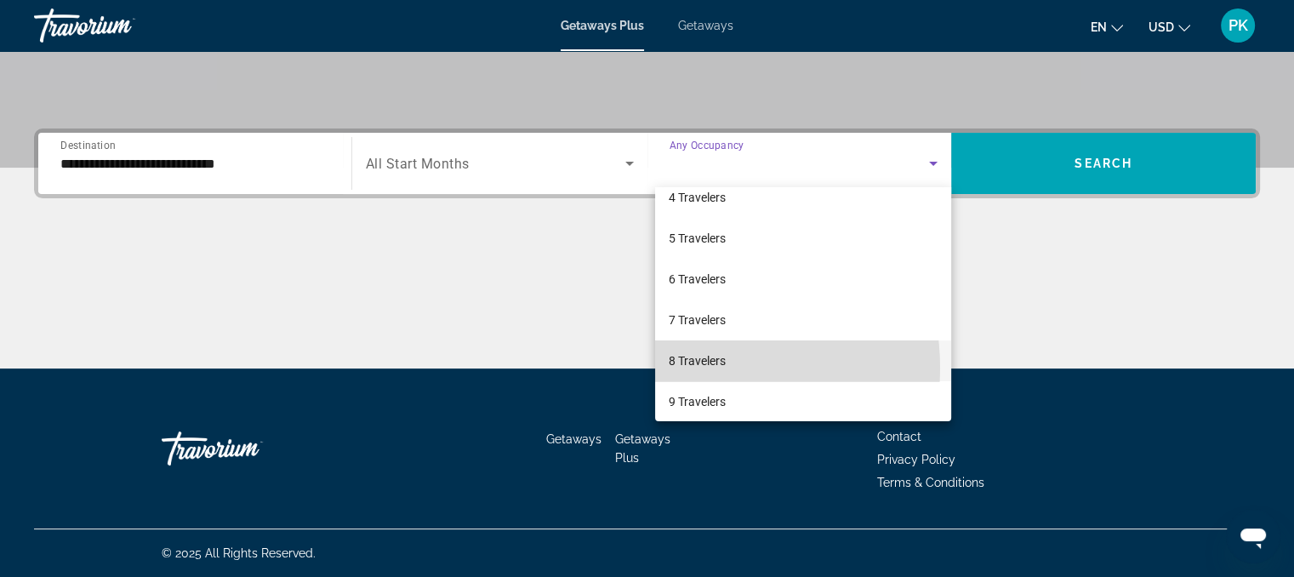
click at [691, 368] on span "8 Travelers" at bounding box center [697, 361] width 57 height 20
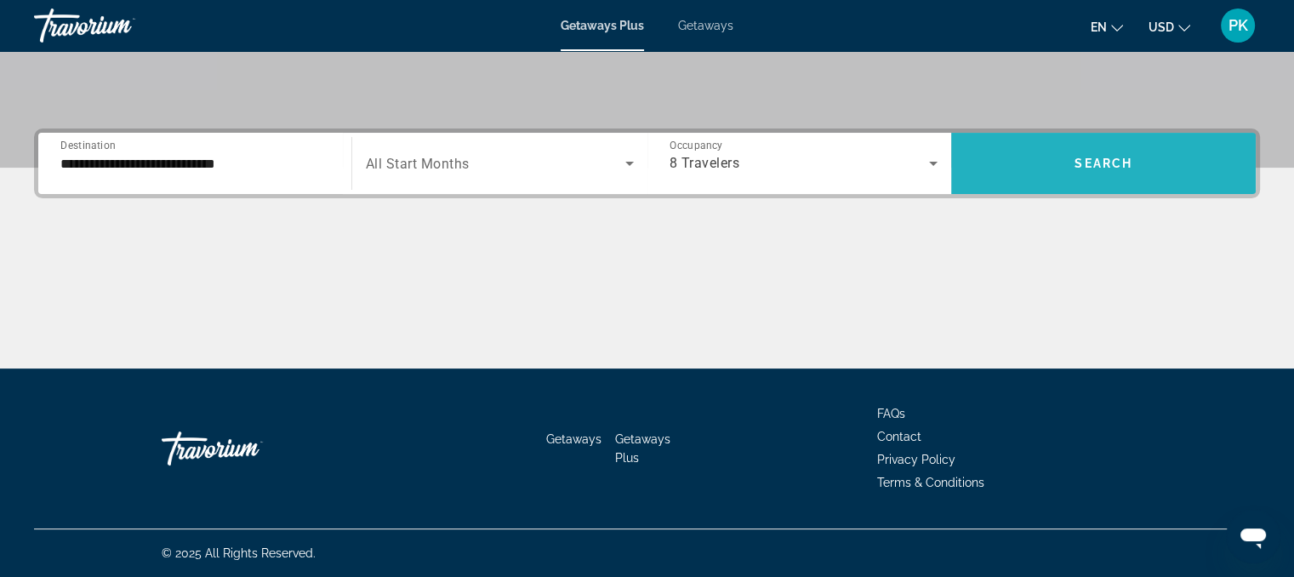
click at [1160, 162] on span "Search widget" at bounding box center [1103, 163] width 305 height 41
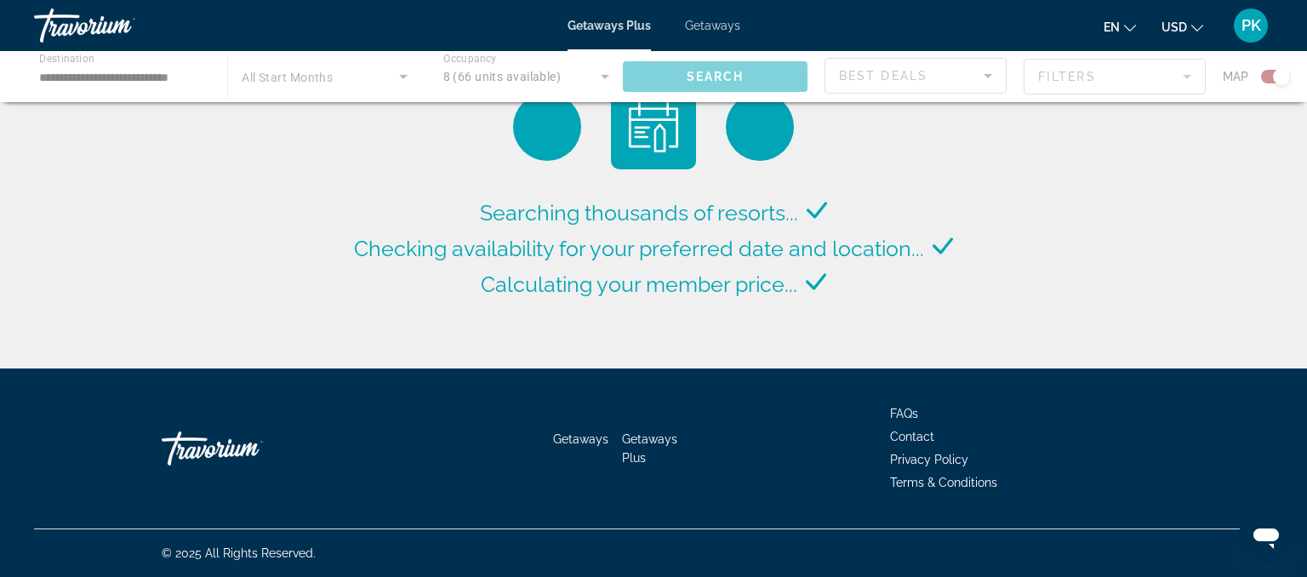
click at [1160, 162] on div "Searching thousands of resorts... Checking availability for your preferred date…" at bounding box center [653, 188] width 1307 height 377
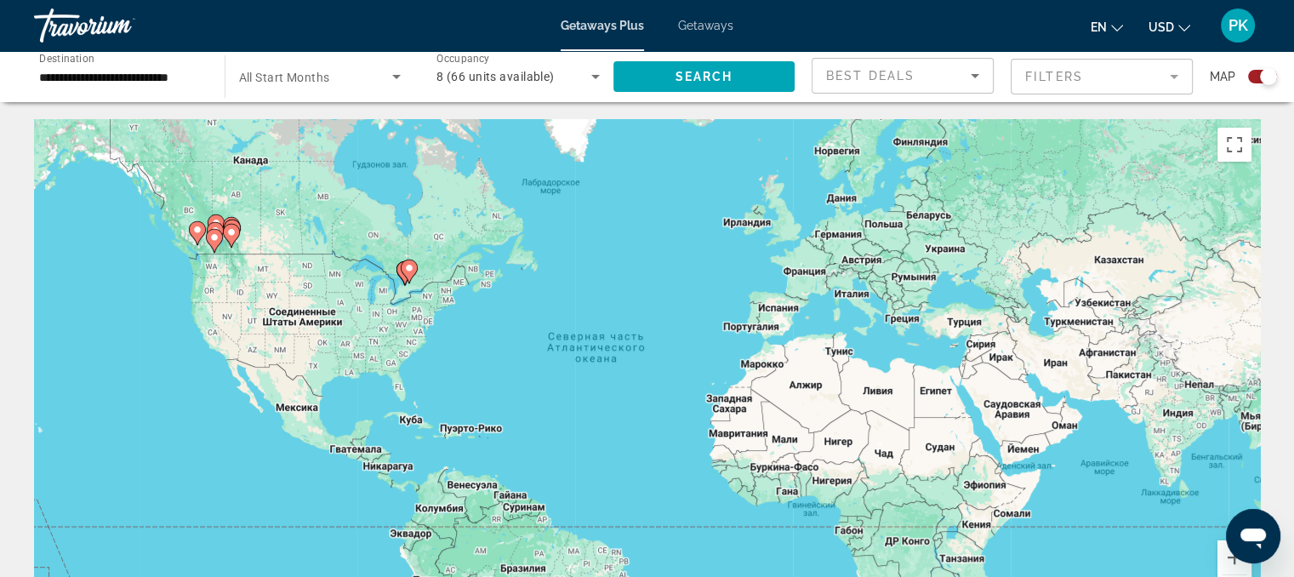
click at [197, 229] on image "Main content" at bounding box center [197, 230] width 10 height 10
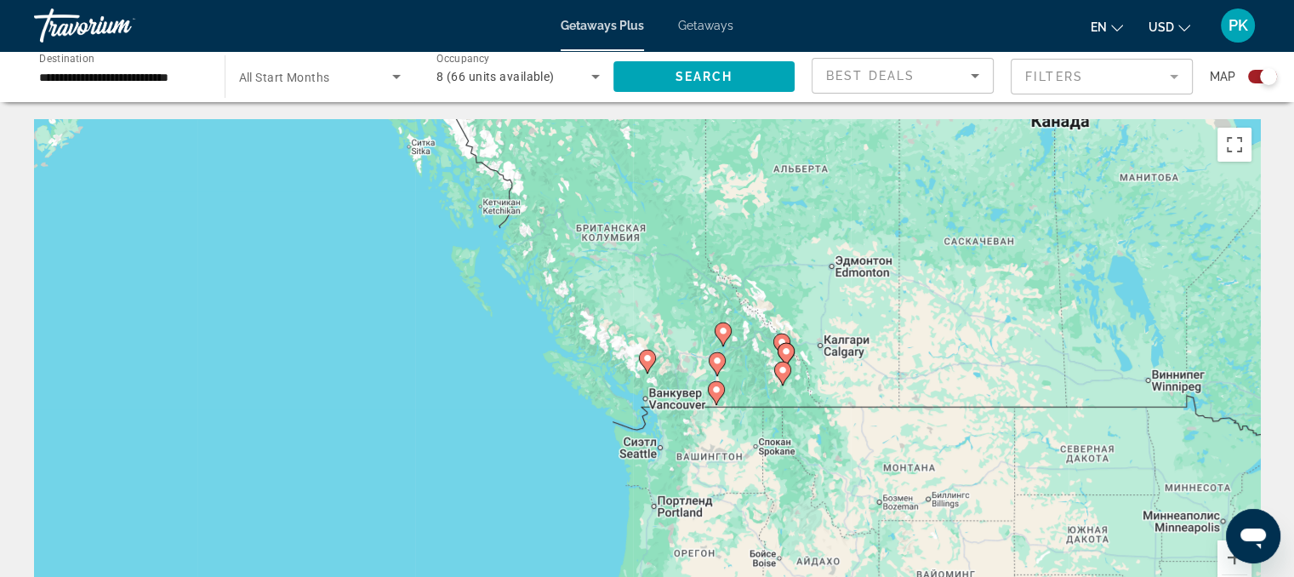
click at [645, 356] on image "Main content" at bounding box center [647, 358] width 10 height 10
type input "**********"
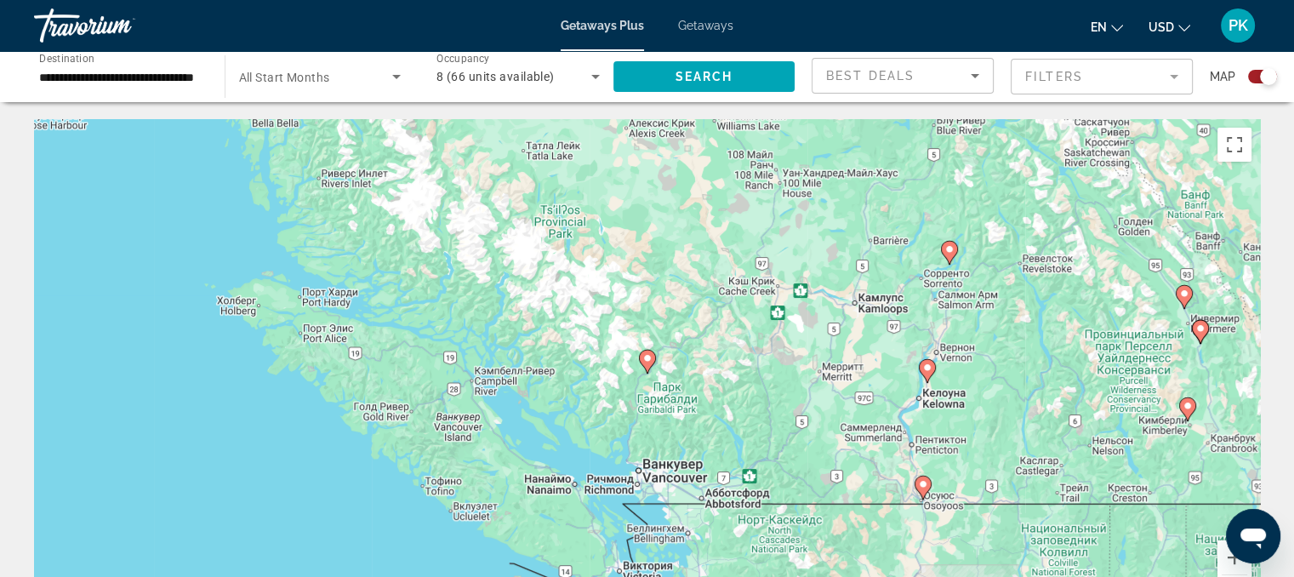
click at [919, 484] on image "Main content" at bounding box center [923, 484] width 10 height 10
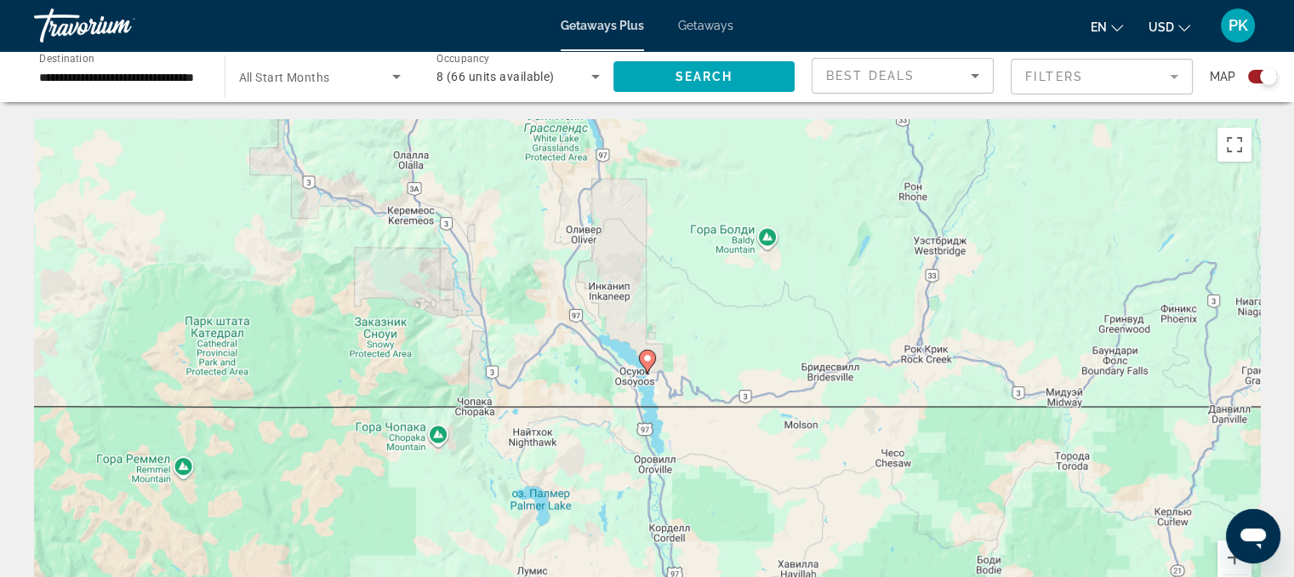
click at [647, 359] on image "Main content" at bounding box center [647, 358] width 10 height 10
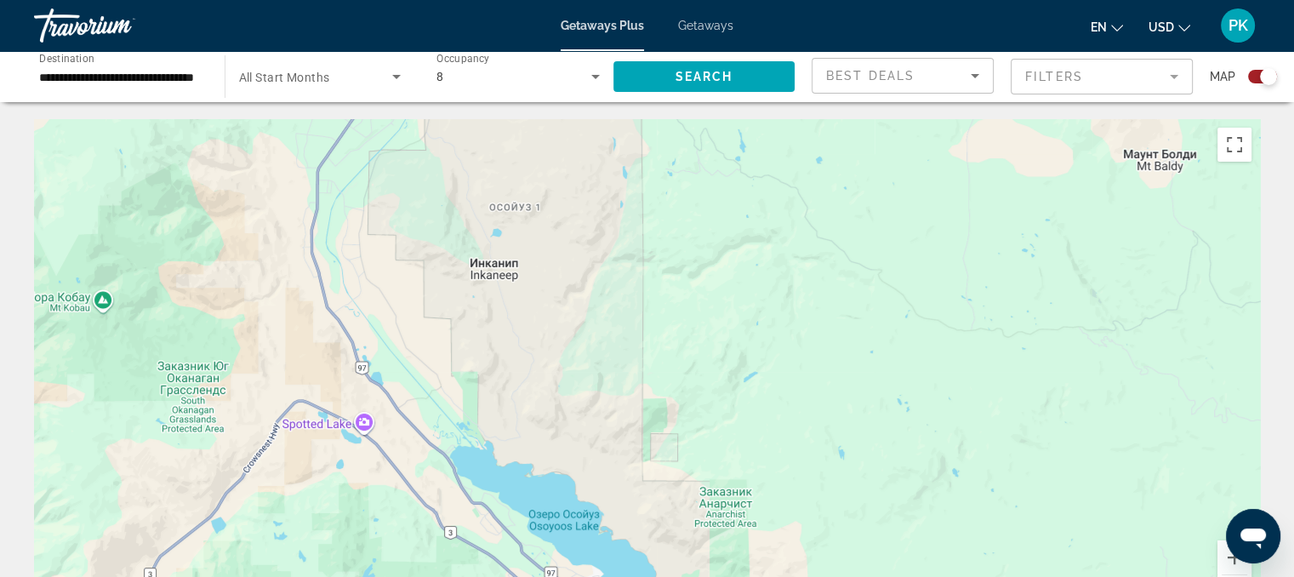
click at [642, 364] on div "Чтобы активировать перетаскивание с помощью клавиатуры, нажмите Alt + Ввод. Пос…" at bounding box center [647, 374] width 1226 height 510
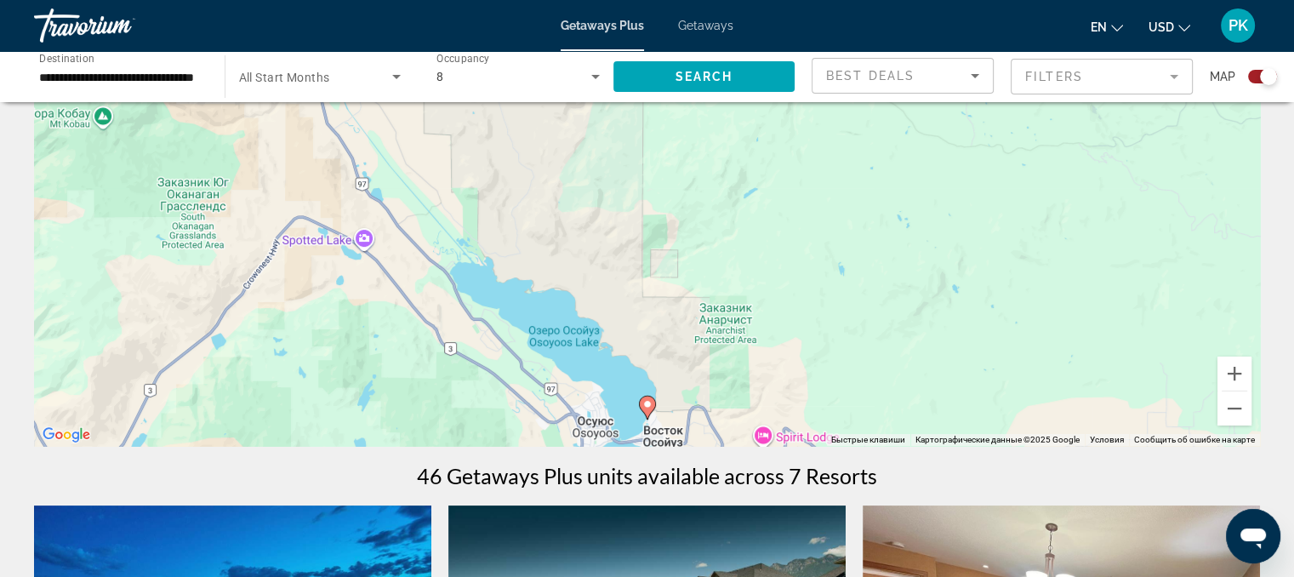
scroll to position [187, 0]
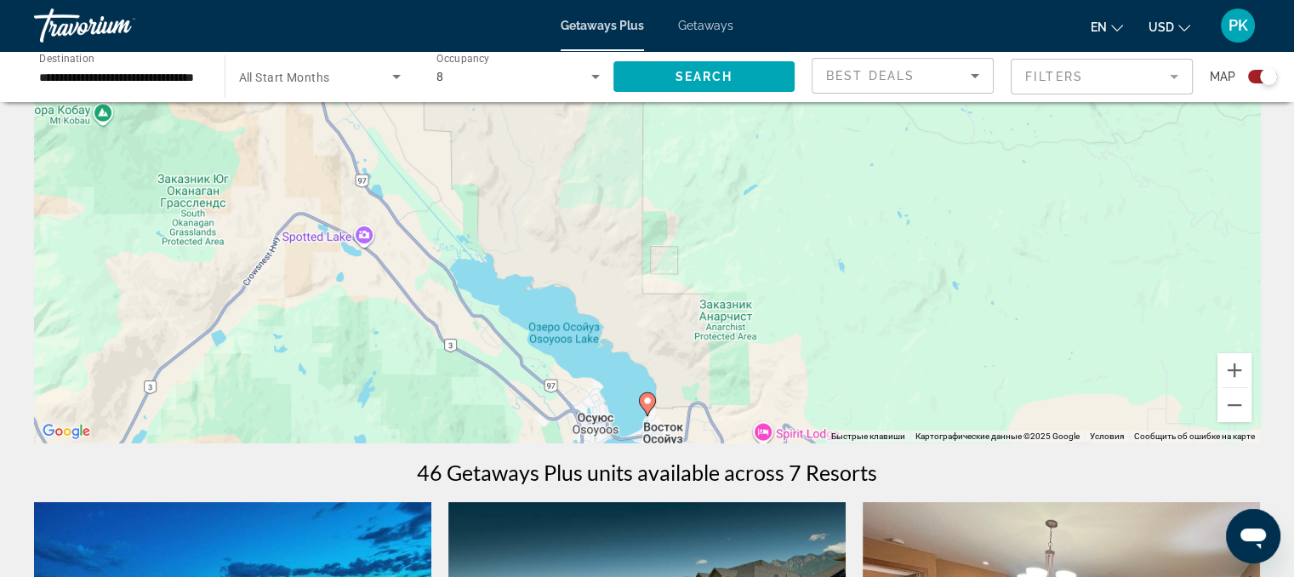
click at [644, 400] on image "Main content" at bounding box center [647, 401] width 10 height 10
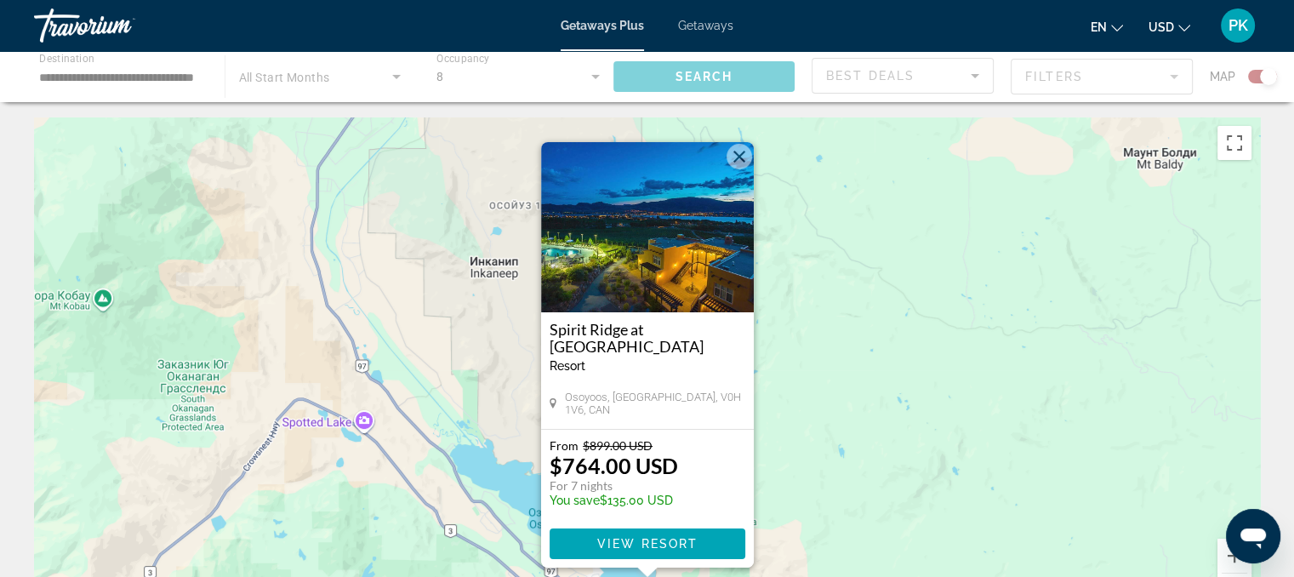
scroll to position [0, 0]
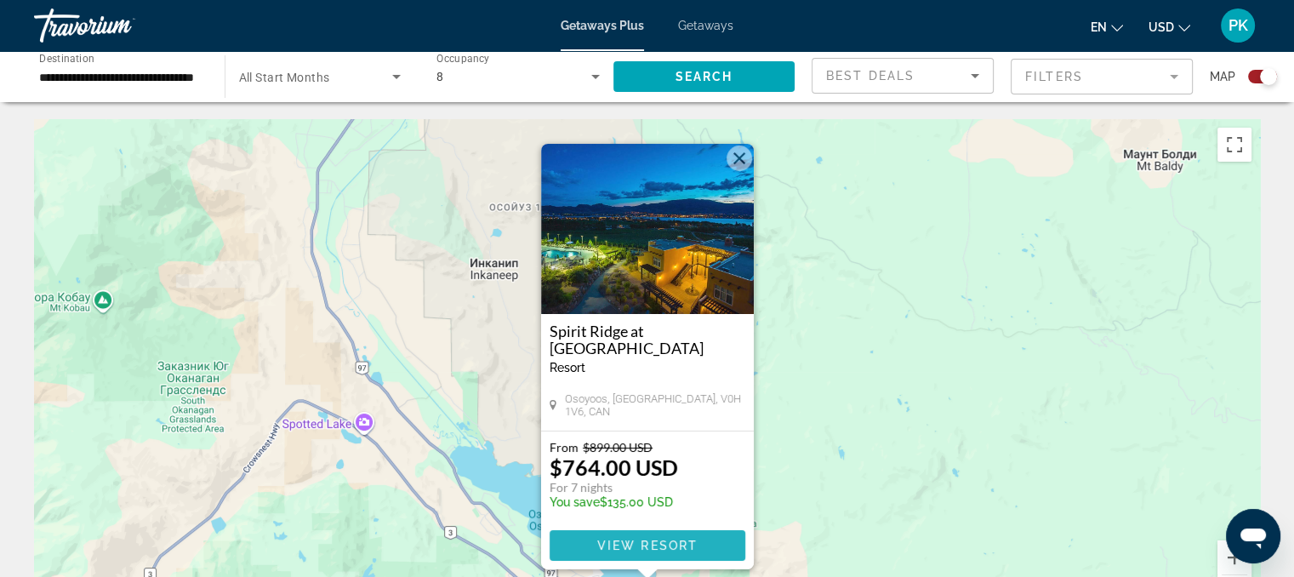
click at [633, 539] on span "View Resort" at bounding box center [646, 546] width 100 height 14
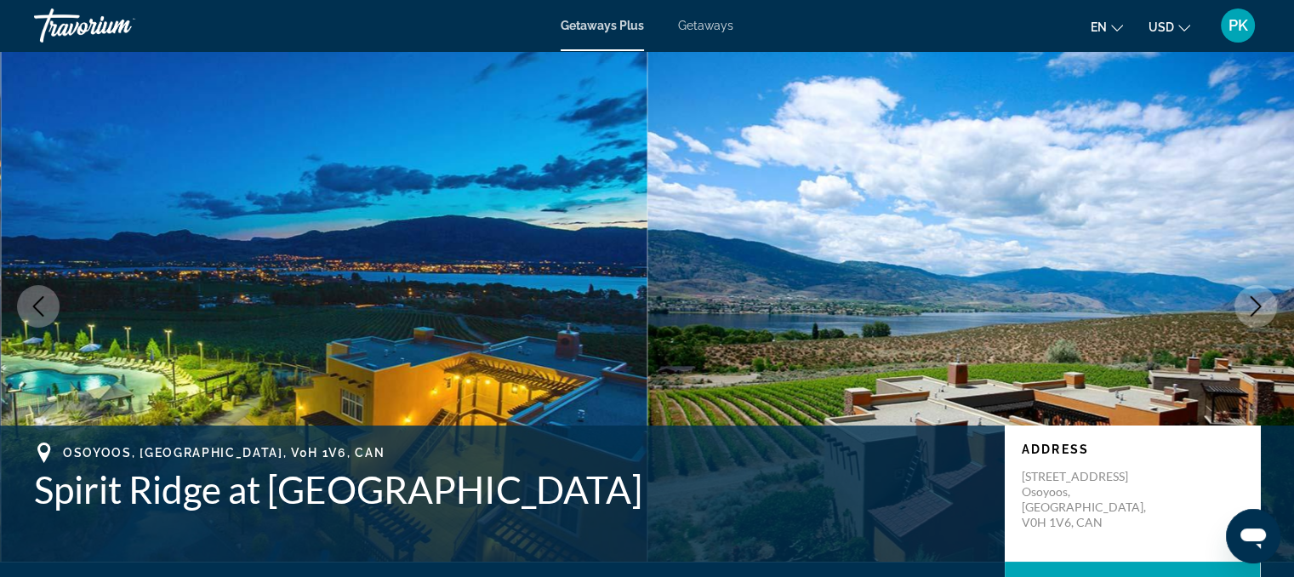
click at [1257, 301] on icon "Next image" at bounding box center [1256, 306] width 20 height 20
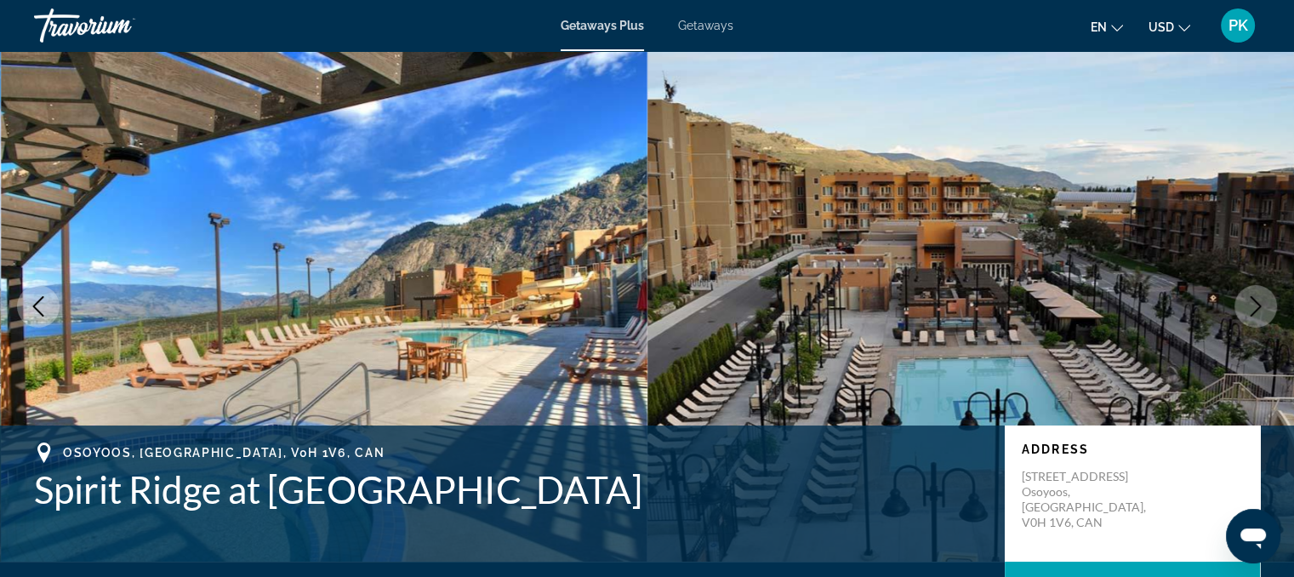
click at [1257, 301] on icon "Next image" at bounding box center [1256, 306] width 20 height 20
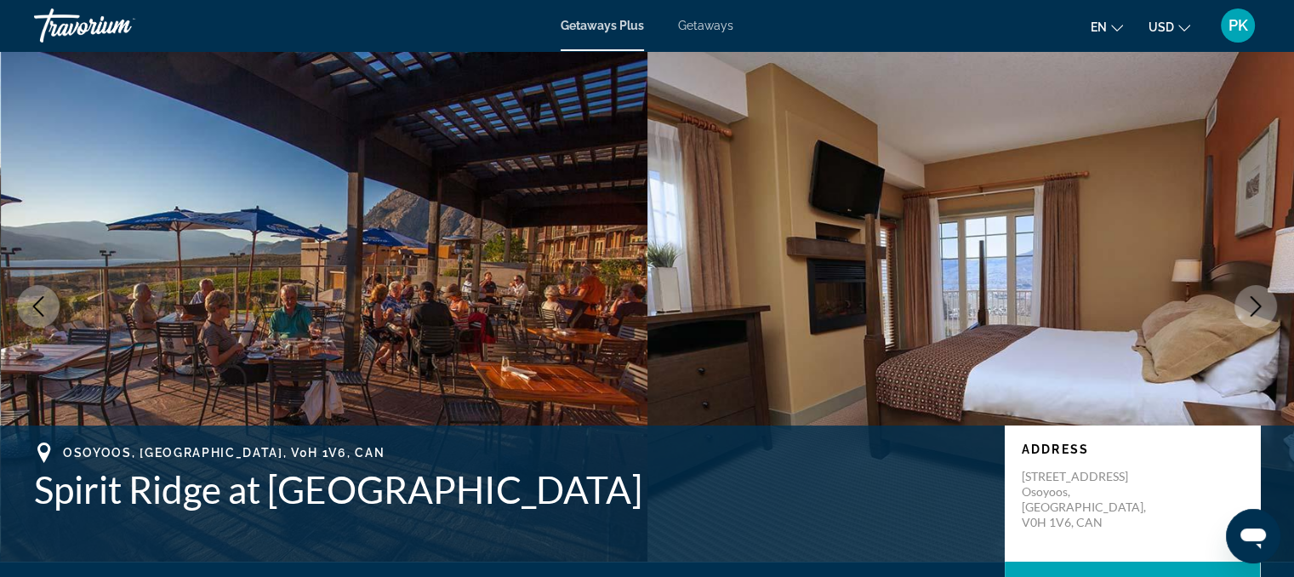
click at [1257, 301] on icon "Next image" at bounding box center [1256, 306] width 20 height 20
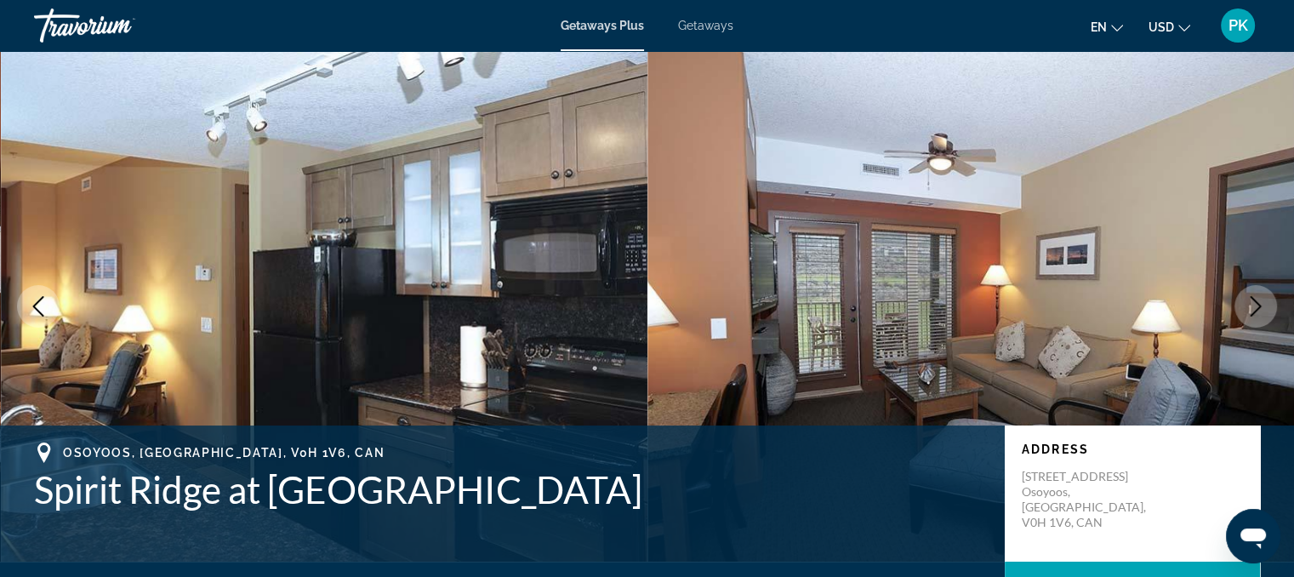
click at [1257, 301] on icon "Next image" at bounding box center [1256, 306] width 20 height 20
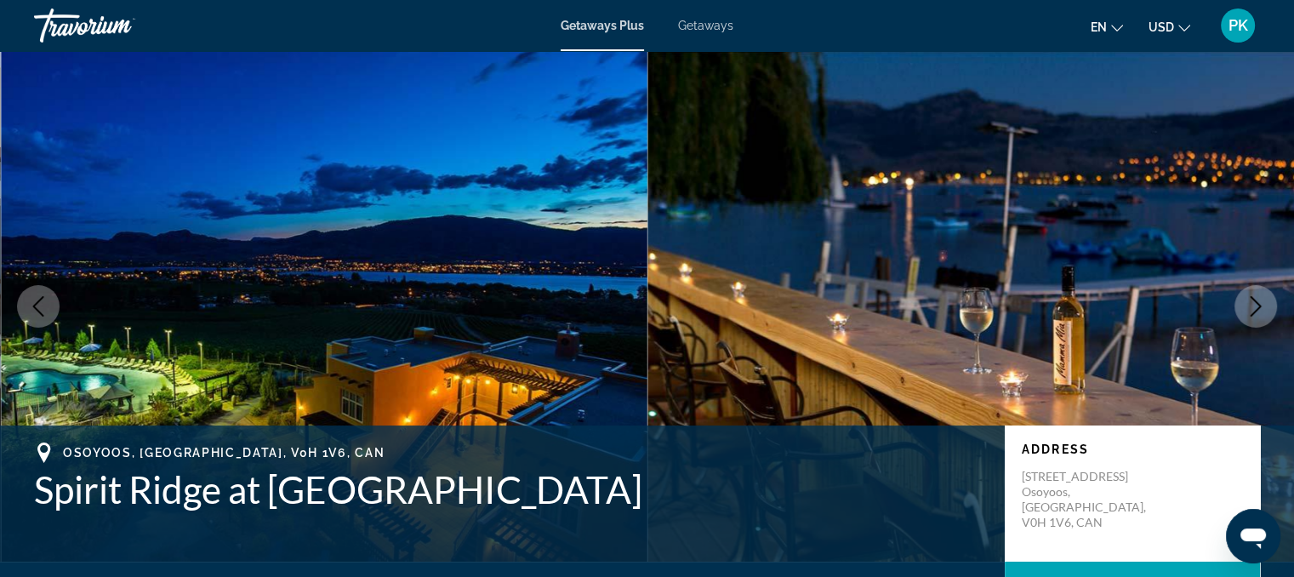
click at [1257, 301] on icon "Next image" at bounding box center [1256, 306] width 20 height 20
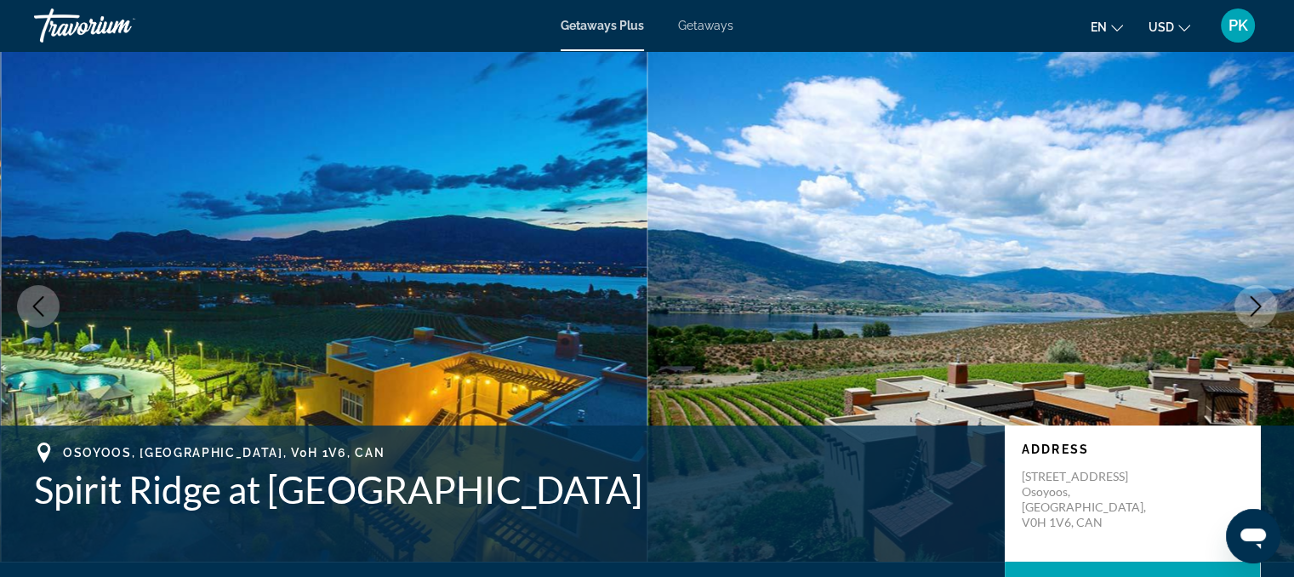
click at [1257, 301] on icon "Next image" at bounding box center [1256, 306] width 20 height 20
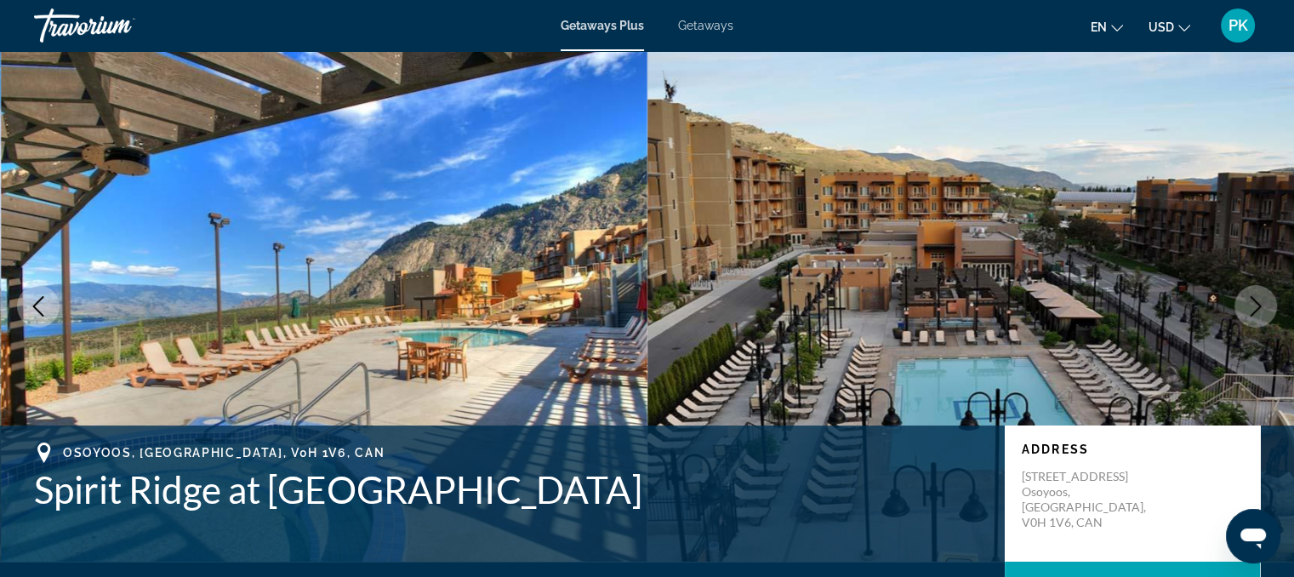
click at [1257, 301] on icon "Next image" at bounding box center [1256, 306] width 20 height 20
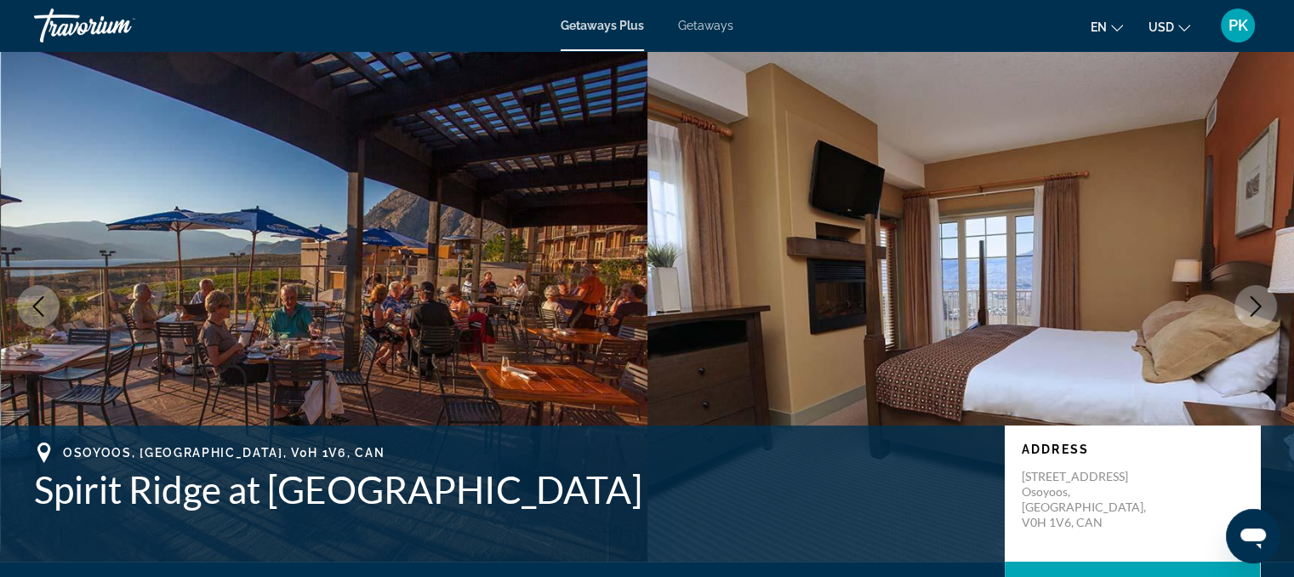
click at [1257, 301] on icon "Next image" at bounding box center [1256, 306] width 20 height 20
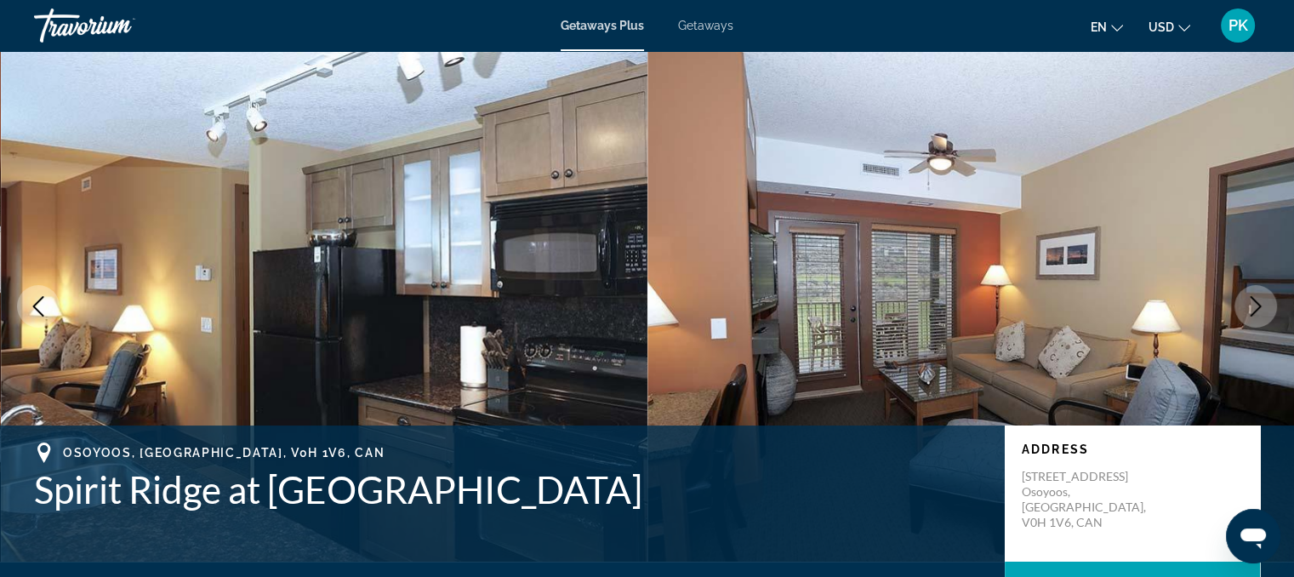
click at [1257, 301] on icon "Next image" at bounding box center [1256, 306] width 20 height 20
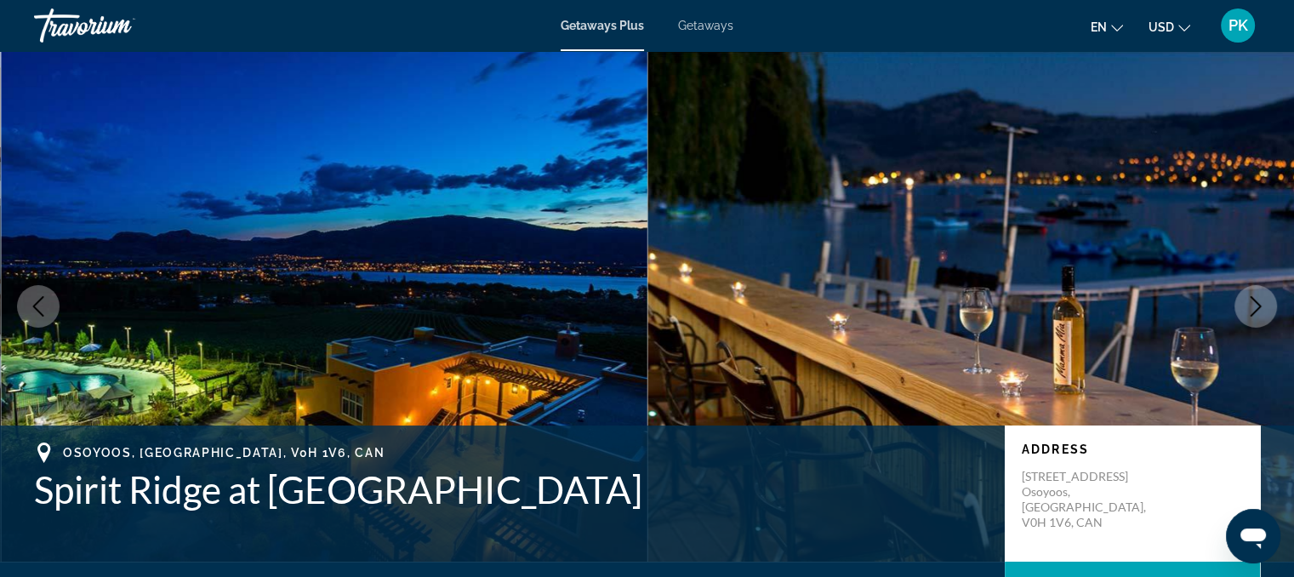
click at [1257, 301] on icon "Next image" at bounding box center [1256, 306] width 20 height 20
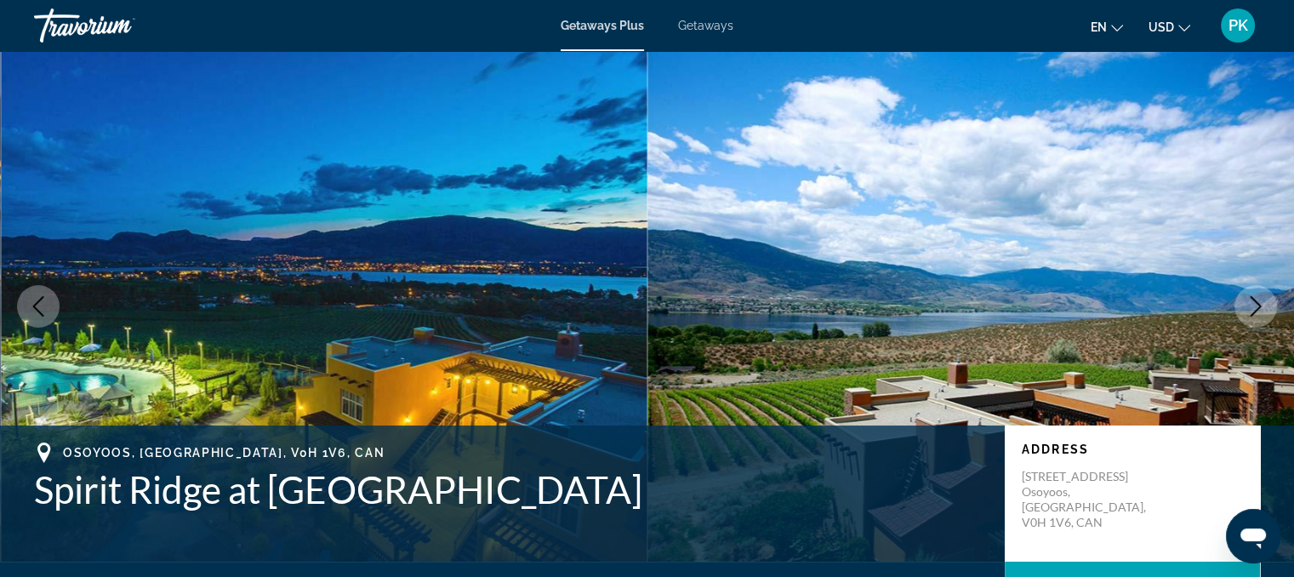
click at [1257, 301] on icon "Next image" at bounding box center [1256, 306] width 20 height 20
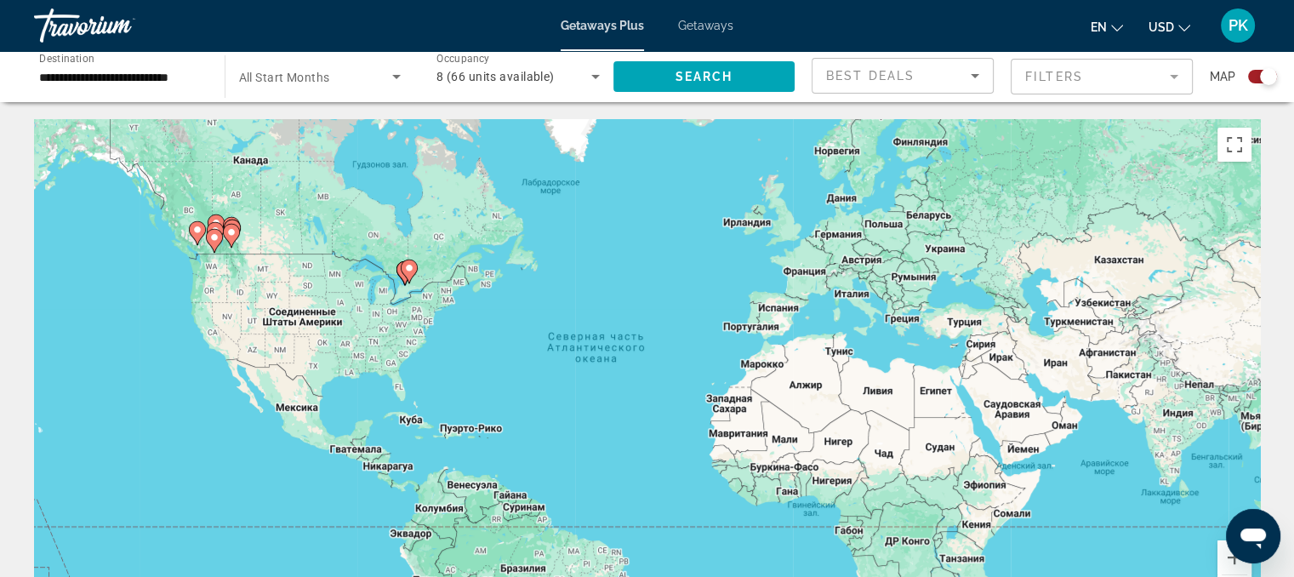
click at [195, 232] on image "Main content" at bounding box center [197, 230] width 10 height 10
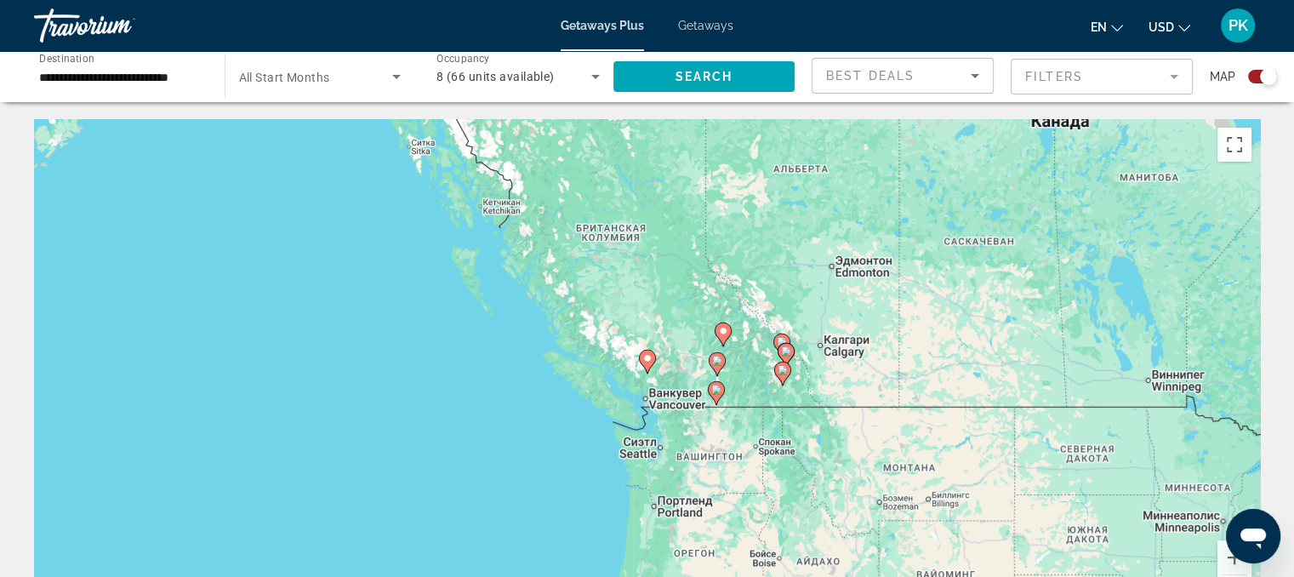
click at [645, 358] on image "Main content" at bounding box center [647, 358] width 10 height 10
type input "**********"
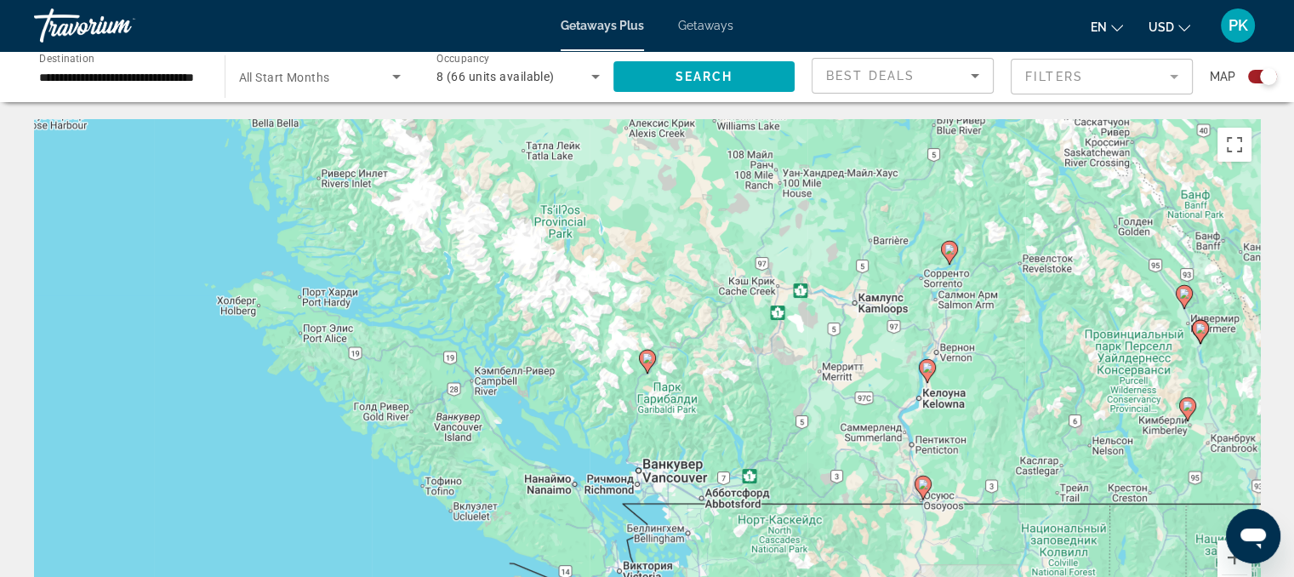
click at [647, 358] on image "Main content" at bounding box center [647, 358] width 10 height 10
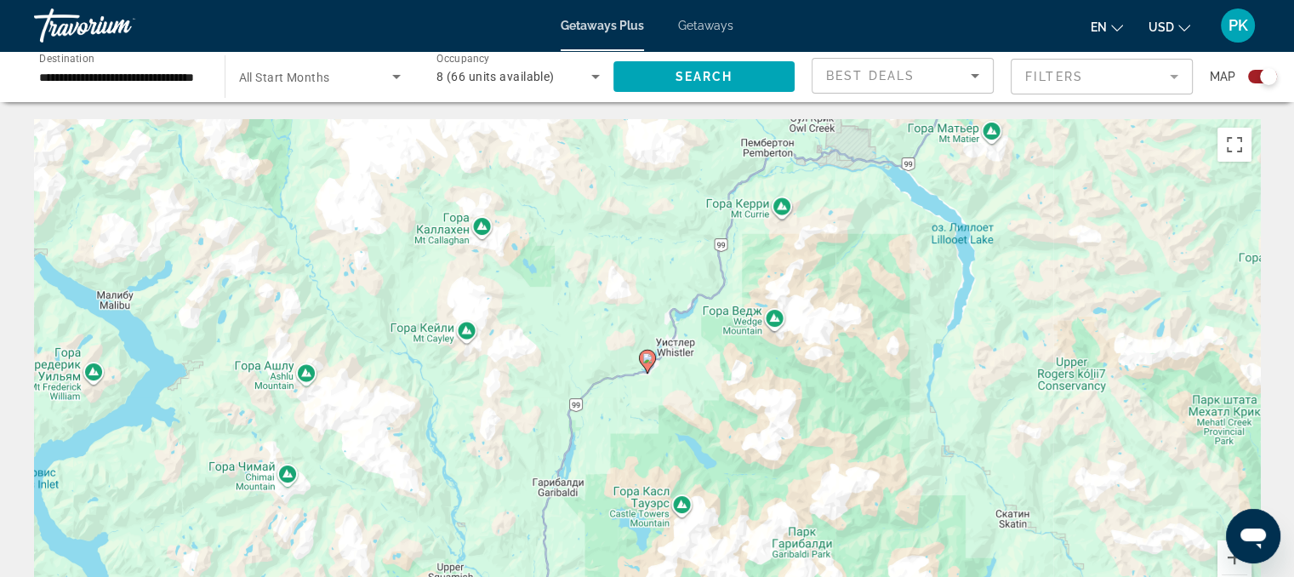
click at [647, 358] on image "Main content" at bounding box center [647, 358] width 10 height 10
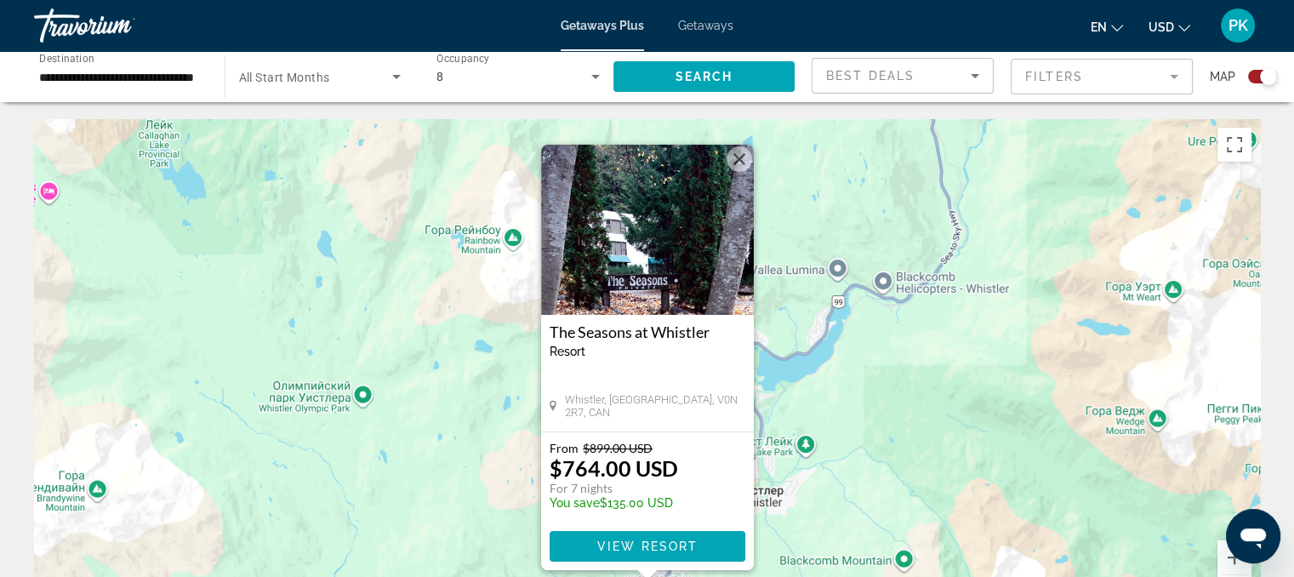
click at [739, 164] on button "Закрыть" at bounding box center [740, 159] width 26 height 26
